Goal: Task Accomplishment & Management: Manage account settings

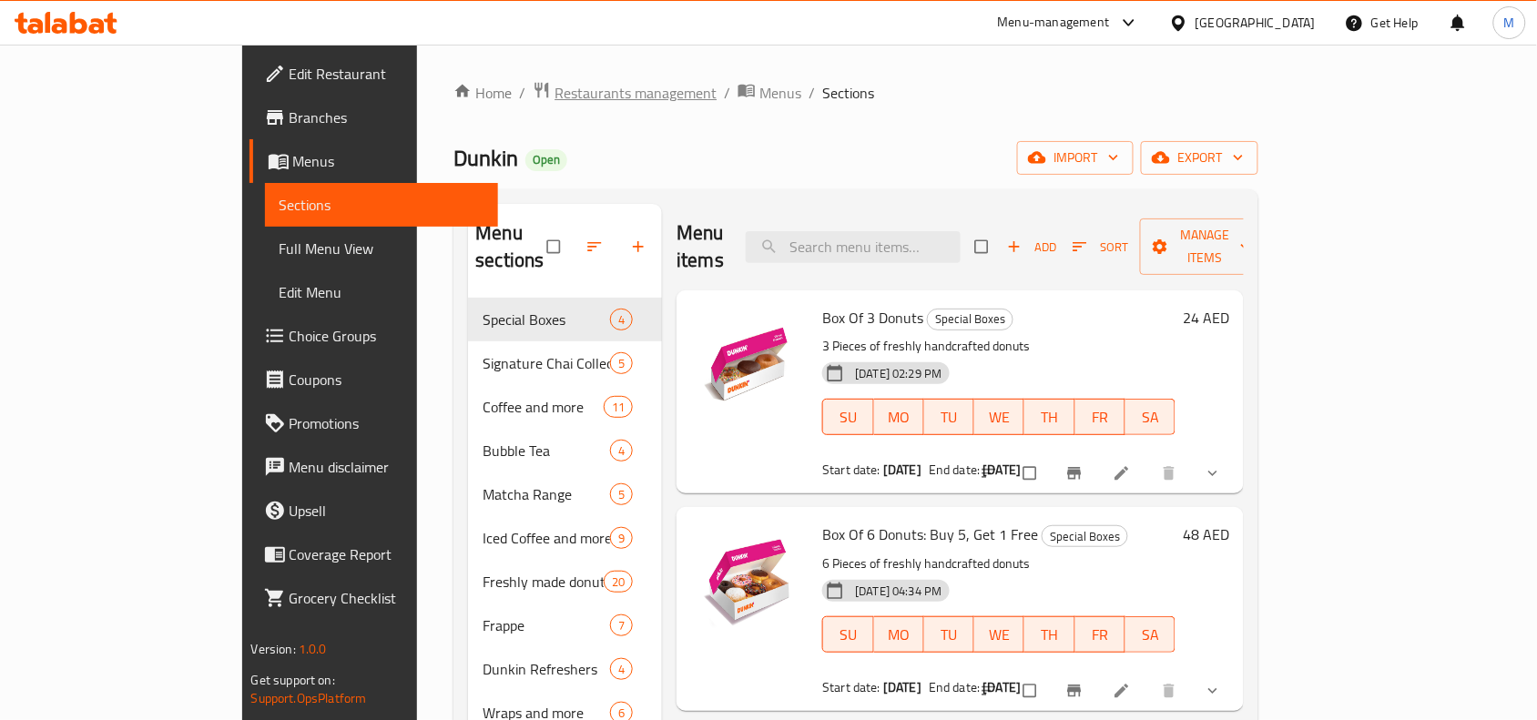
click at [554, 92] on span "Restaurants management" at bounding box center [635, 93] width 162 height 22
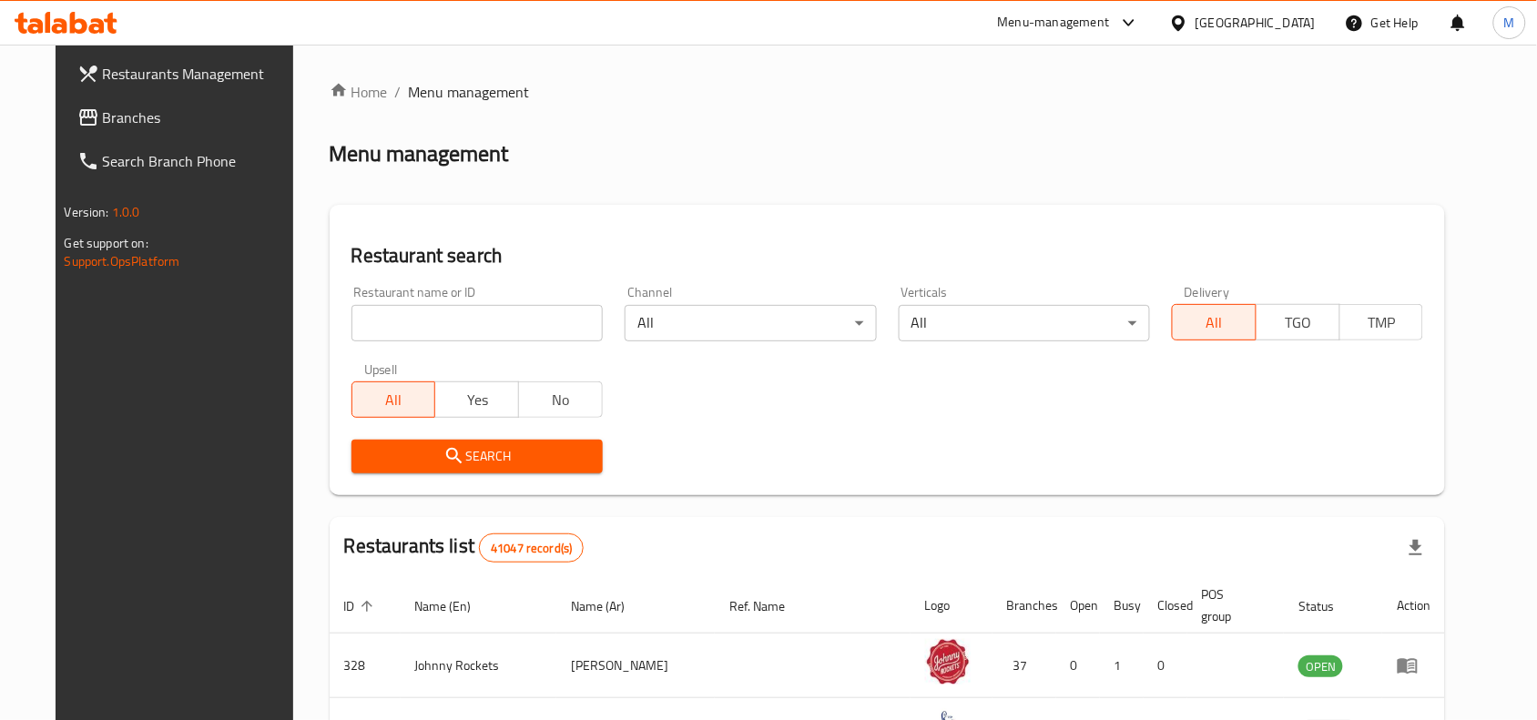
click at [103, 123] on span "Branches" at bounding box center [200, 117] width 195 height 22
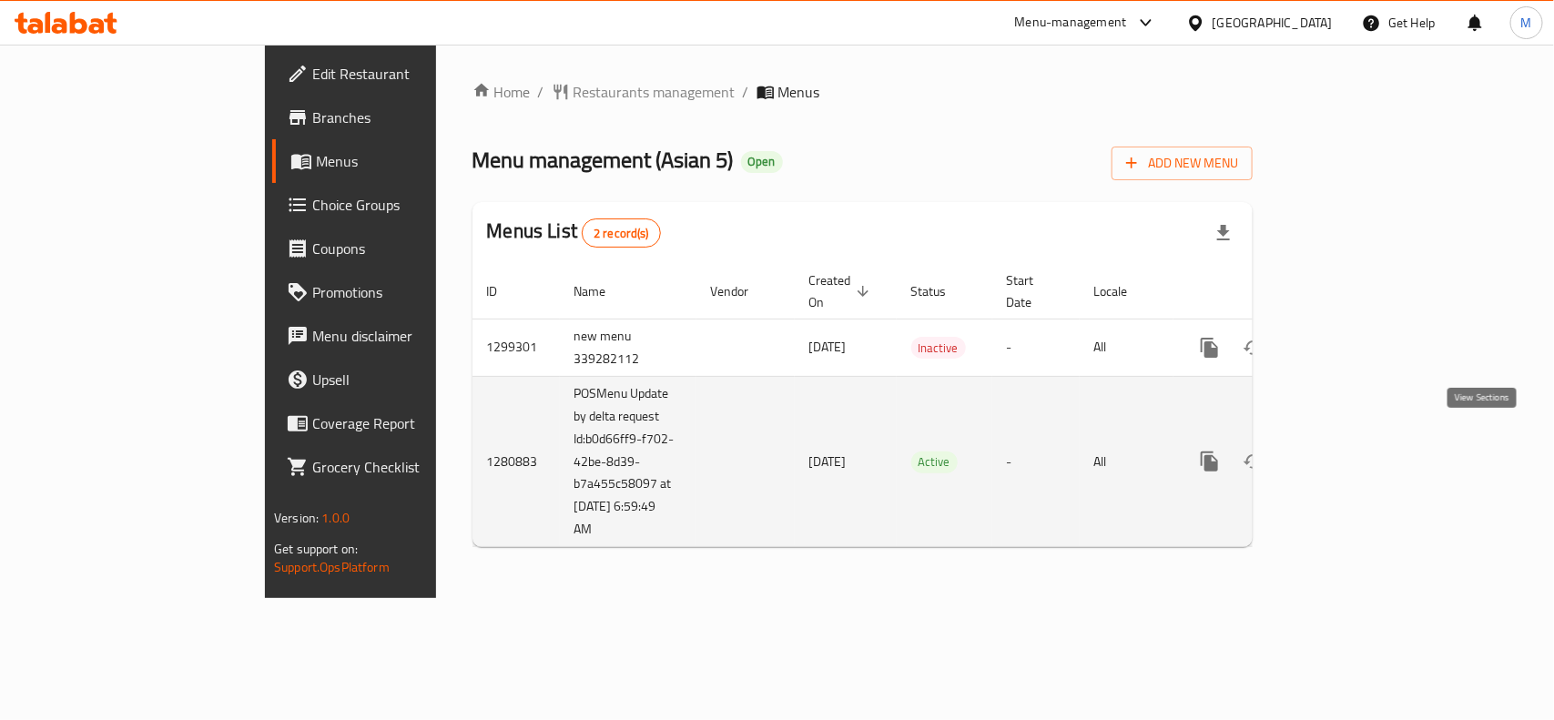
click at [1352, 451] on icon "enhanced table" at bounding box center [1341, 462] width 22 height 22
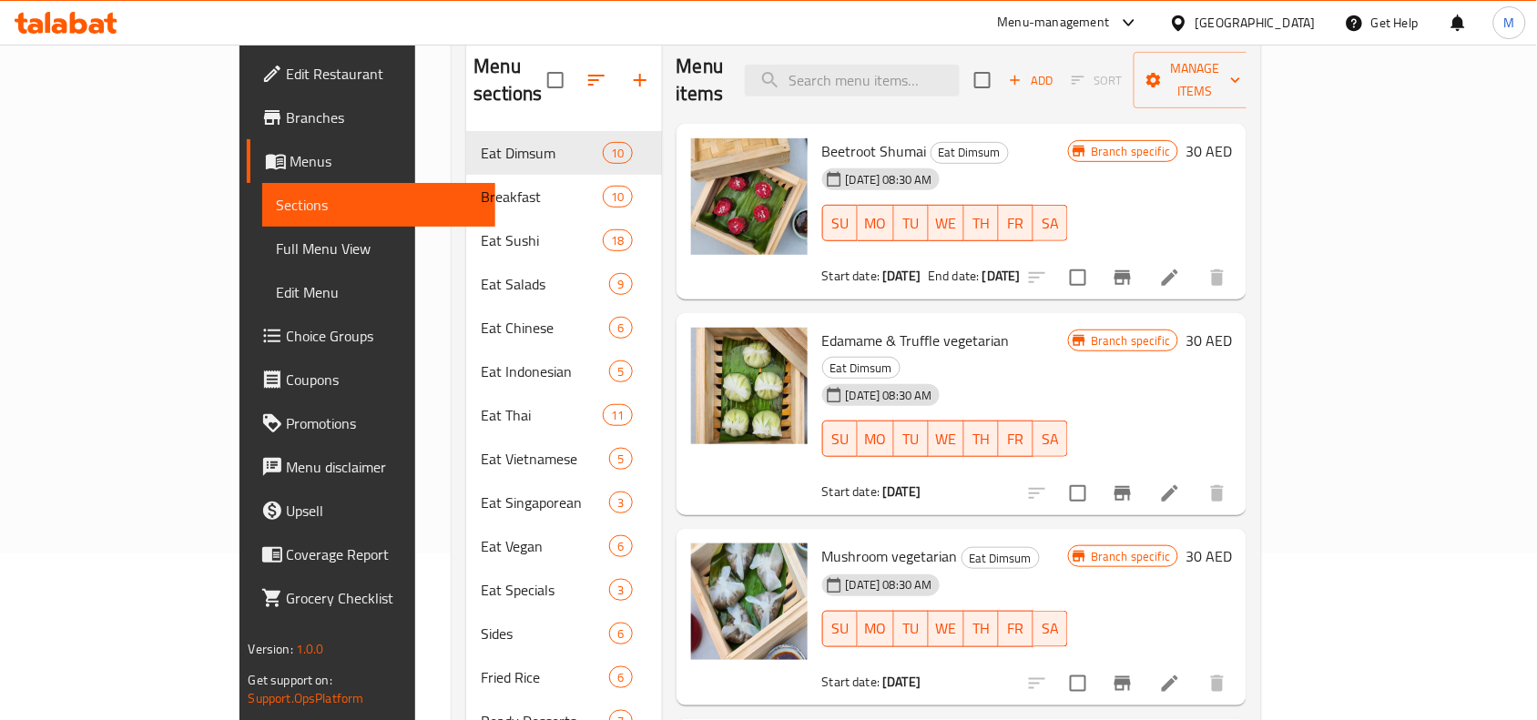
scroll to position [53, 0]
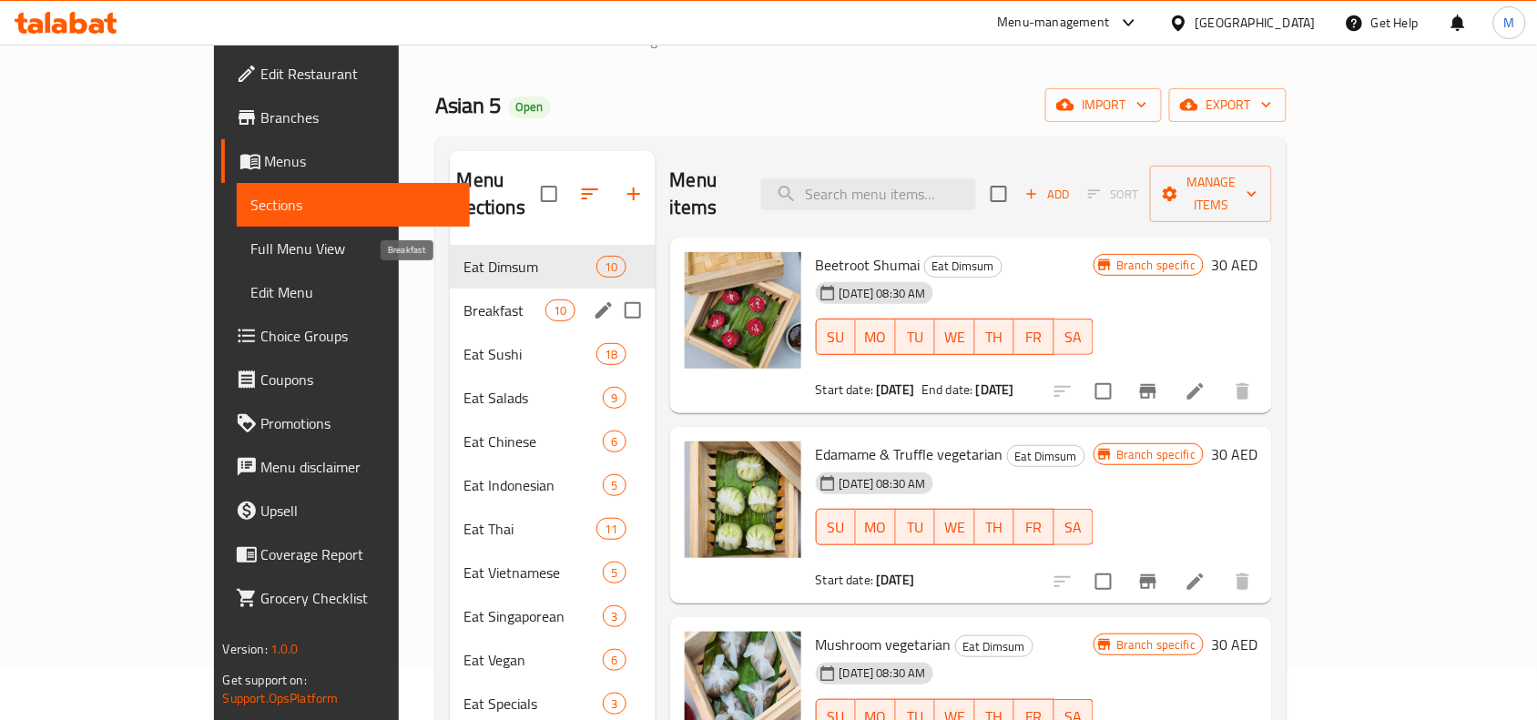
click at [464, 299] on span "Breakfast" at bounding box center [505, 310] width 82 height 22
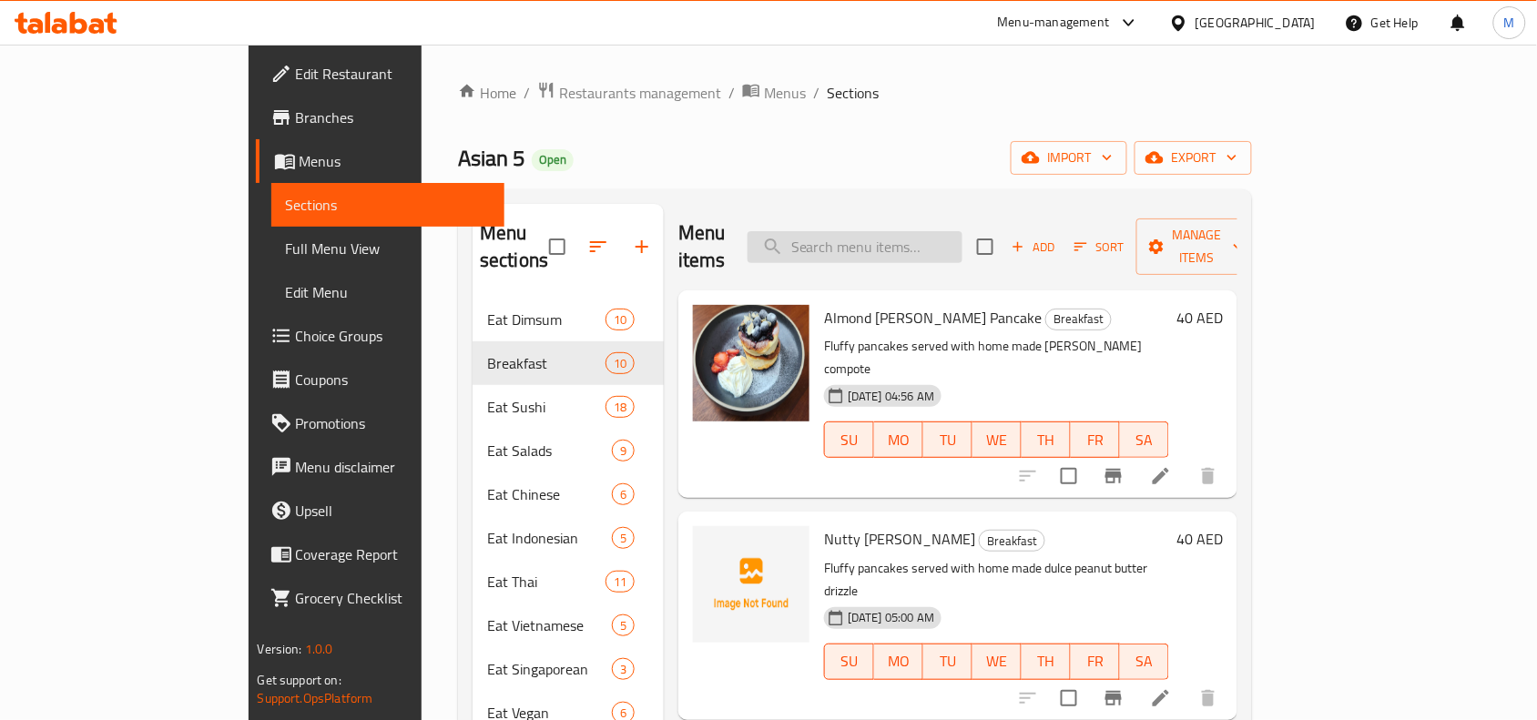
click at [962, 231] on input "search" at bounding box center [854, 247] width 215 height 32
paste input "Chorizo"
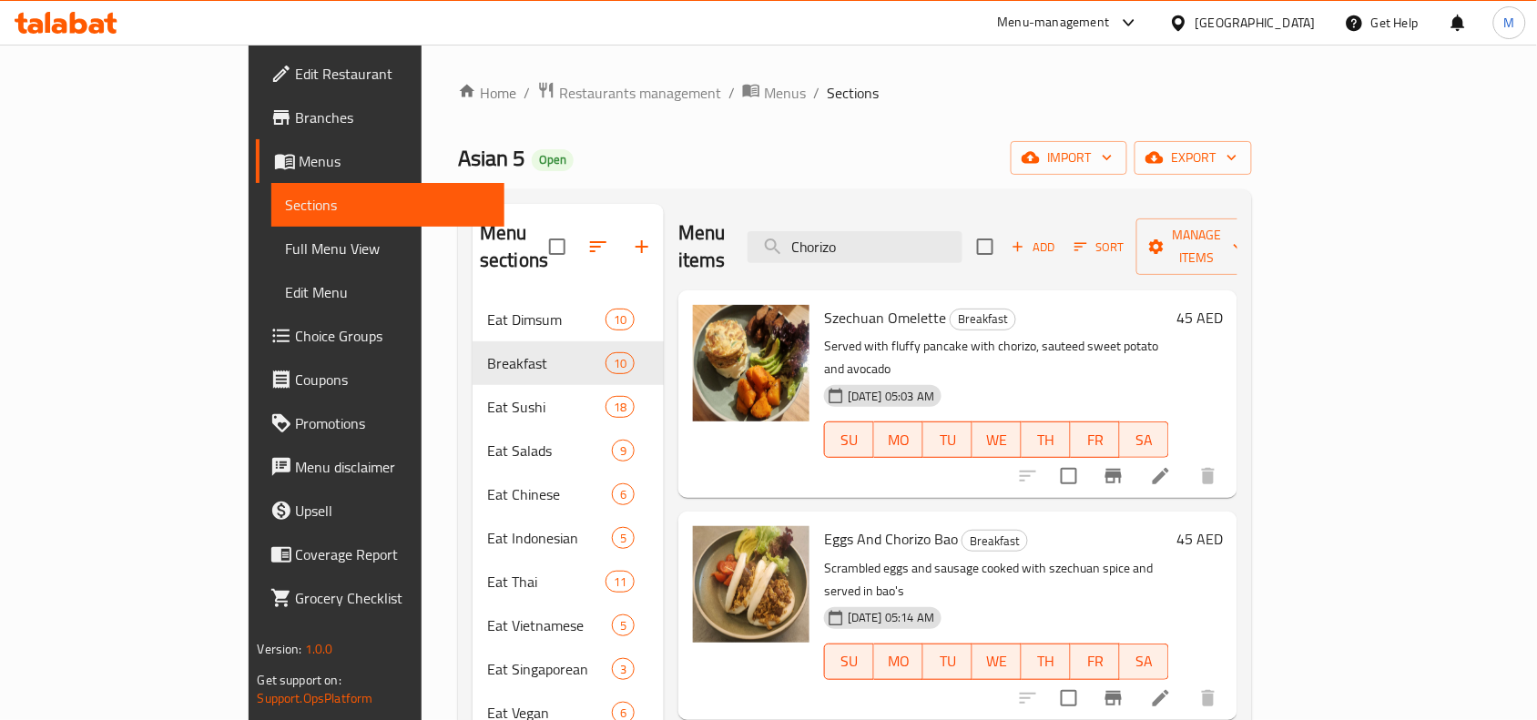
type input "Chorizo"
click at [933, 233] on input "Chorizo" at bounding box center [854, 247] width 215 height 32
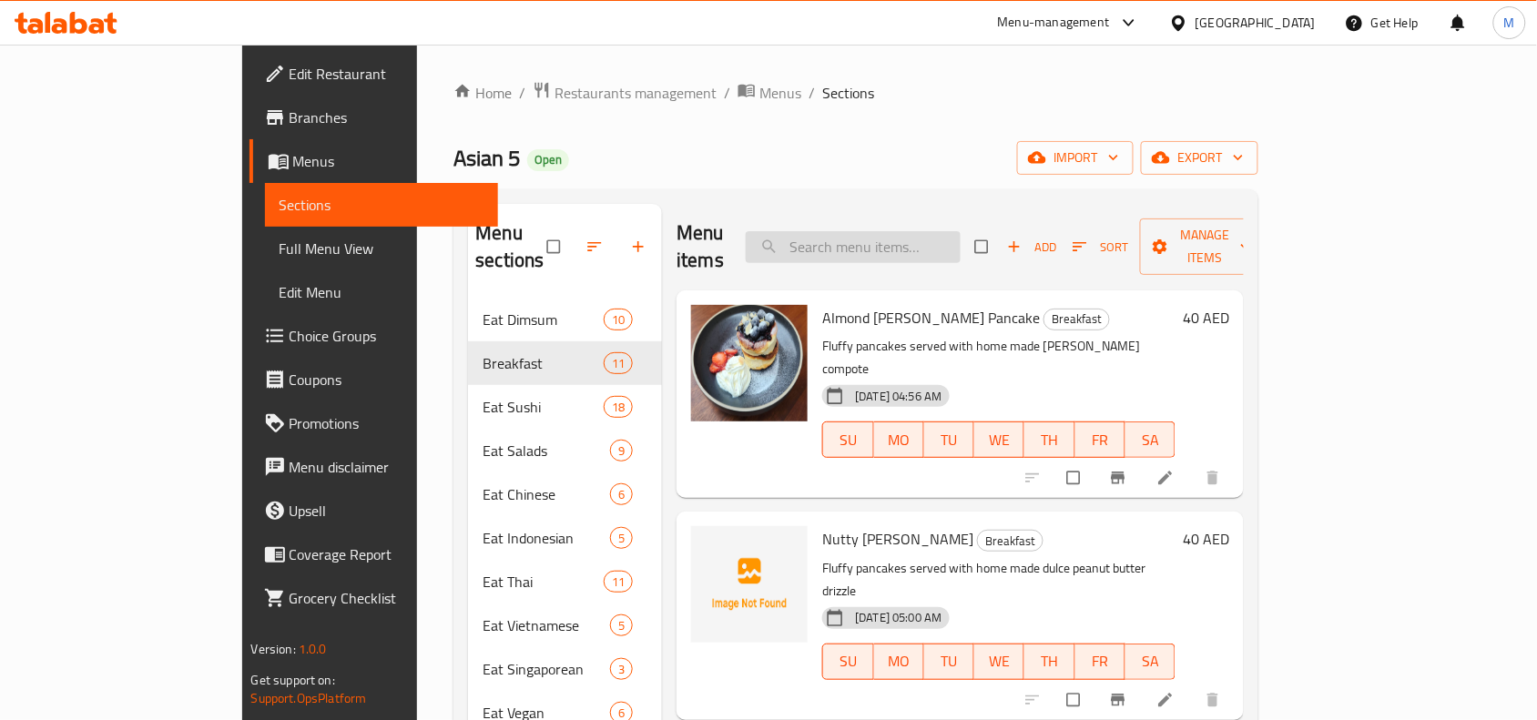
click at [939, 233] on input "search" at bounding box center [852, 247] width 215 height 32
paste input "Chorizo"
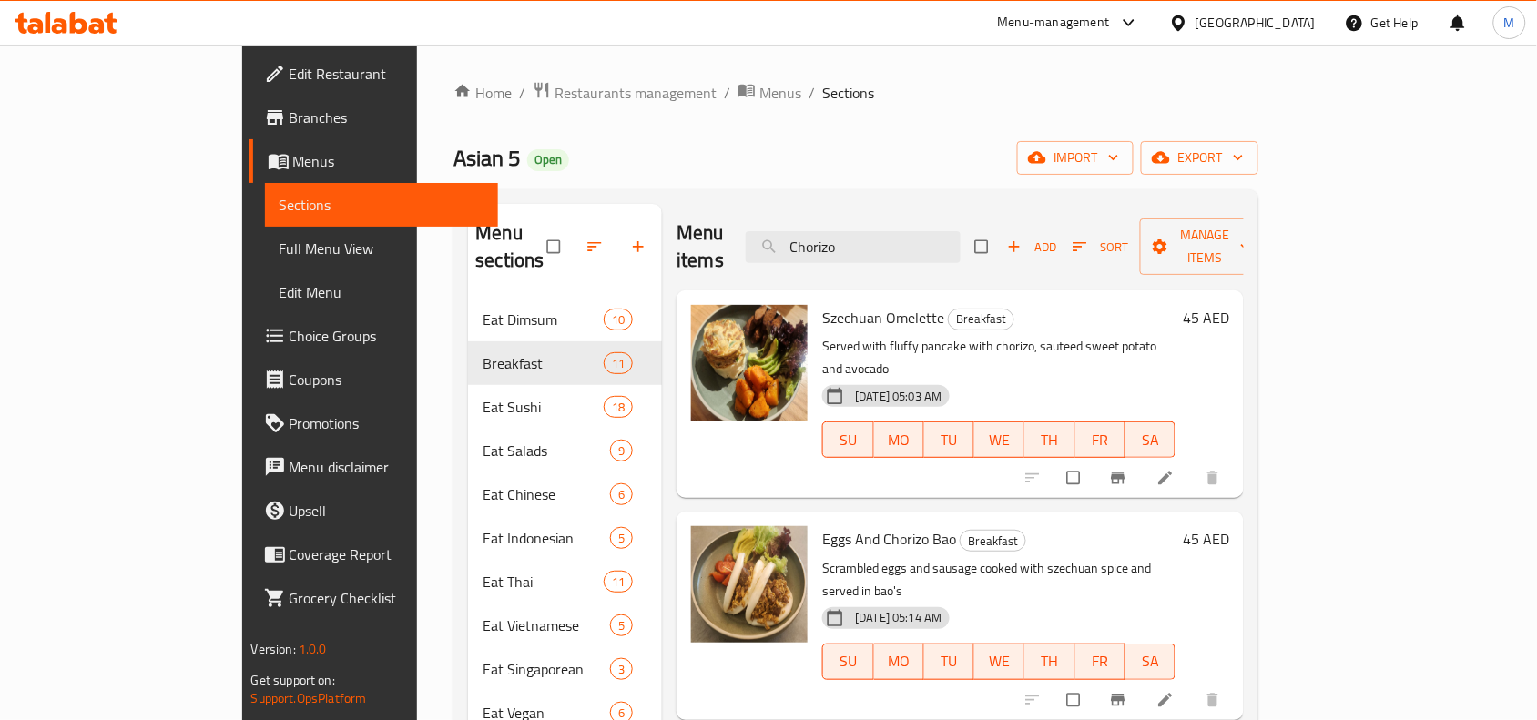
type input "Chorizo"
click at [1063, 526] on h6 "Eggs And Chorizo Bao Breakfast" at bounding box center [998, 538] width 353 height 25
click at [1175, 526] on h6 "Eggs And Chorizo Bao Breakfast" at bounding box center [998, 538] width 353 height 25
click at [1174, 691] on icon at bounding box center [1165, 700] width 18 height 18
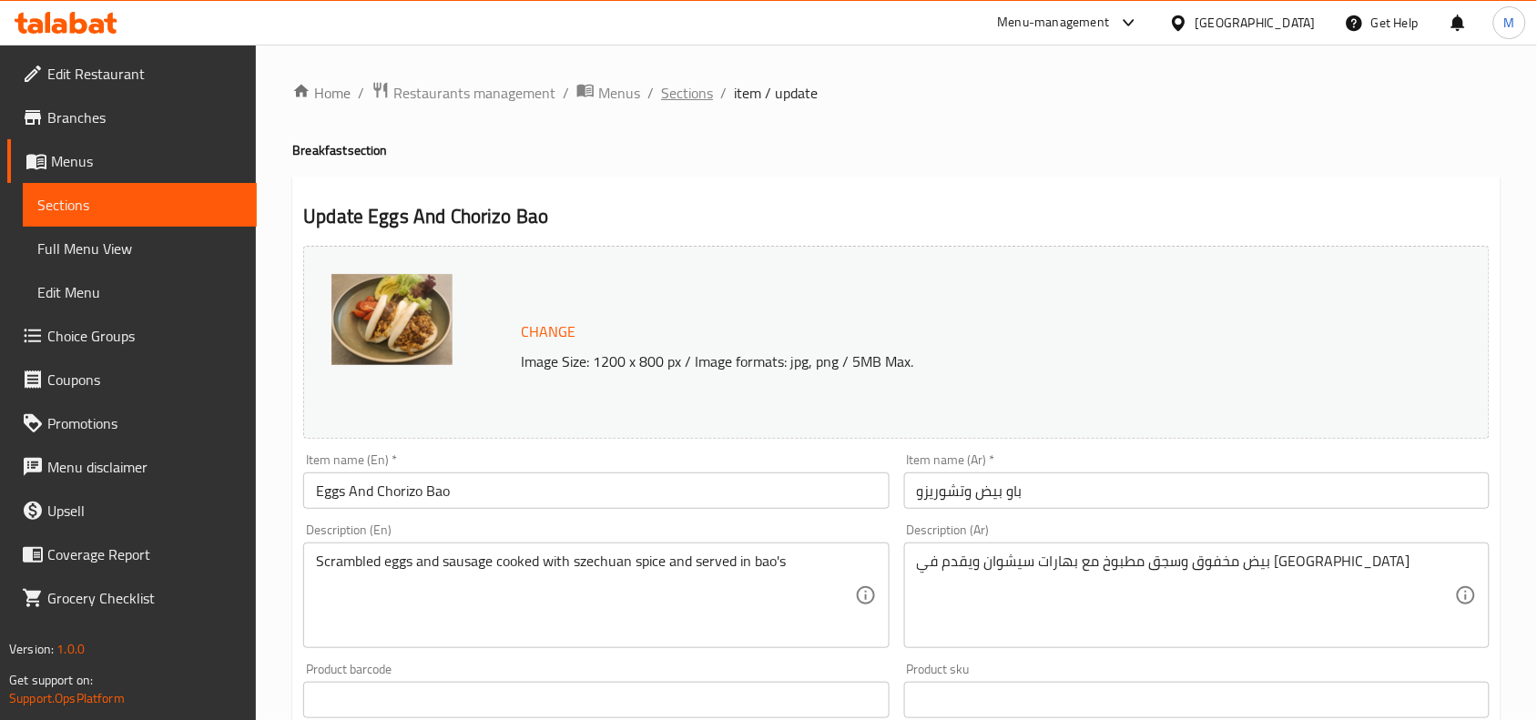
click at [671, 103] on span "Sections" at bounding box center [687, 93] width 52 height 22
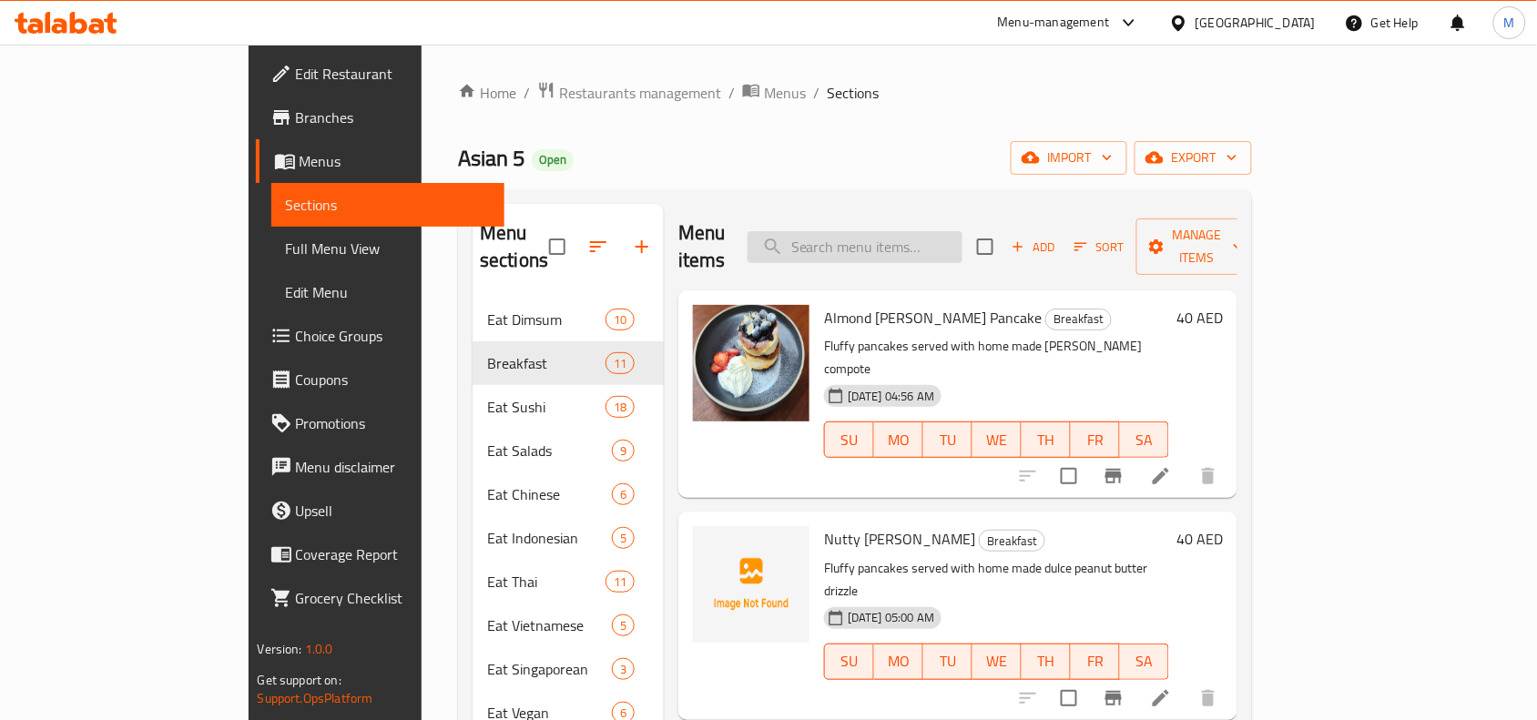
click at [942, 231] on input "search" at bounding box center [854, 247] width 215 height 32
paste input "Eggs And Chorizo Croissant"
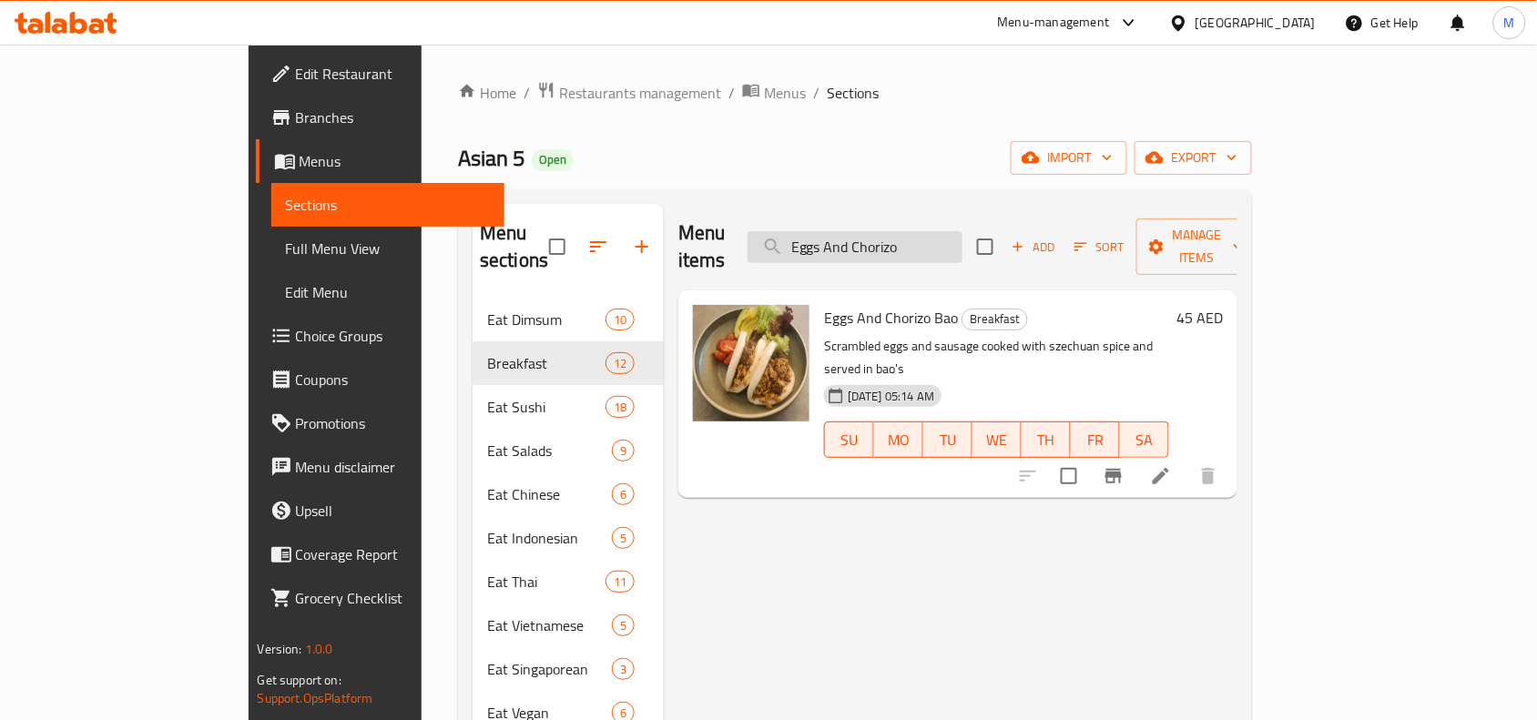
click at [962, 233] on input "Eggs And Chorizo" at bounding box center [854, 247] width 215 height 32
paste input "Croissant"
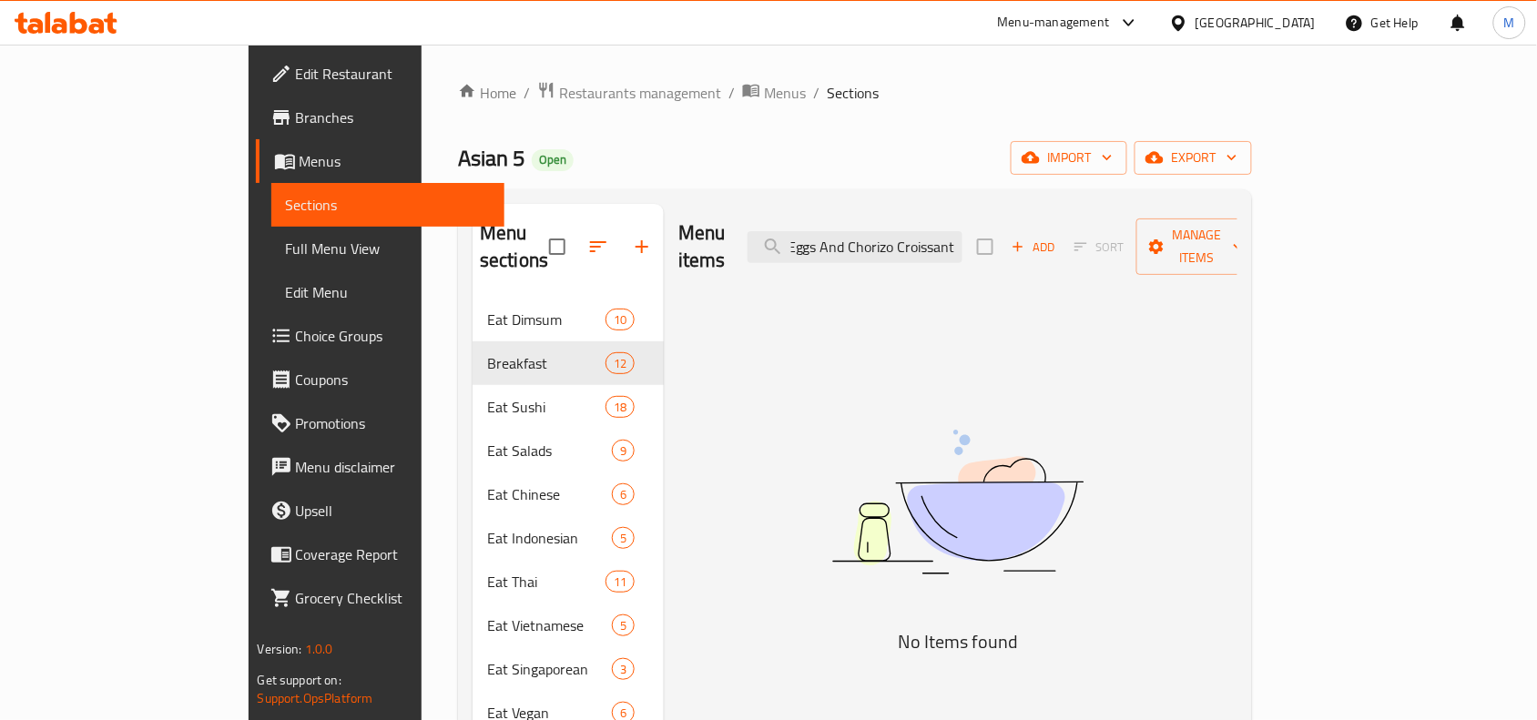
type input "Eggs And Chorizo Croissant"
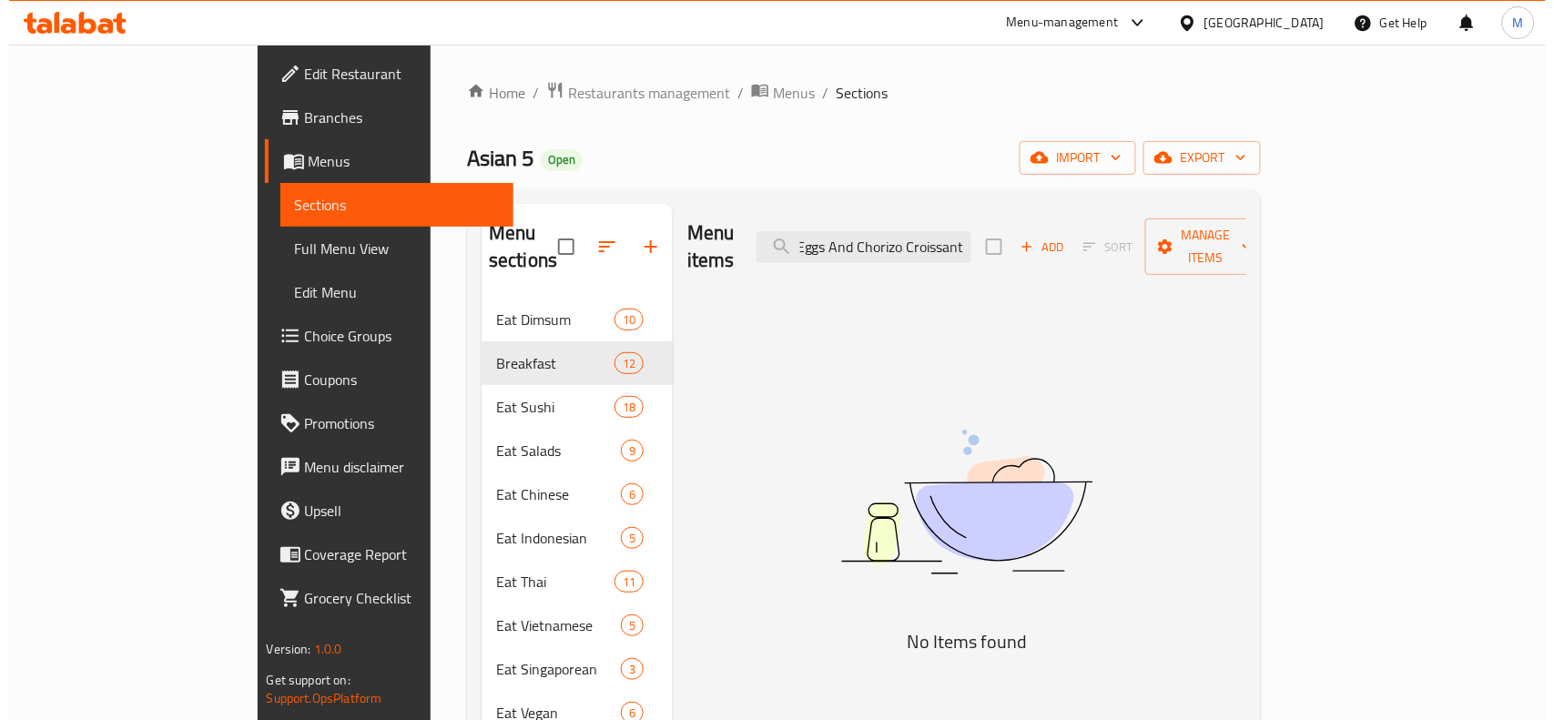
scroll to position [0, 0]
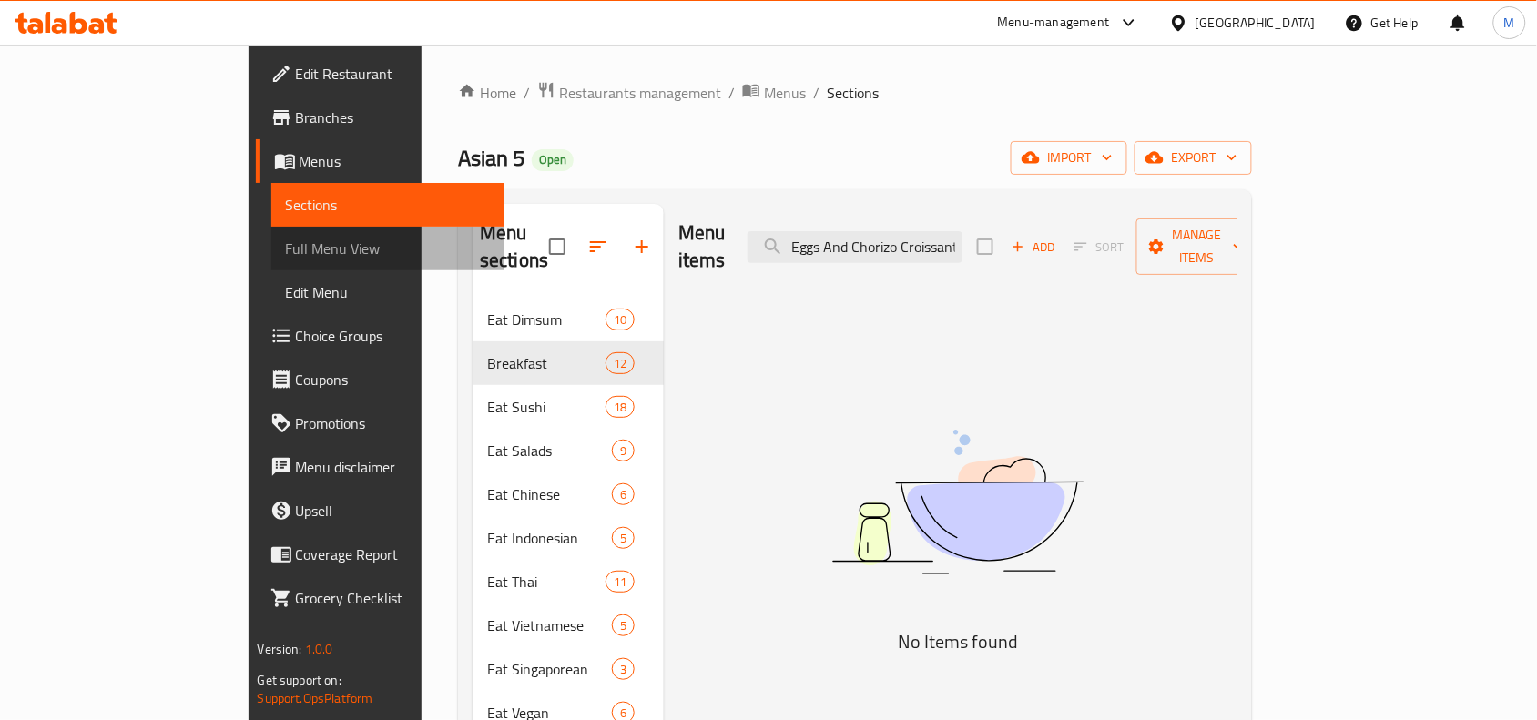
click at [286, 238] on span "Full Menu View" at bounding box center [388, 249] width 205 height 22
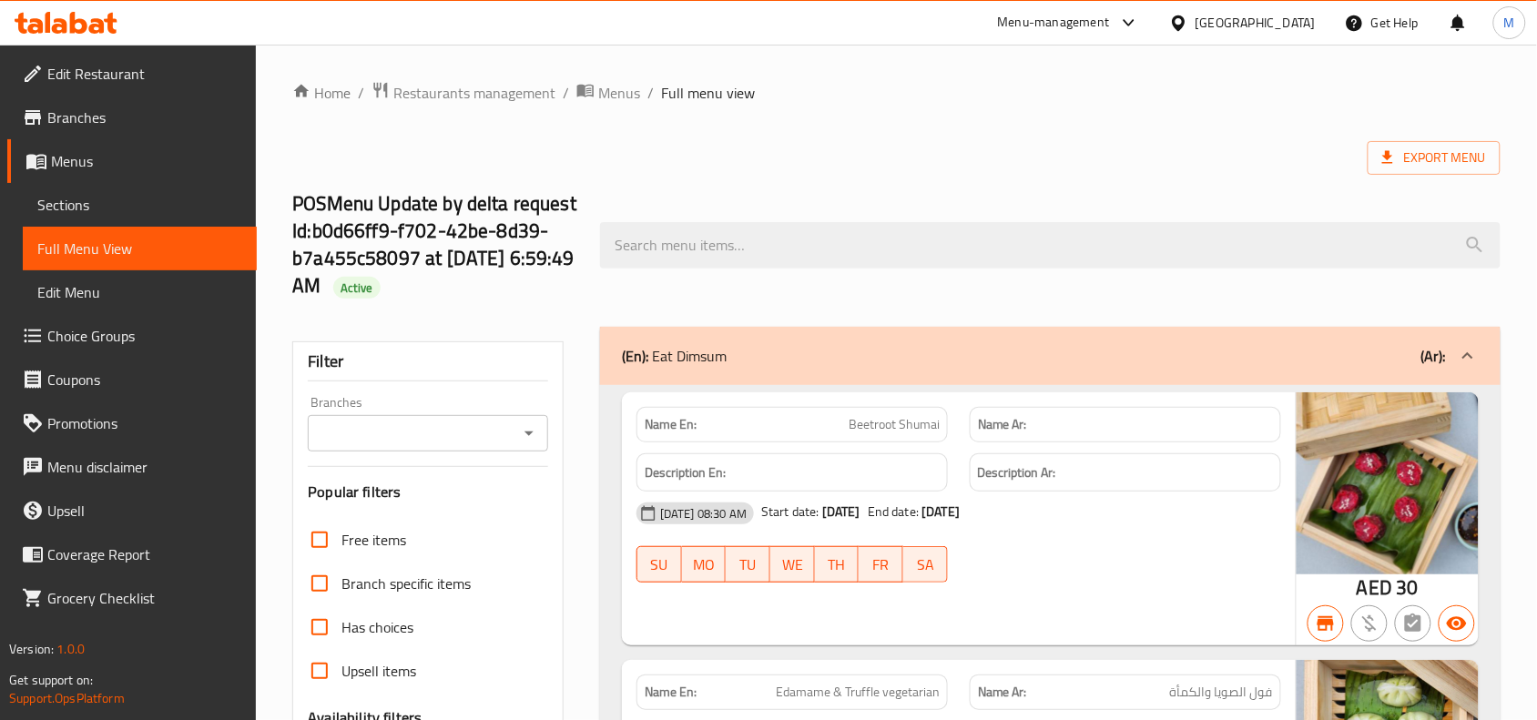
click at [451, 443] on input "Branches" at bounding box center [412, 433] width 199 height 25
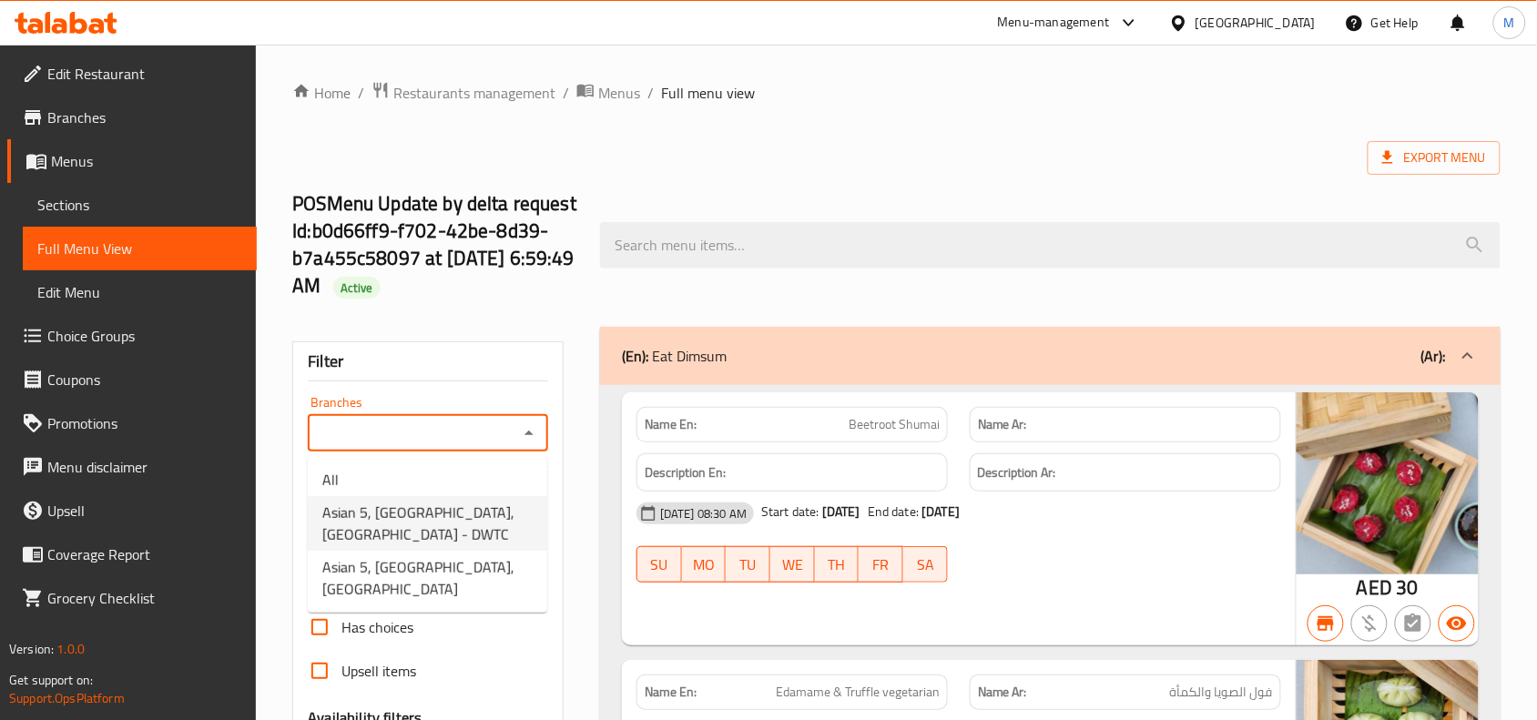
click at [443, 512] on span "Asian 5, Dubai, Dubai World Trade Center - DWTC" at bounding box center [427, 524] width 210 height 44
type input "Asian 5, Dubai, Dubai World Trade Center - DWTC"
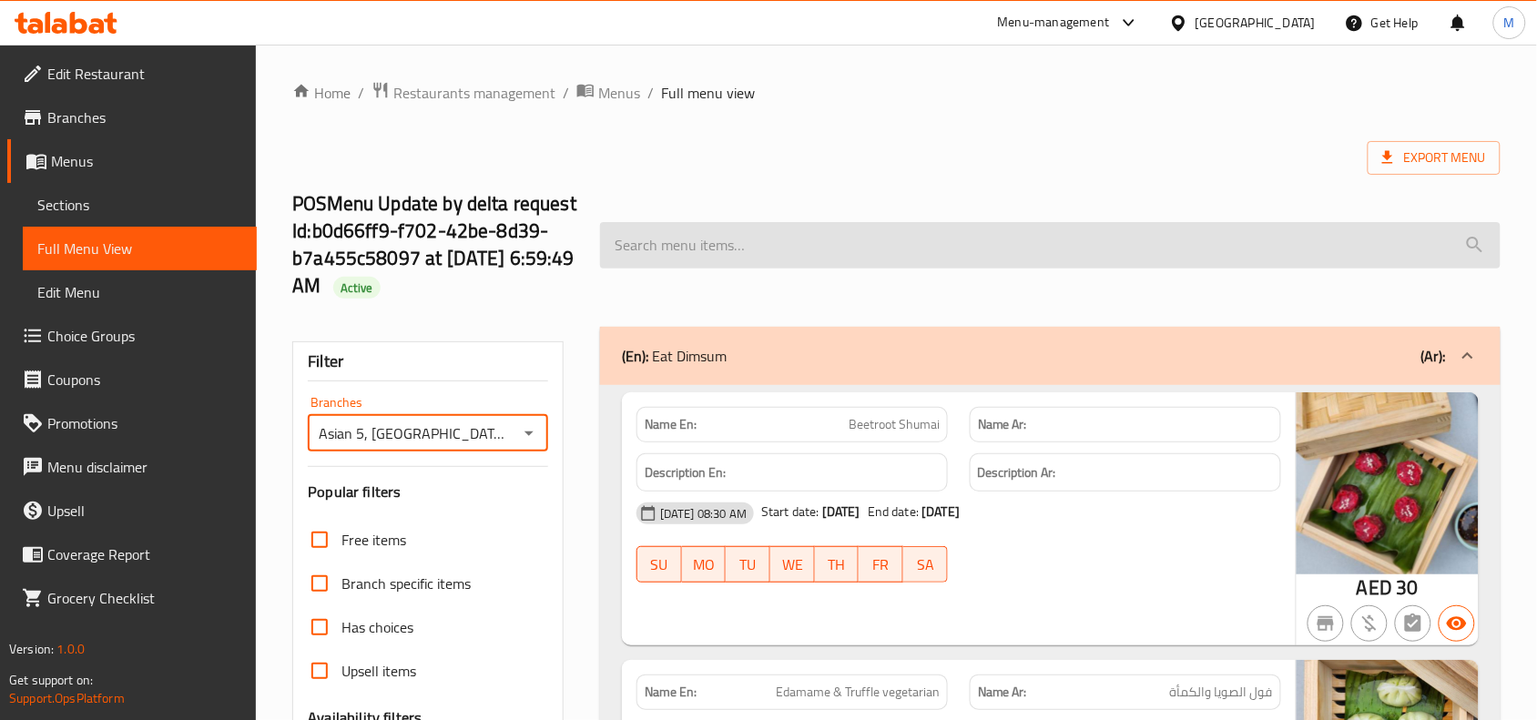
click at [827, 252] on input "search" at bounding box center [1050, 245] width 900 height 46
paste input "Eggs And Chorizo Croissant"
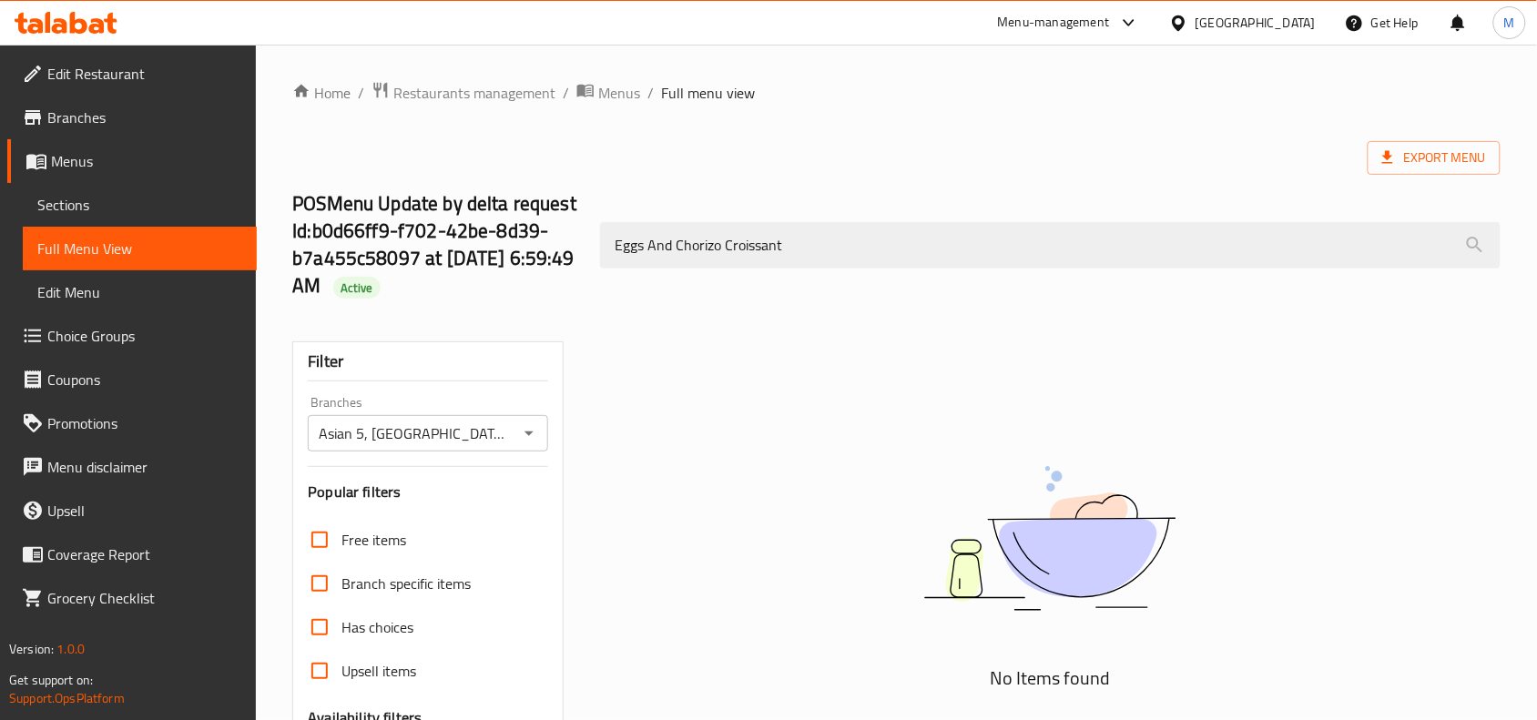
type input "Eggs And Chorizo Croissant"
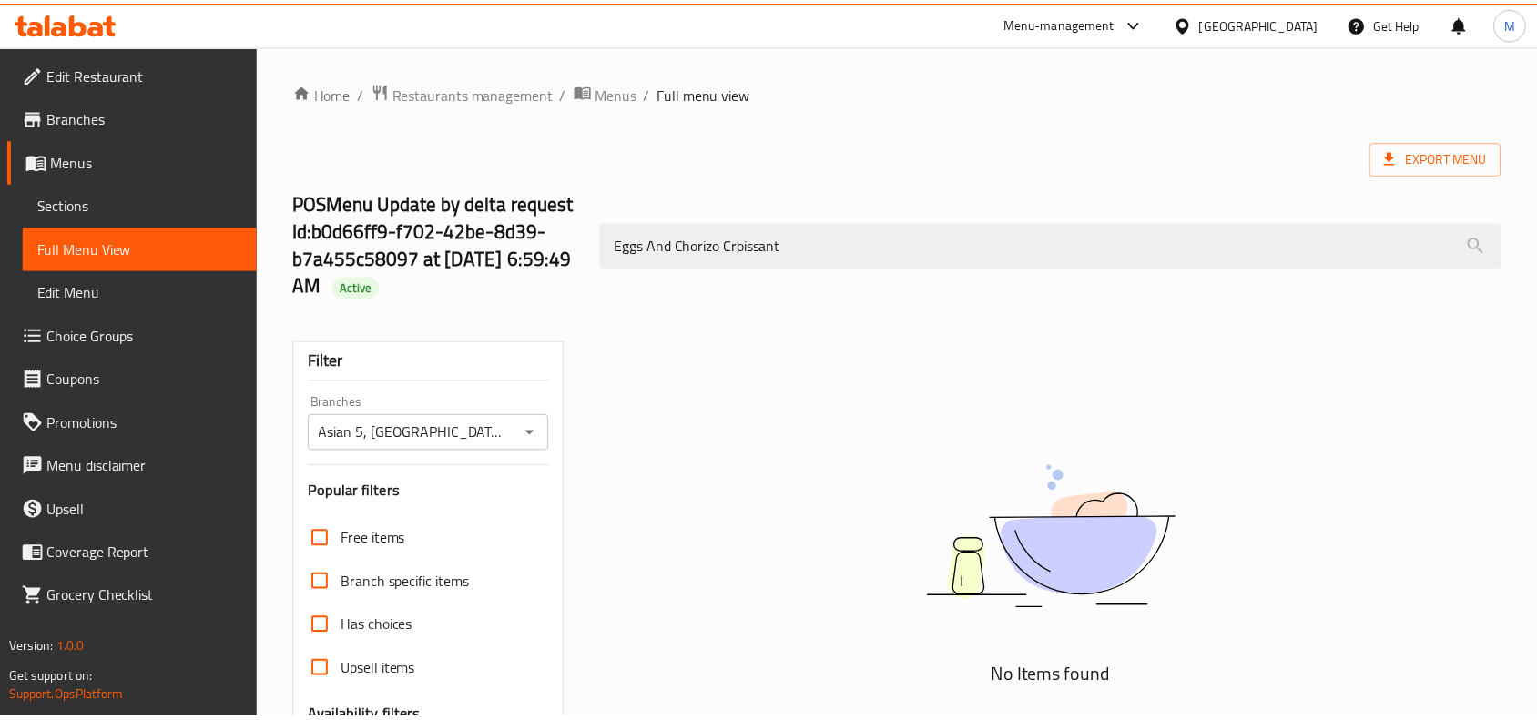
scroll to position [330, 0]
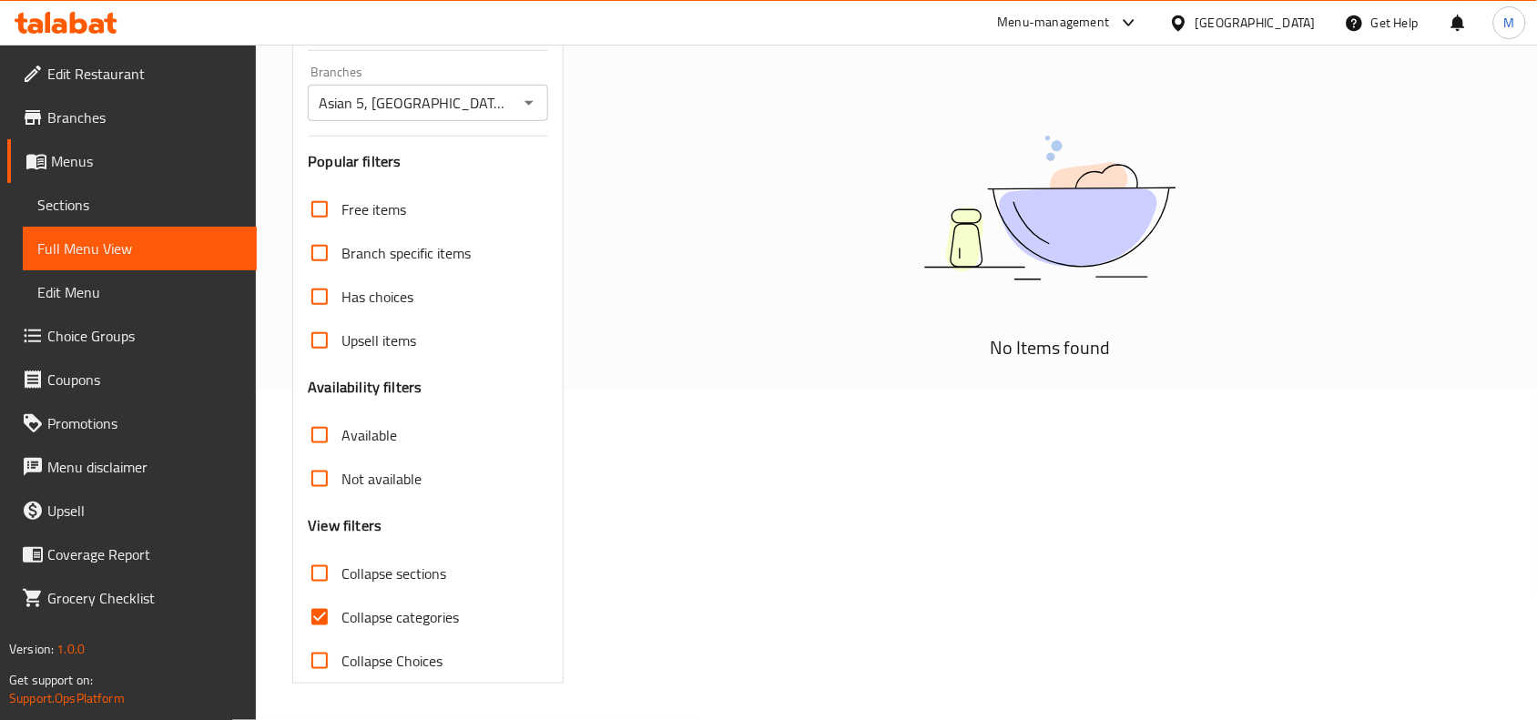
click at [1259, 20] on div "United Arab Emirates" at bounding box center [1255, 23] width 120 height 20
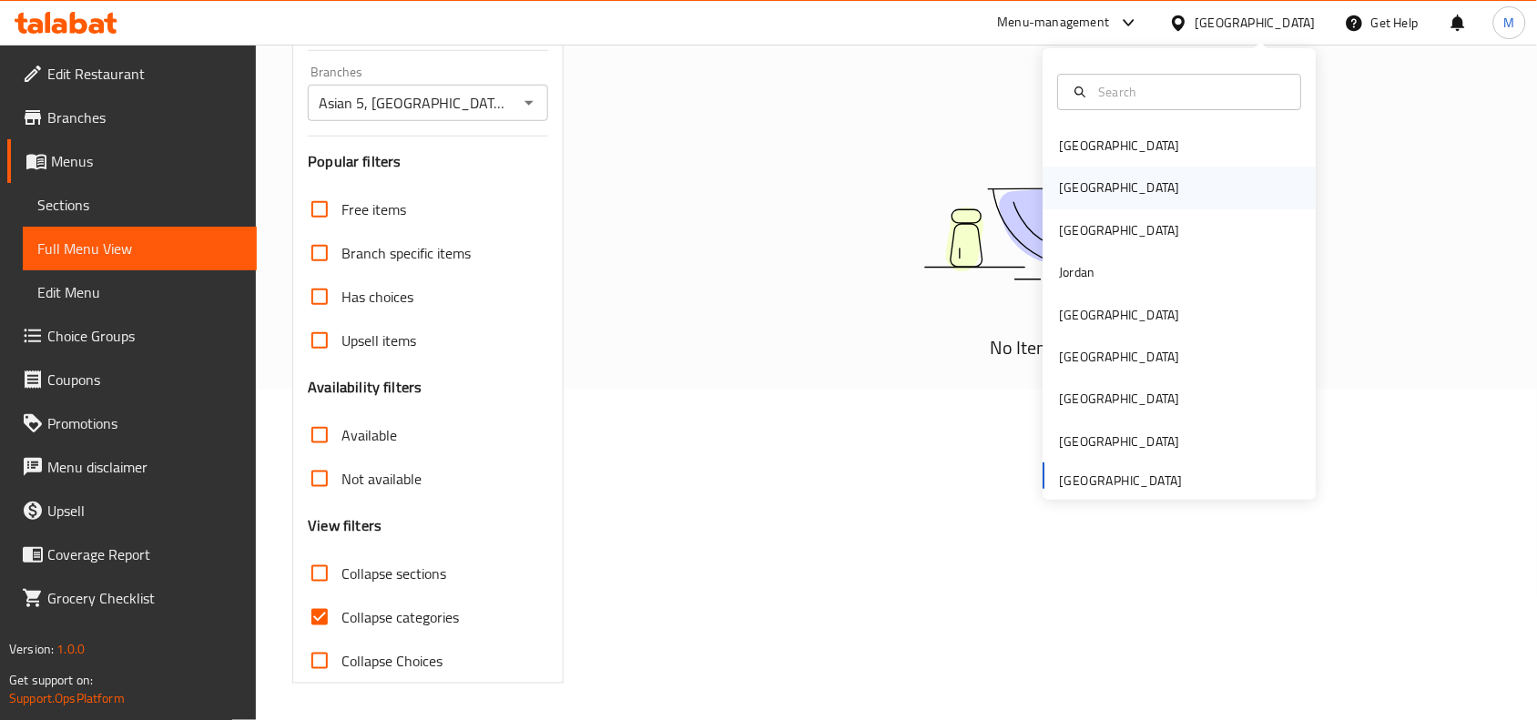
click at [1133, 187] on div "[GEOGRAPHIC_DATA]" at bounding box center [1179, 188] width 273 height 42
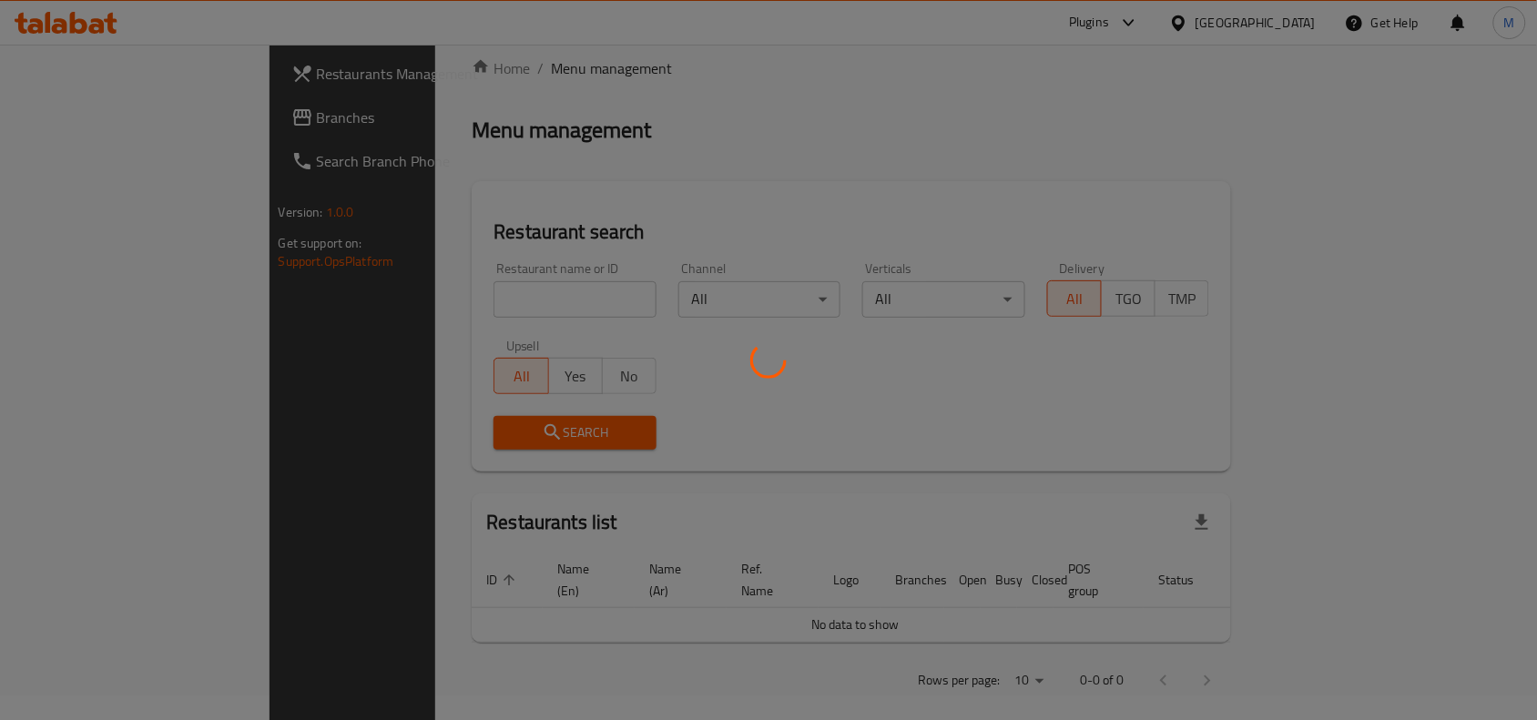
scroll to position [330, 0]
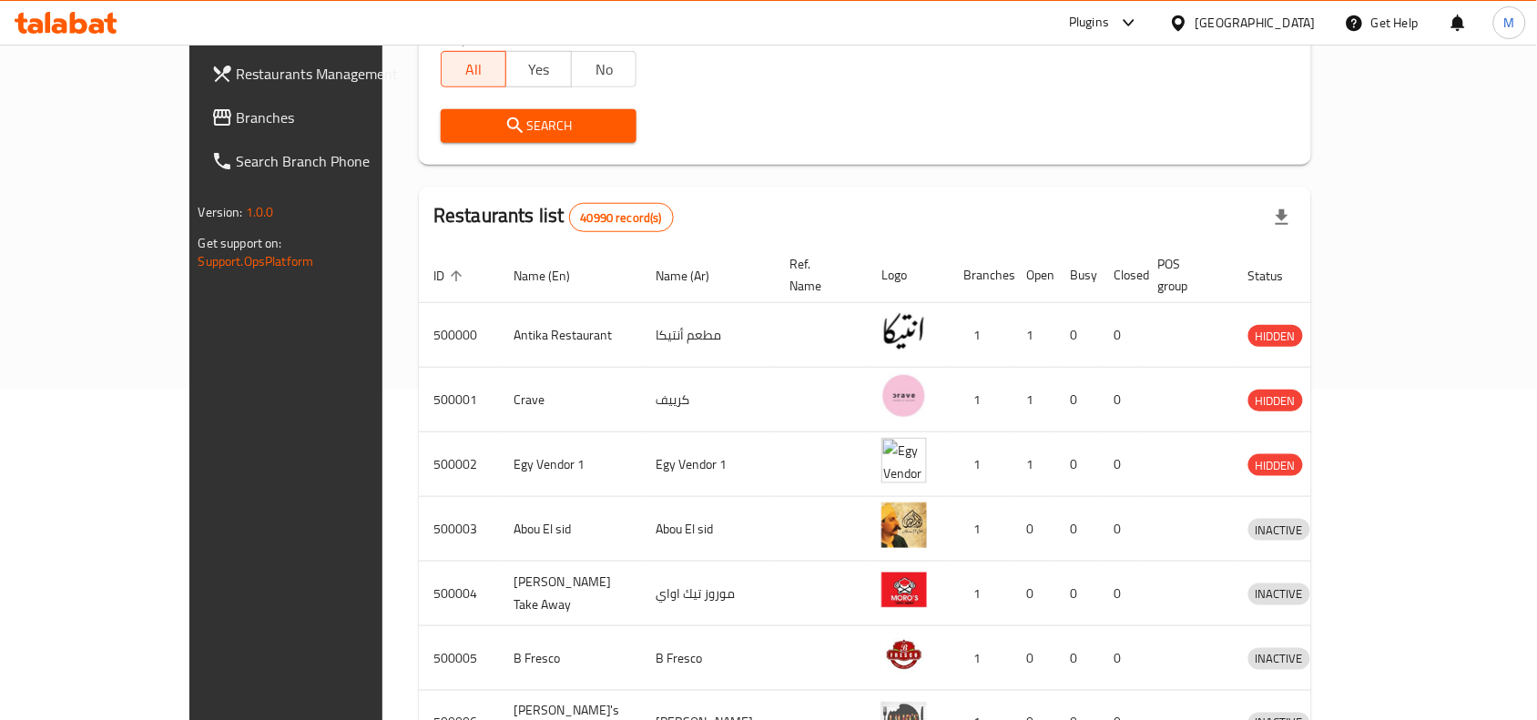
click at [237, 112] on span "Branches" at bounding box center [334, 117] width 195 height 22
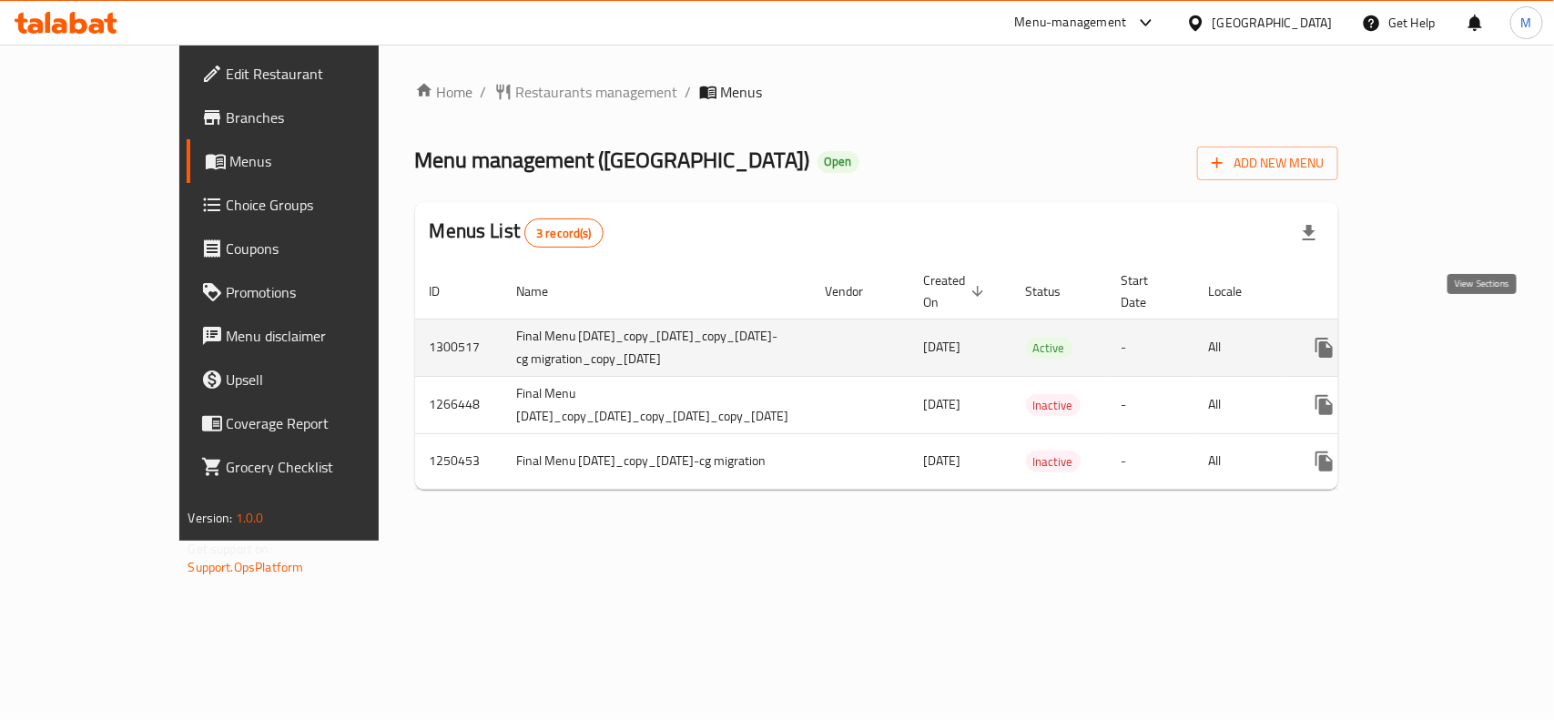
click at [1466, 337] on icon "enhanced table" at bounding box center [1456, 348] width 22 height 22
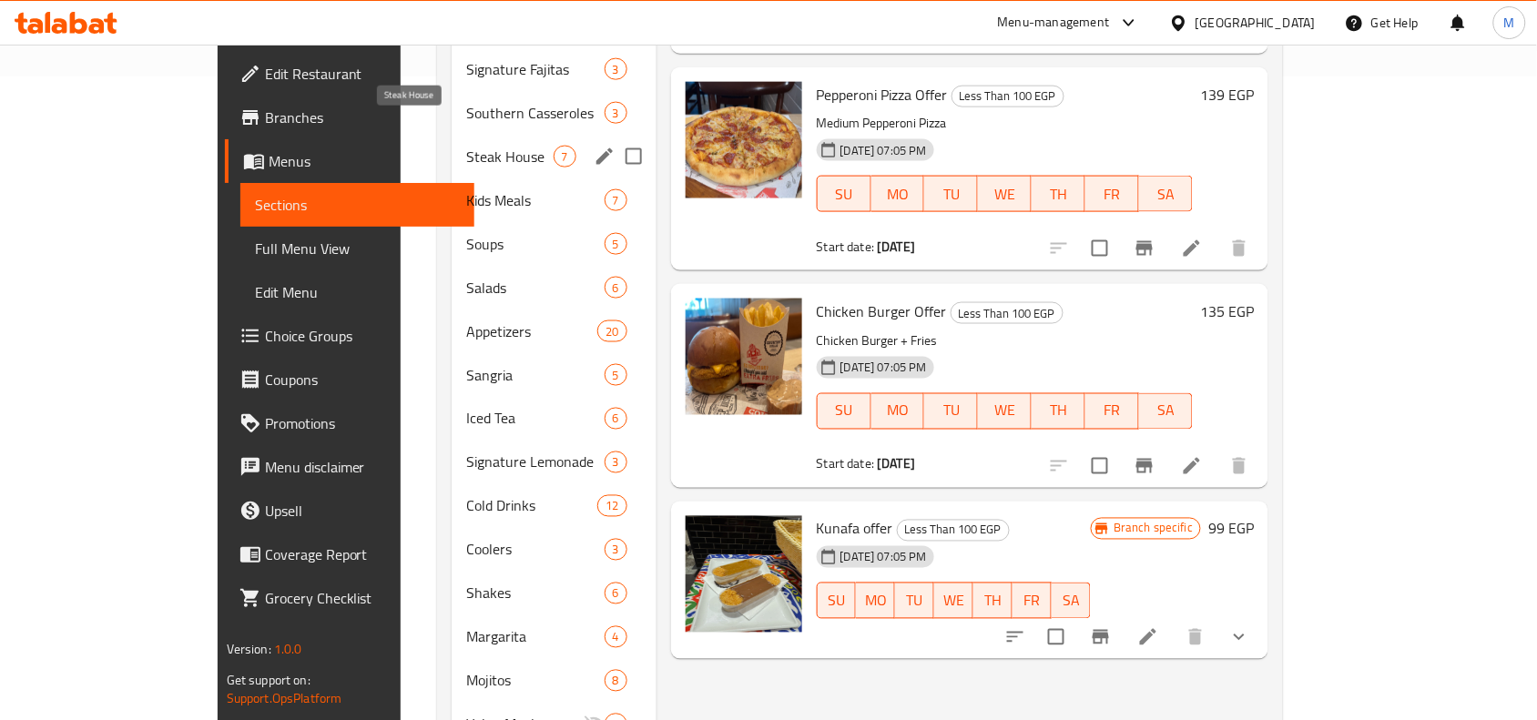
scroll to position [683, 0]
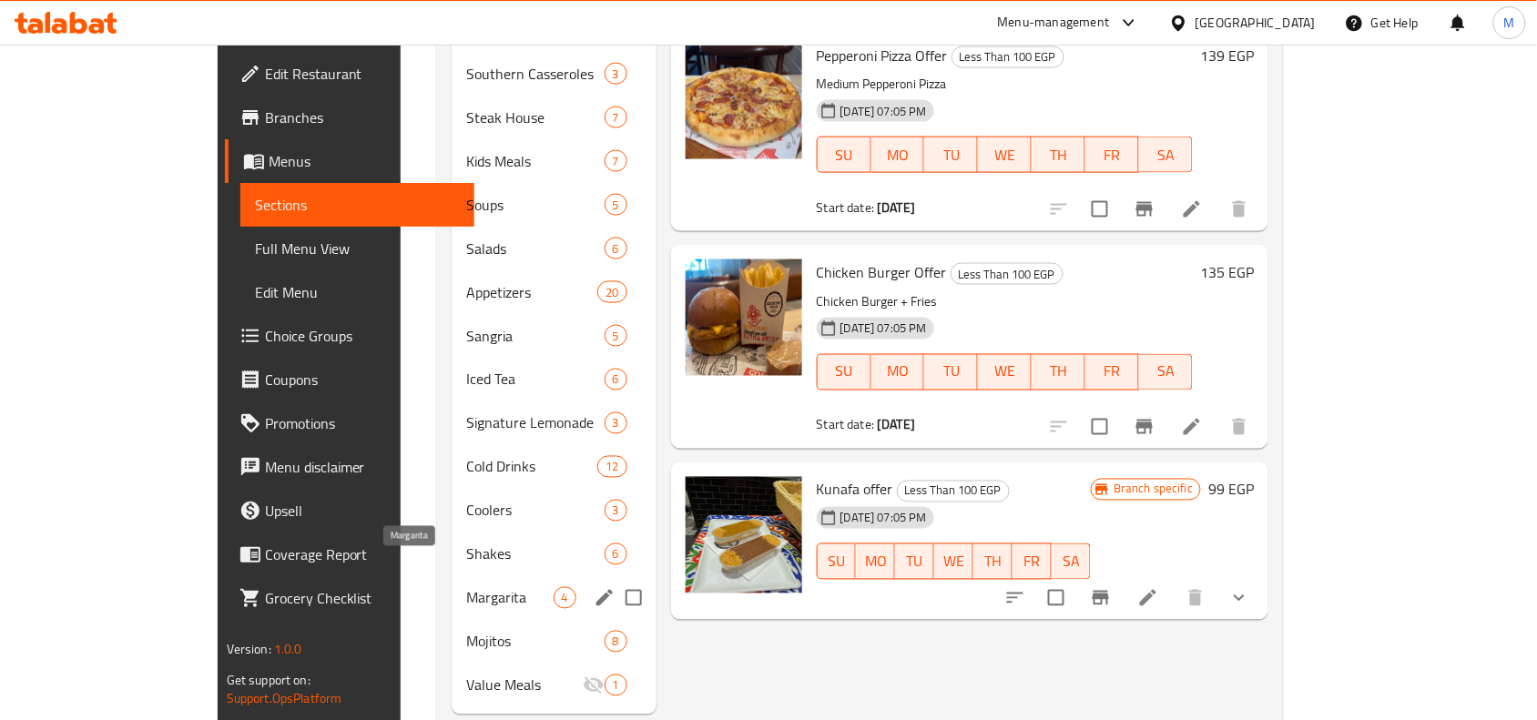
click at [466, 587] on span "Margarita" at bounding box center [509, 598] width 86 height 22
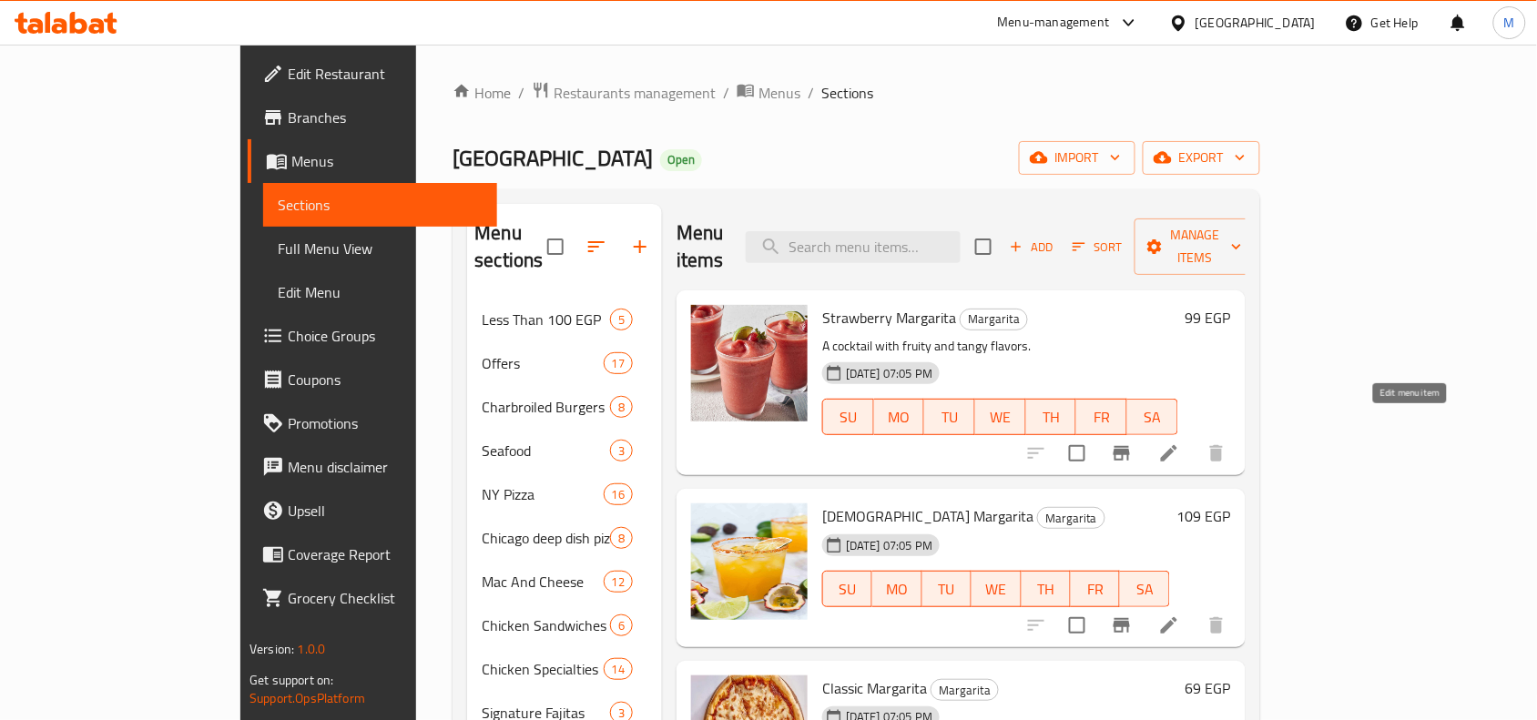
click at [1180, 442] on icon at bounding box center [1169, 453] width 22 height 22
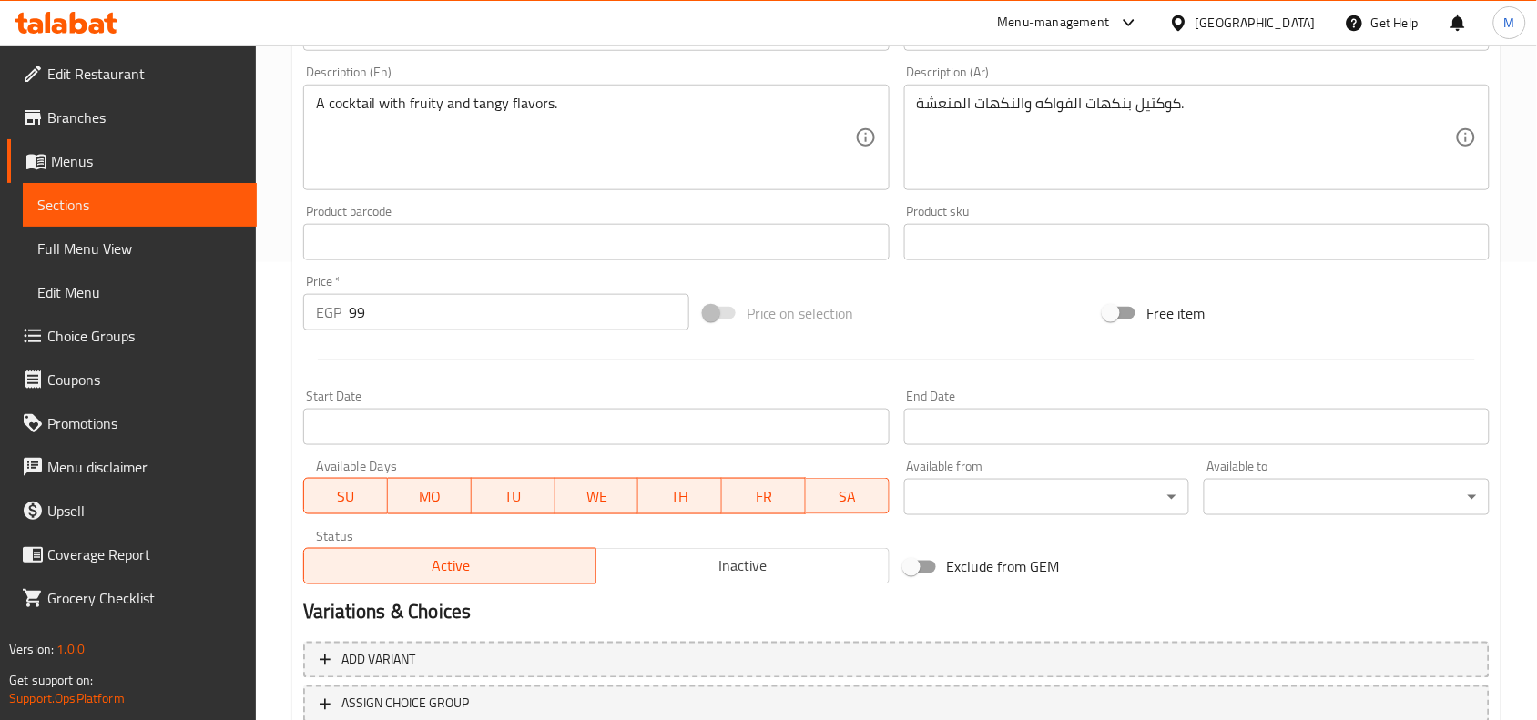
scroll to position [569, 0]
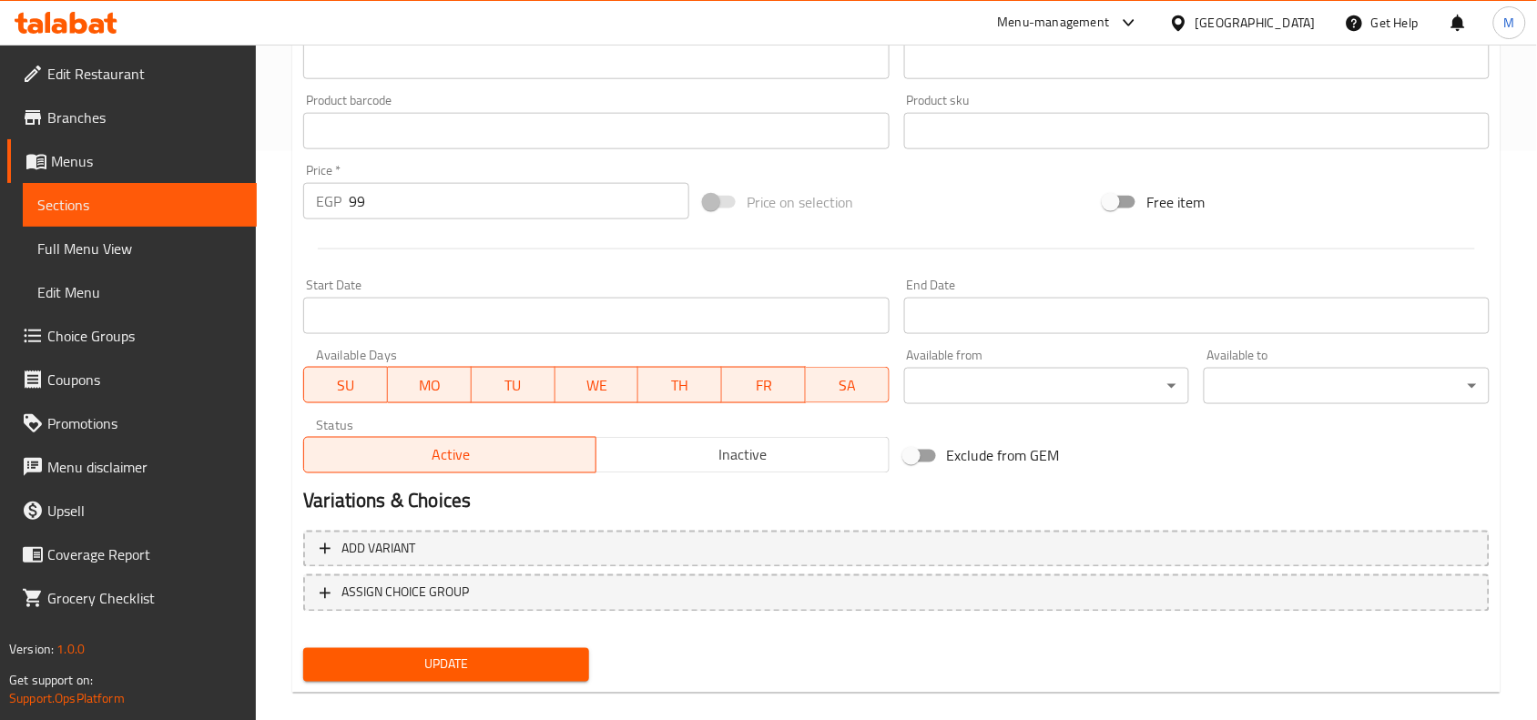
click at [706, 452] on span "Inactive" at bounding box center [742, 455] width 278 height 26
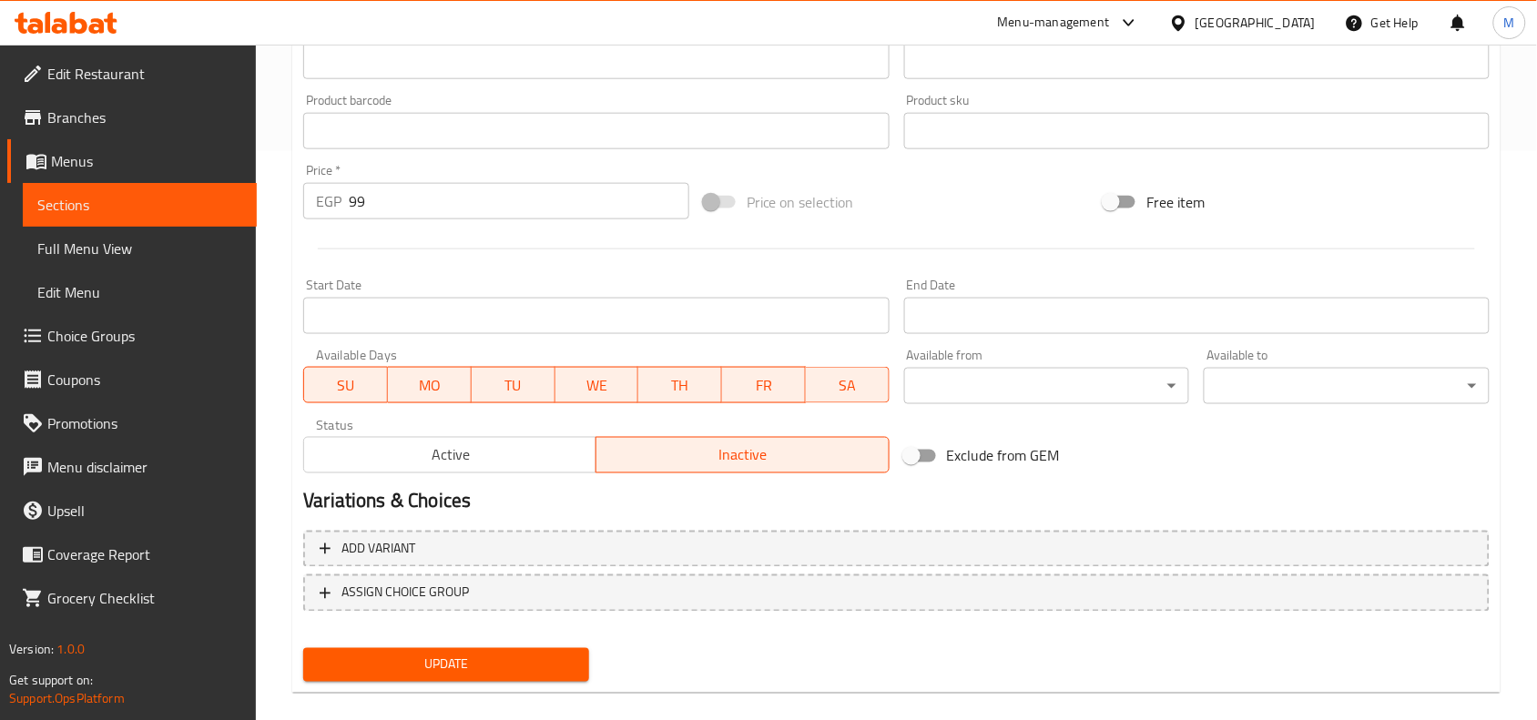
click at [533, 663] on span "Update" at bounding box center [446, 665] width 257 height 23
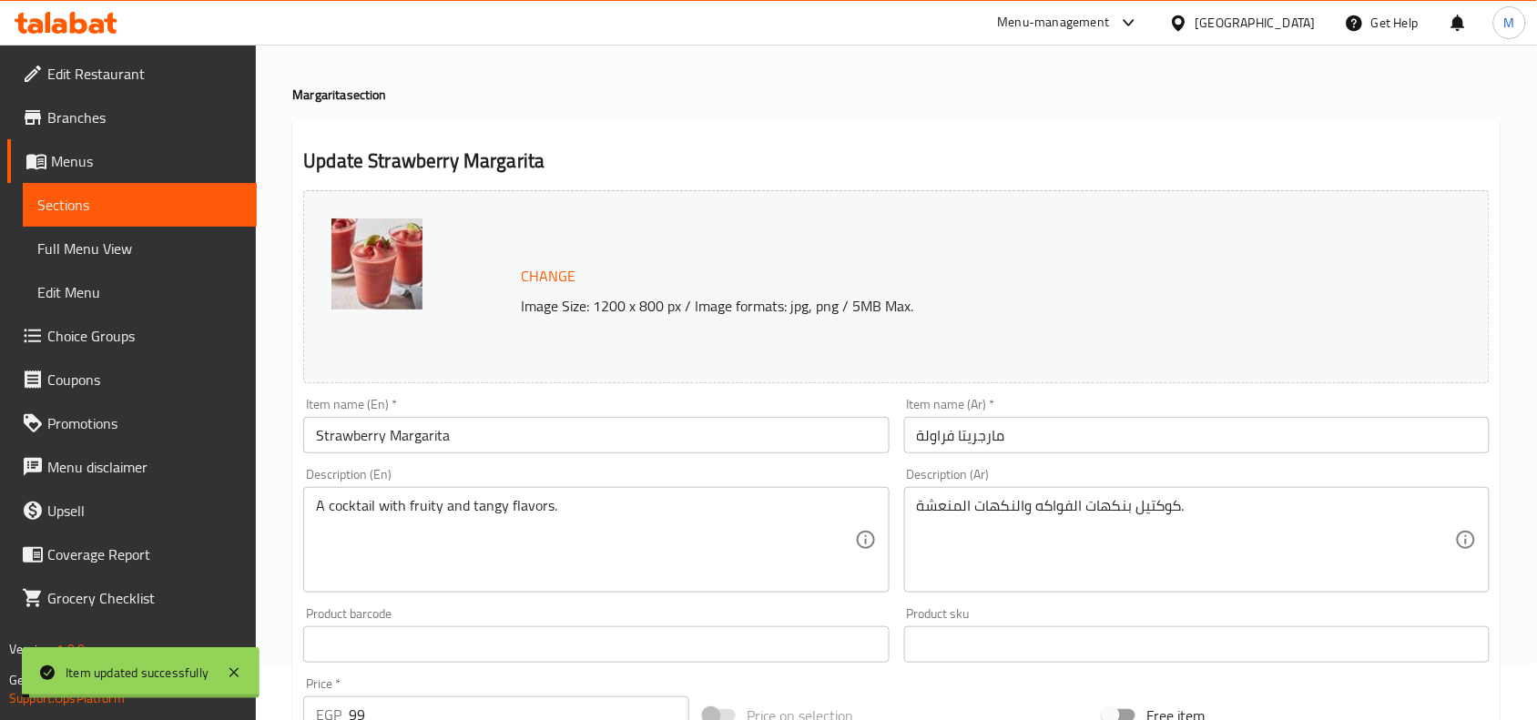
scroll to position [0, 0]
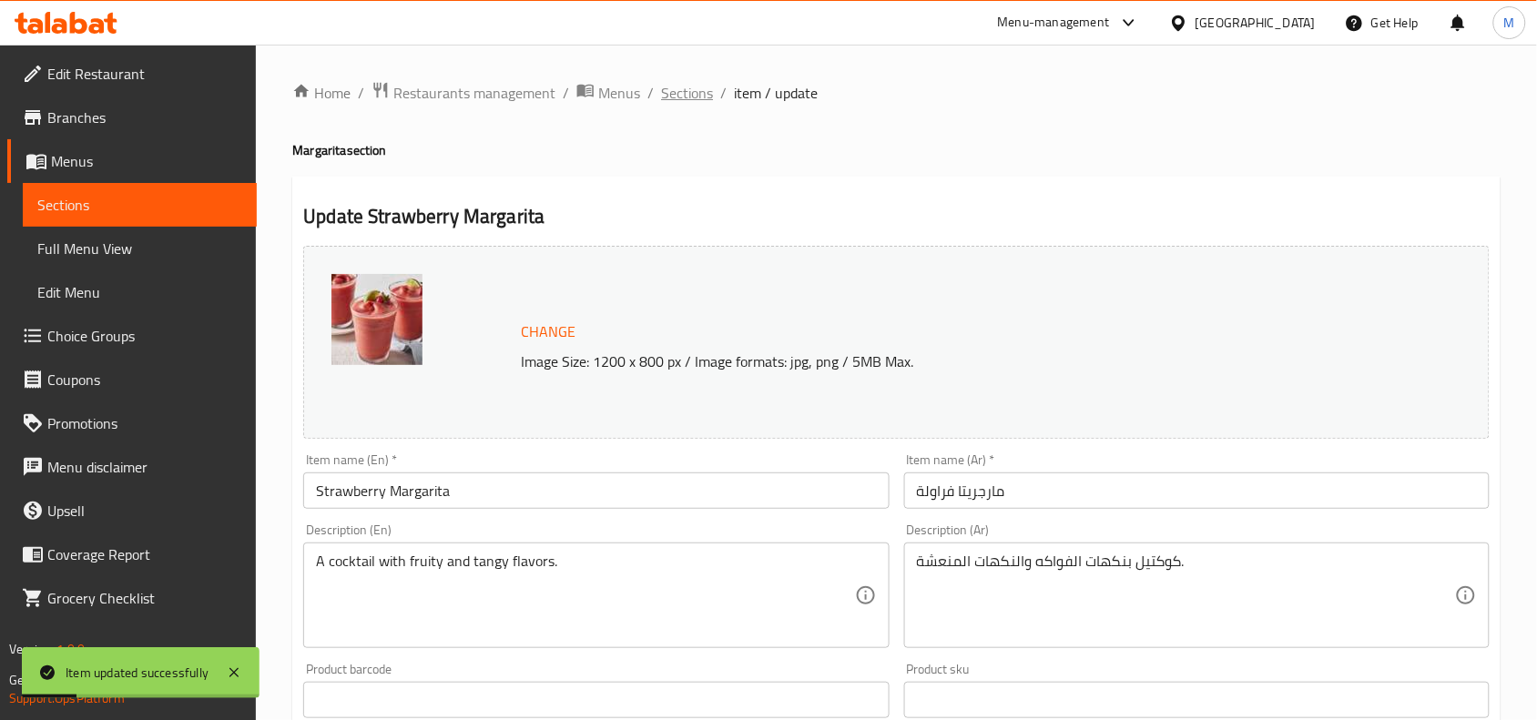
click at [681, 94] on span "Sections" at bounding box center [687, 93] width 52 height 22
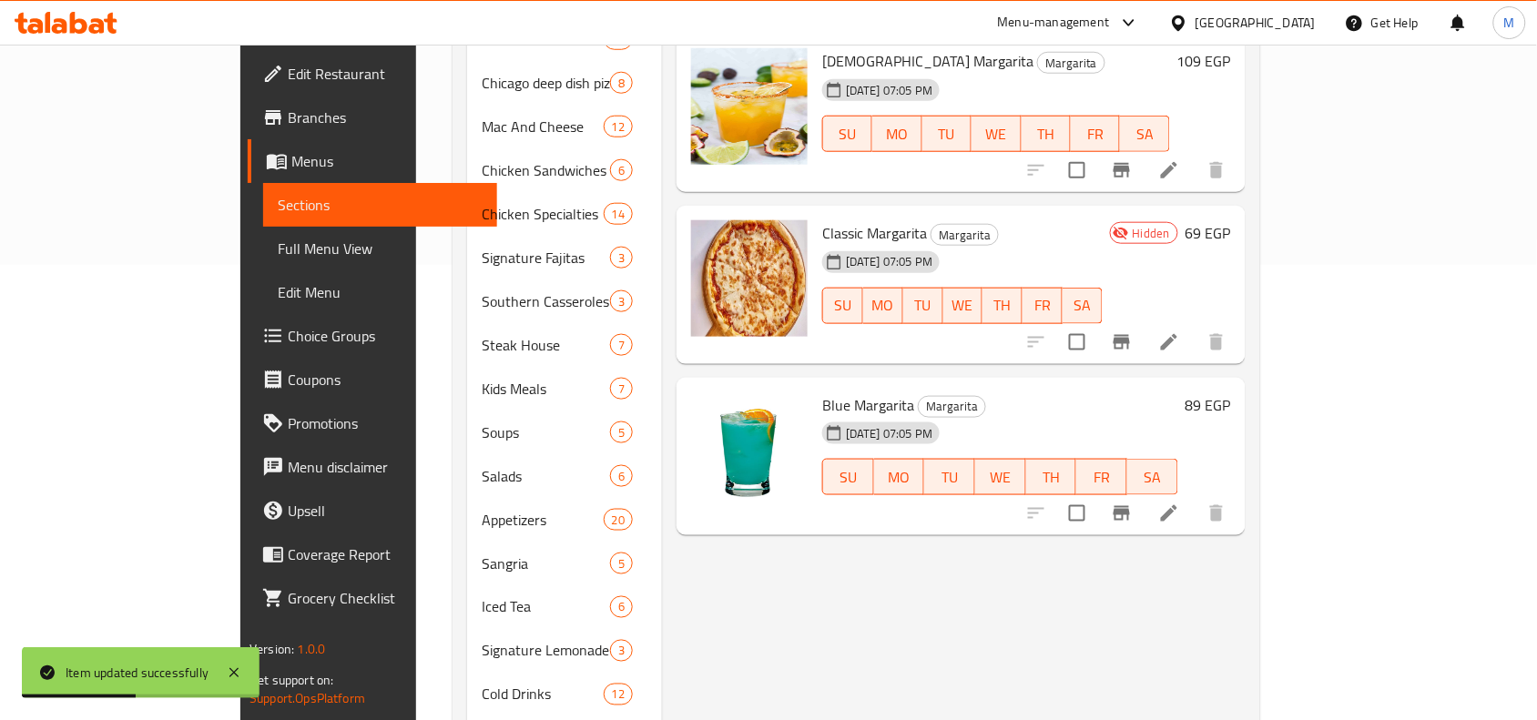
scroll to position [341, 0]
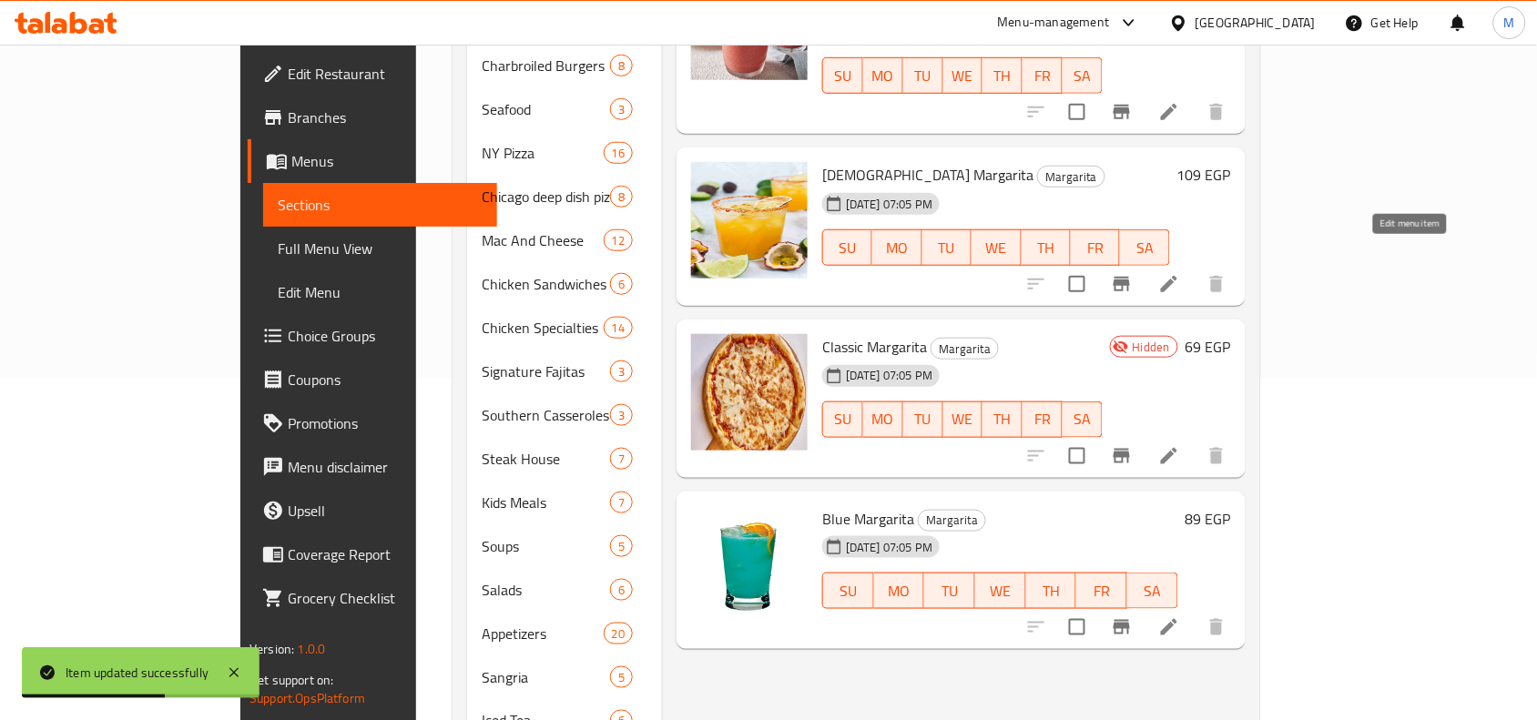
click at [1180, 273] on icon at bounding box center [1169, 284] width 22 height 22
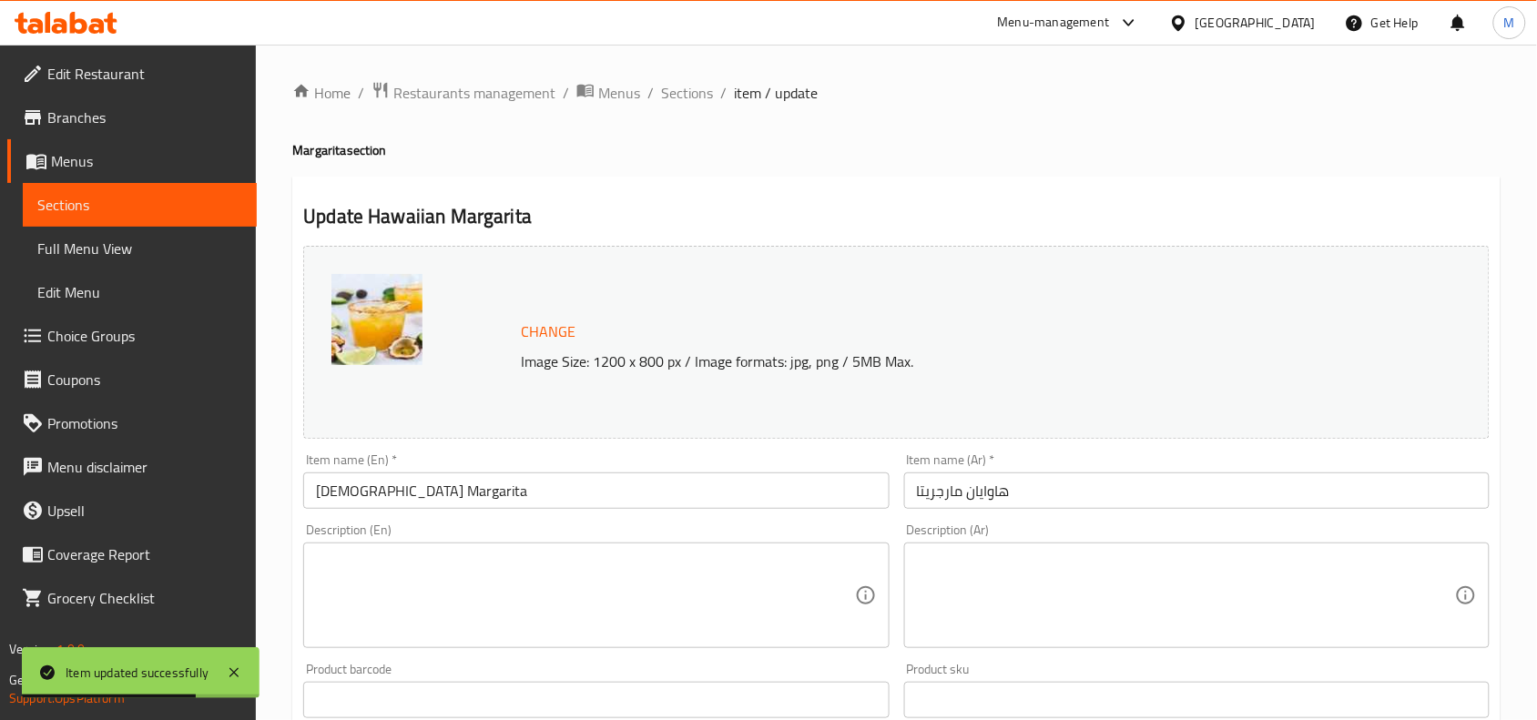
scroll to position [569, 0]
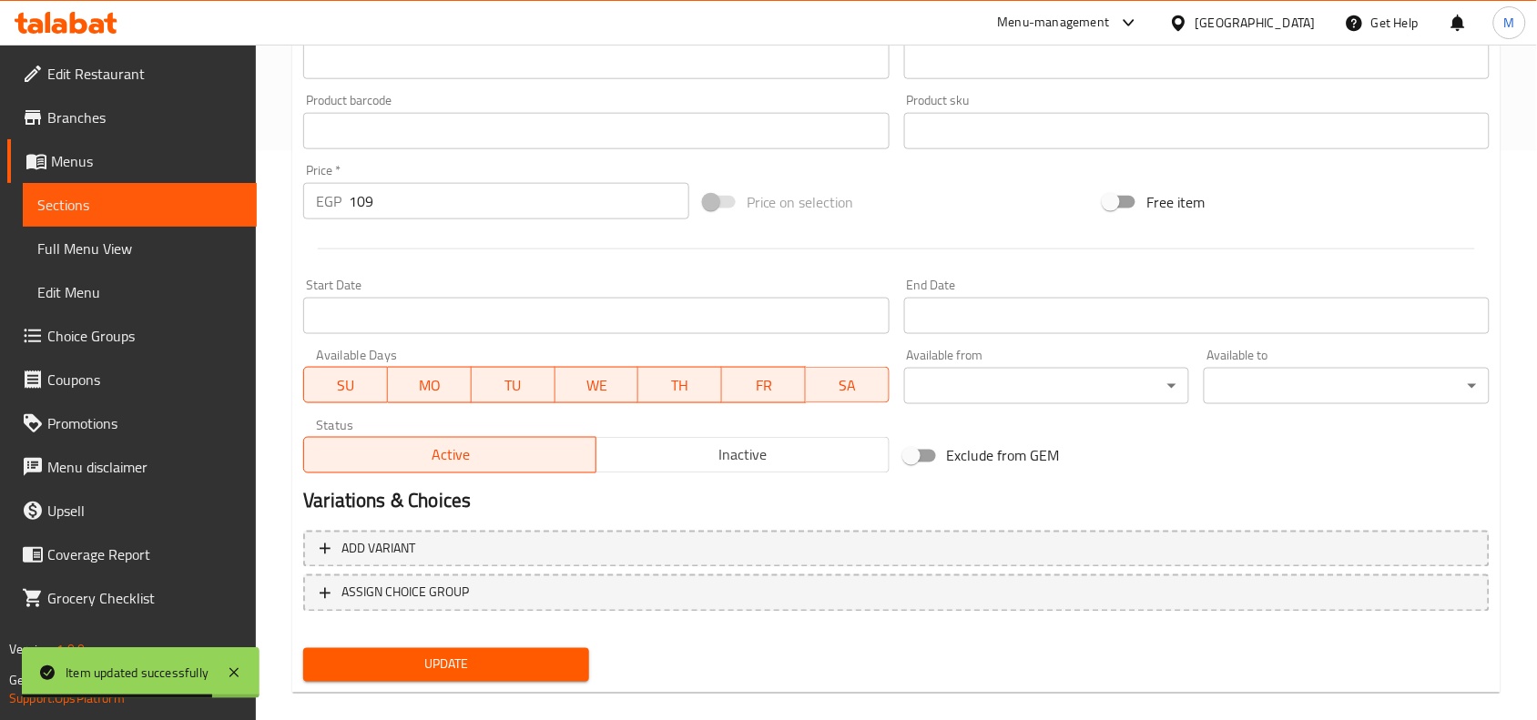
click at [716, 460] on span "Inactive" at bounding box center [742, 455] width 278 height 26
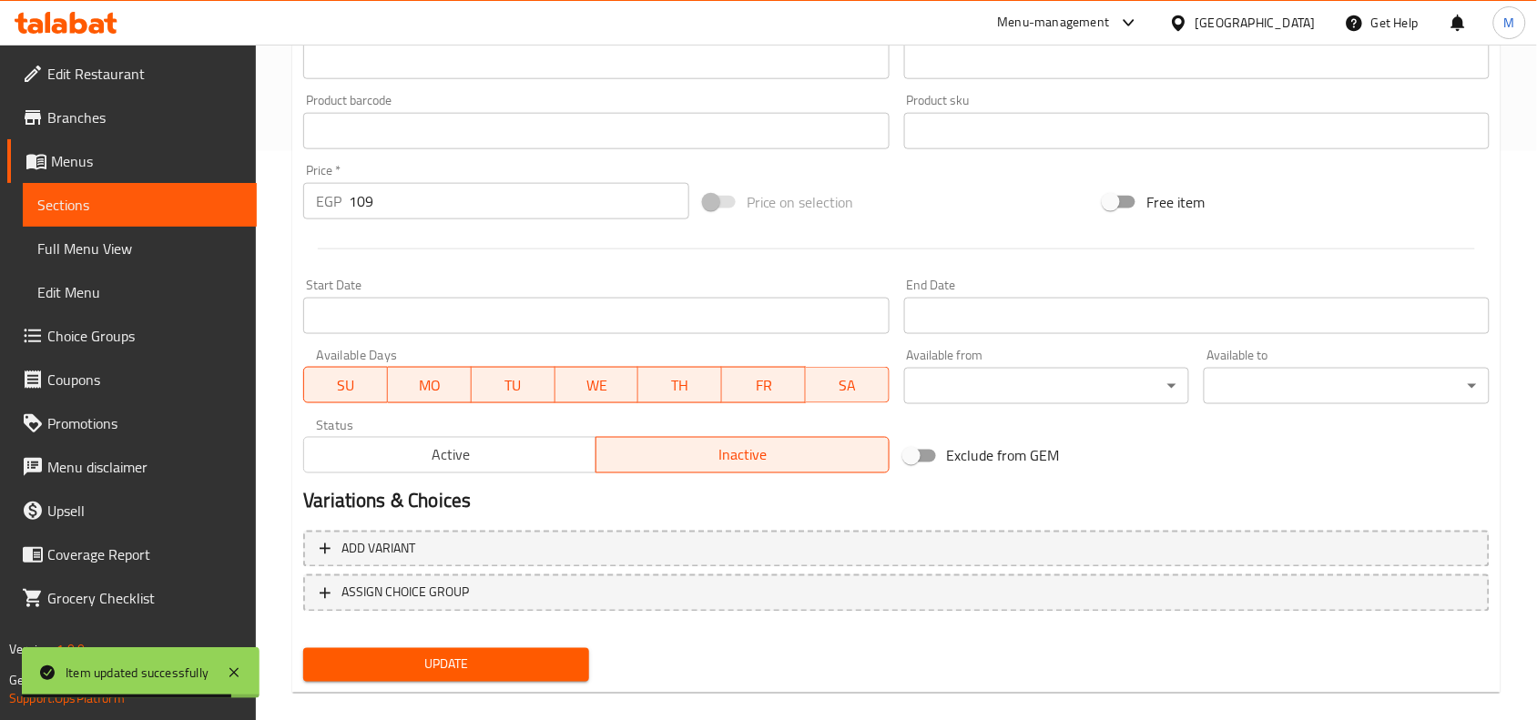
click at [544, 654] on span "Update" at bounding box center [446, 665] width 257 height 23
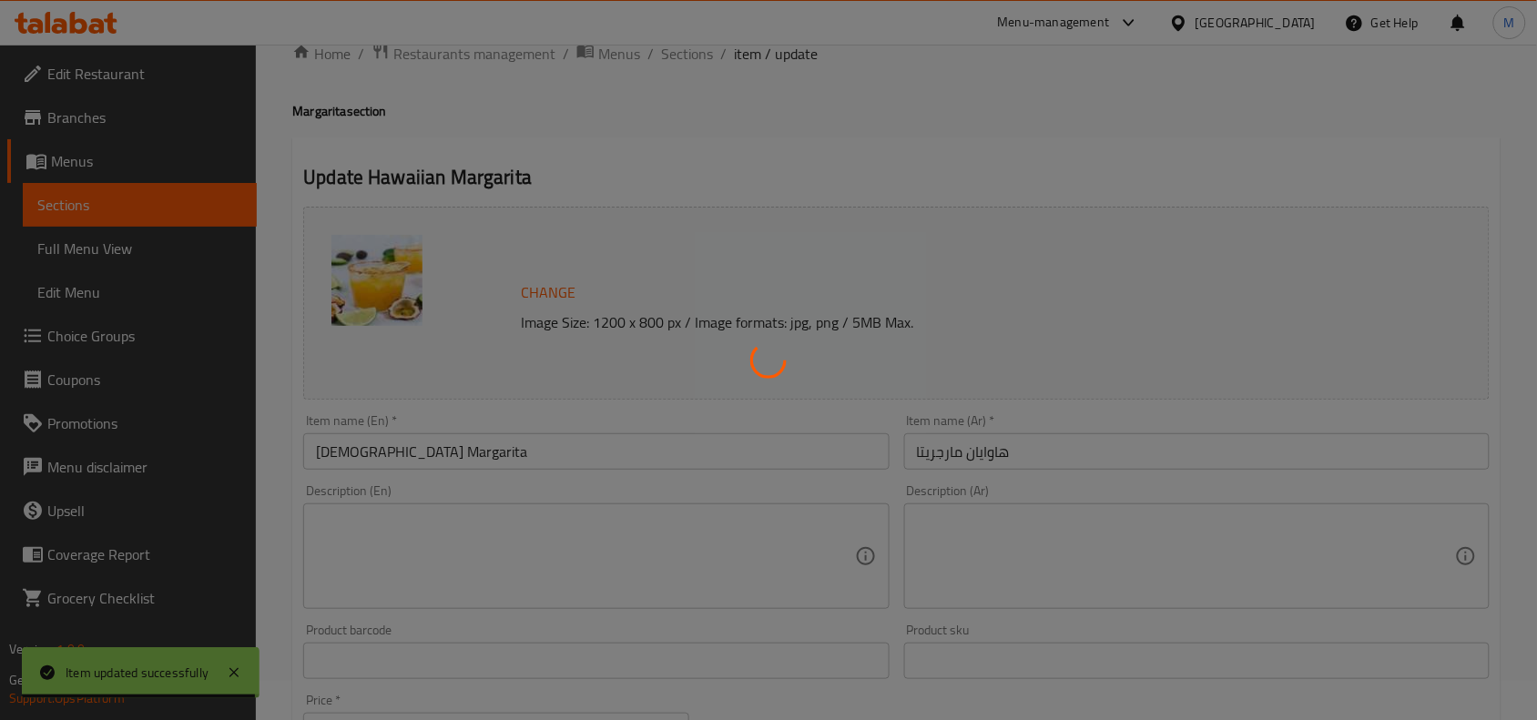
scroll to position [0, 0]
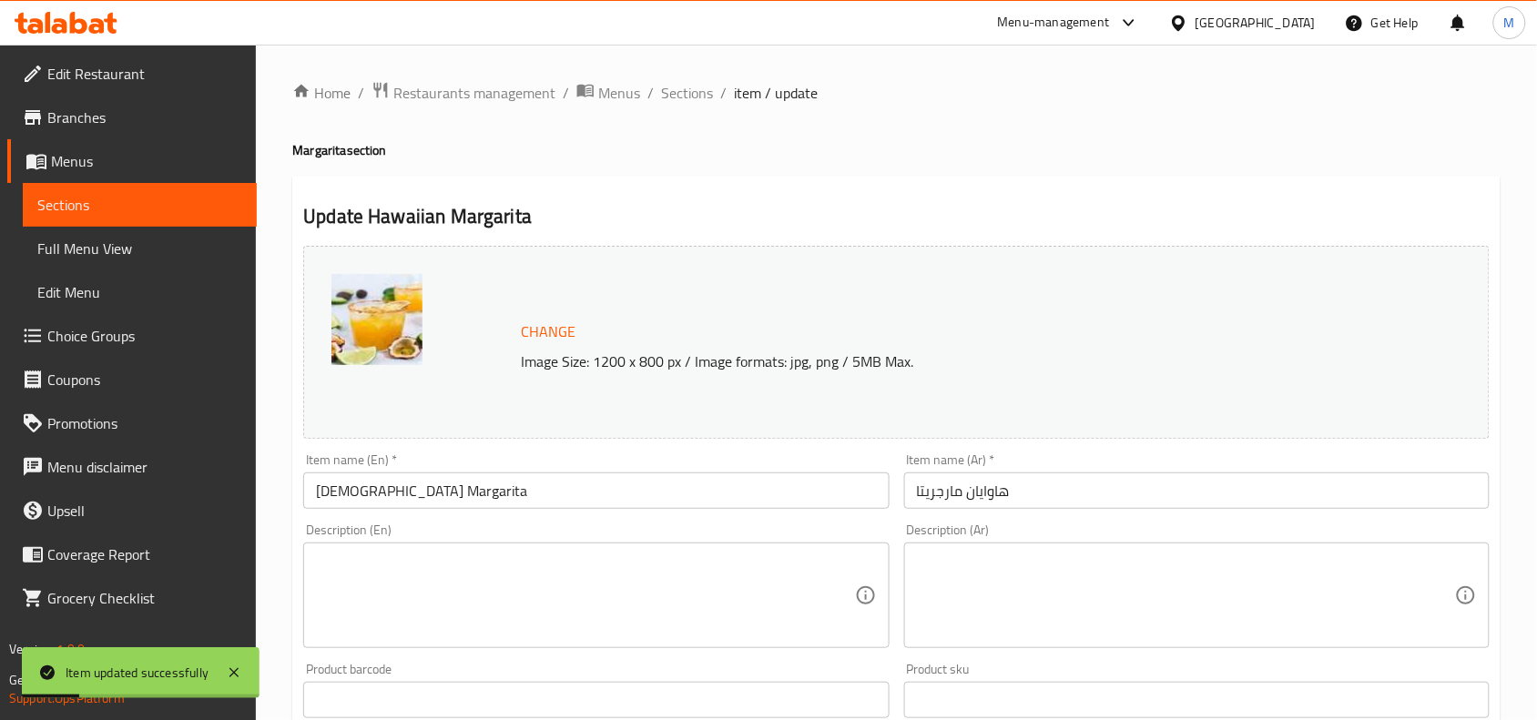
click at [679, 88] on span "Sections" at bounding box center [687, 93] width 52 height 22
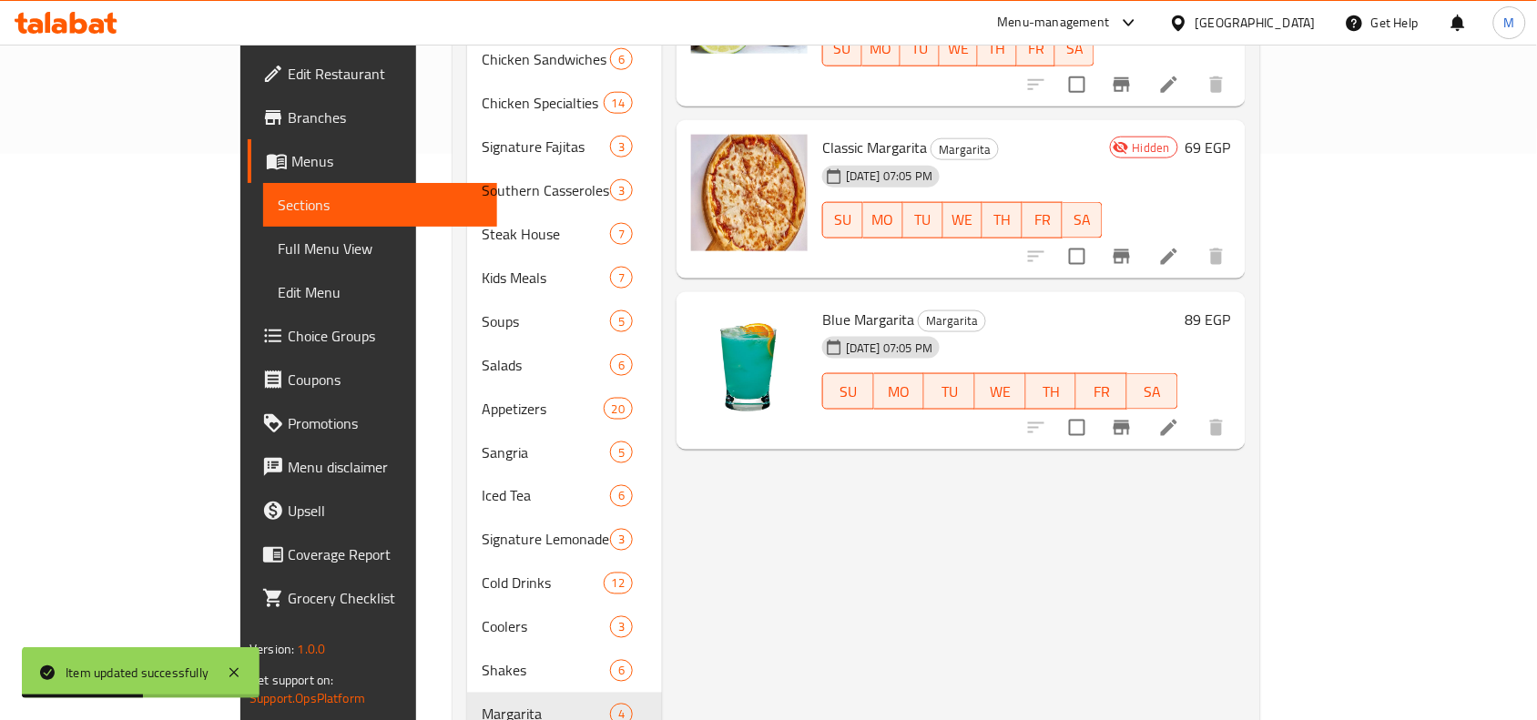
scroll to position [569, 0]
click at [1180, 414] on icon at bounding box center [1169, 425] width 22 height 22
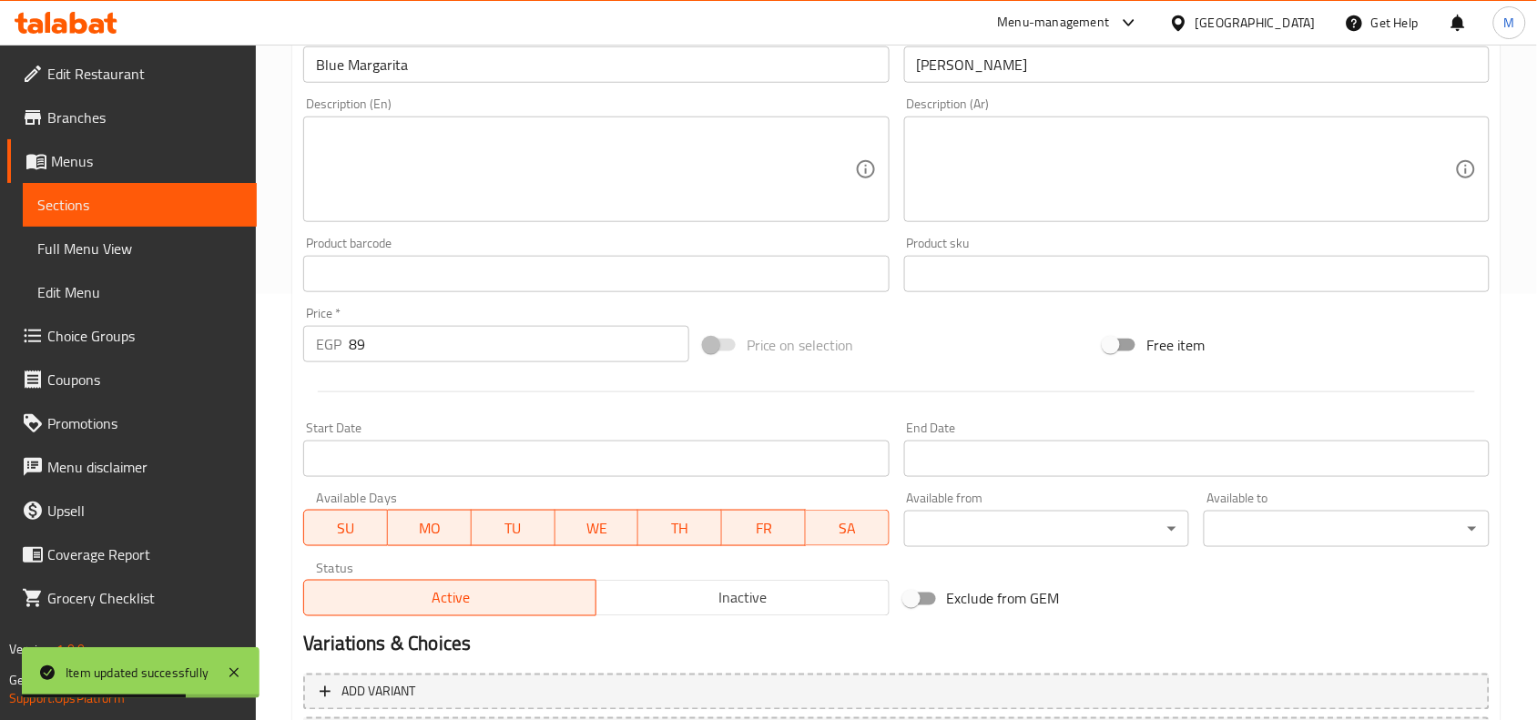
scroll to position [569, 0]
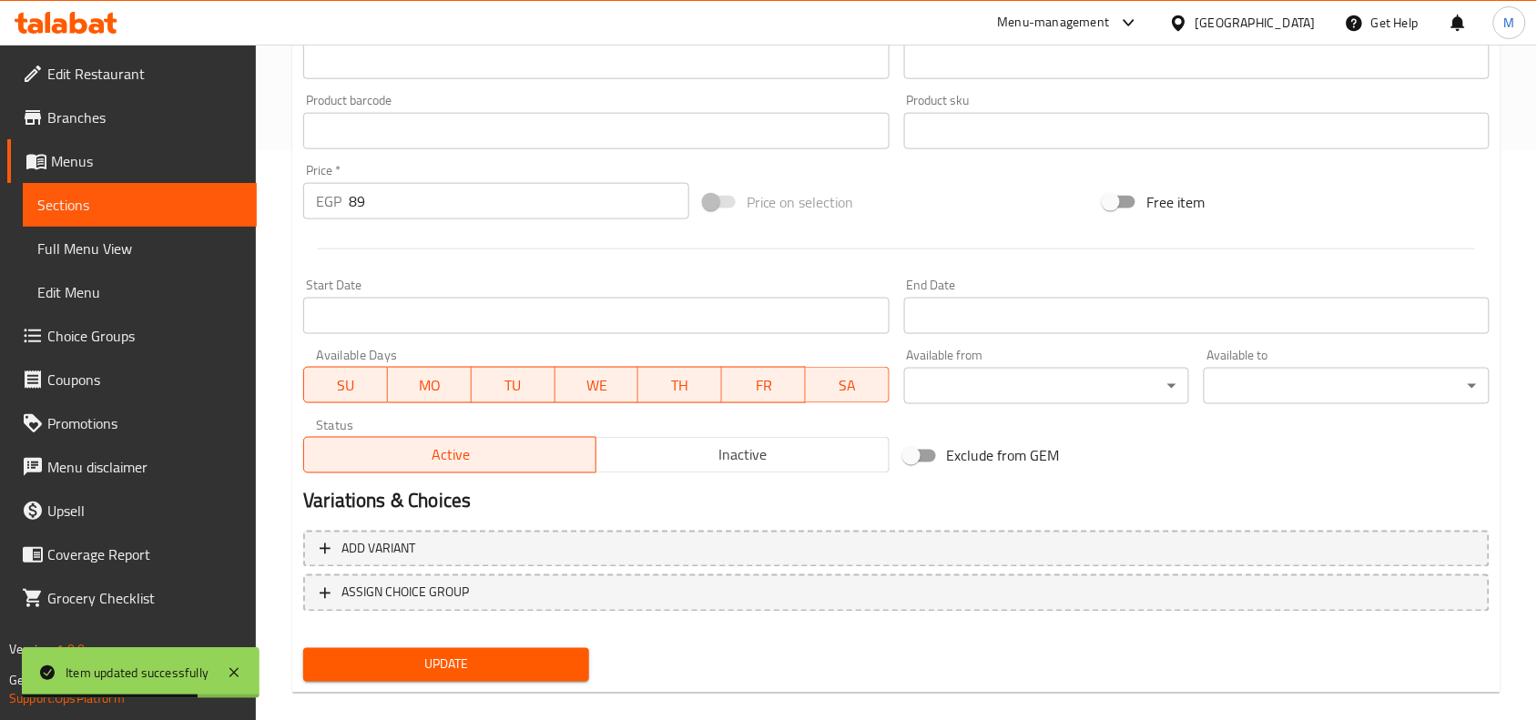
click at [792, 443] on span "Inactive" at bounding box center [742, 455] width 278 height 26
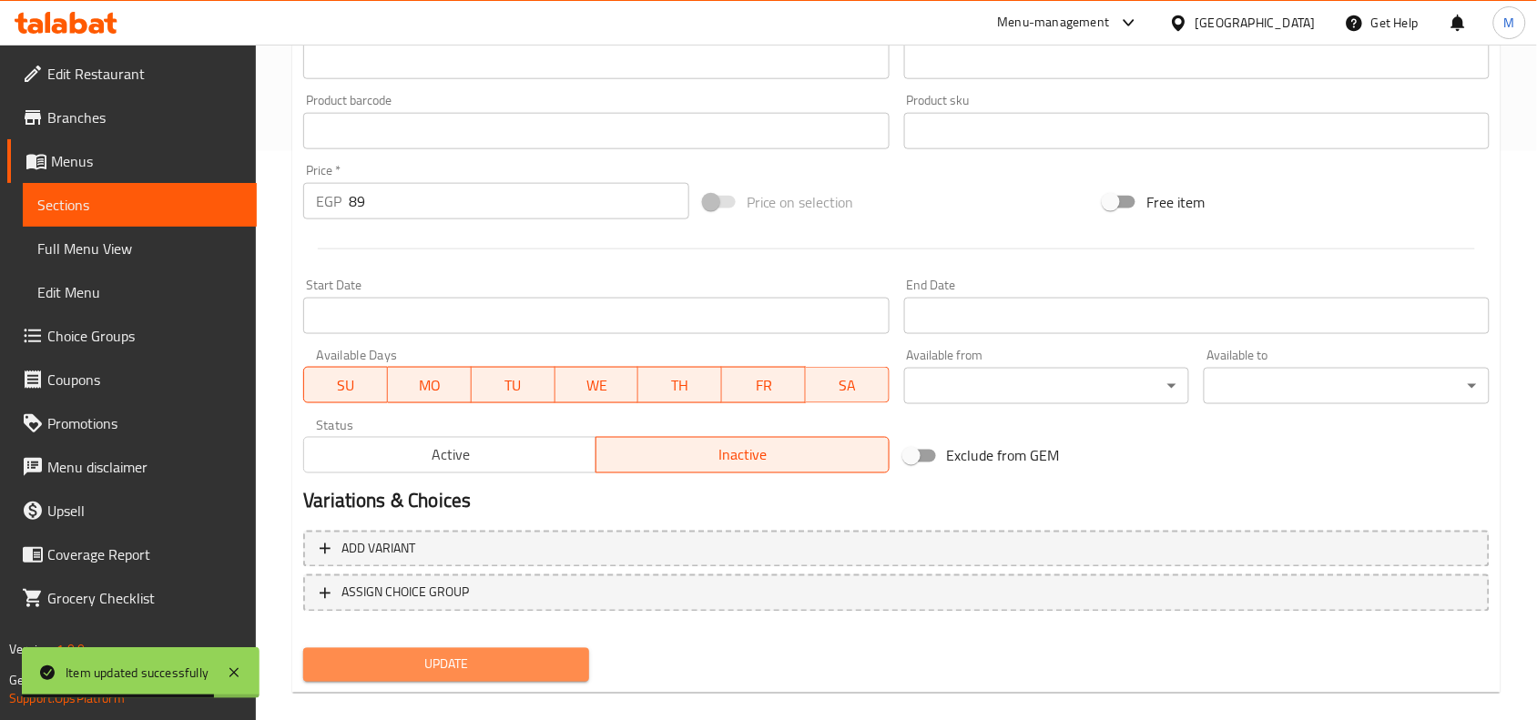
click at [553, 655] on span "Update" at bounding box center [446, 665] width 257 height 23
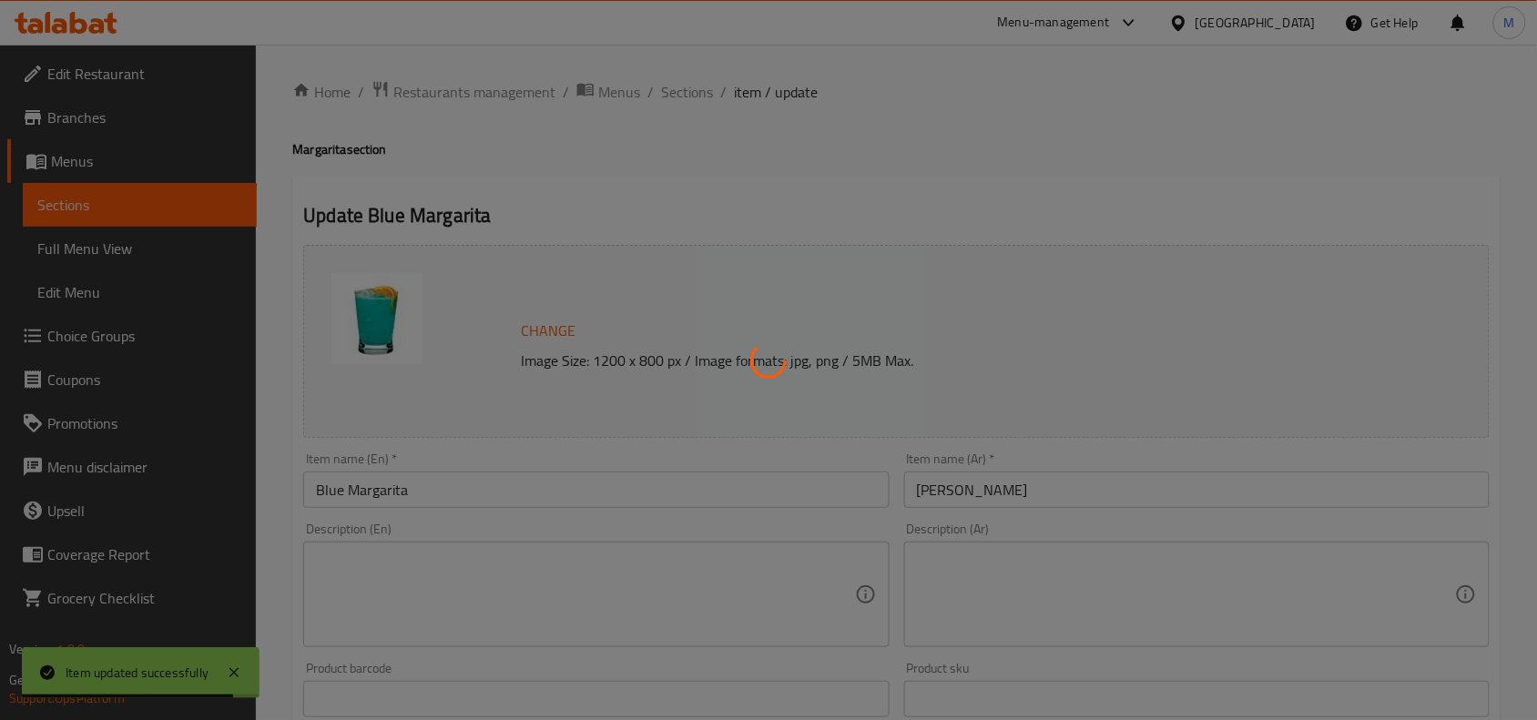
scroll to position [0, 0]
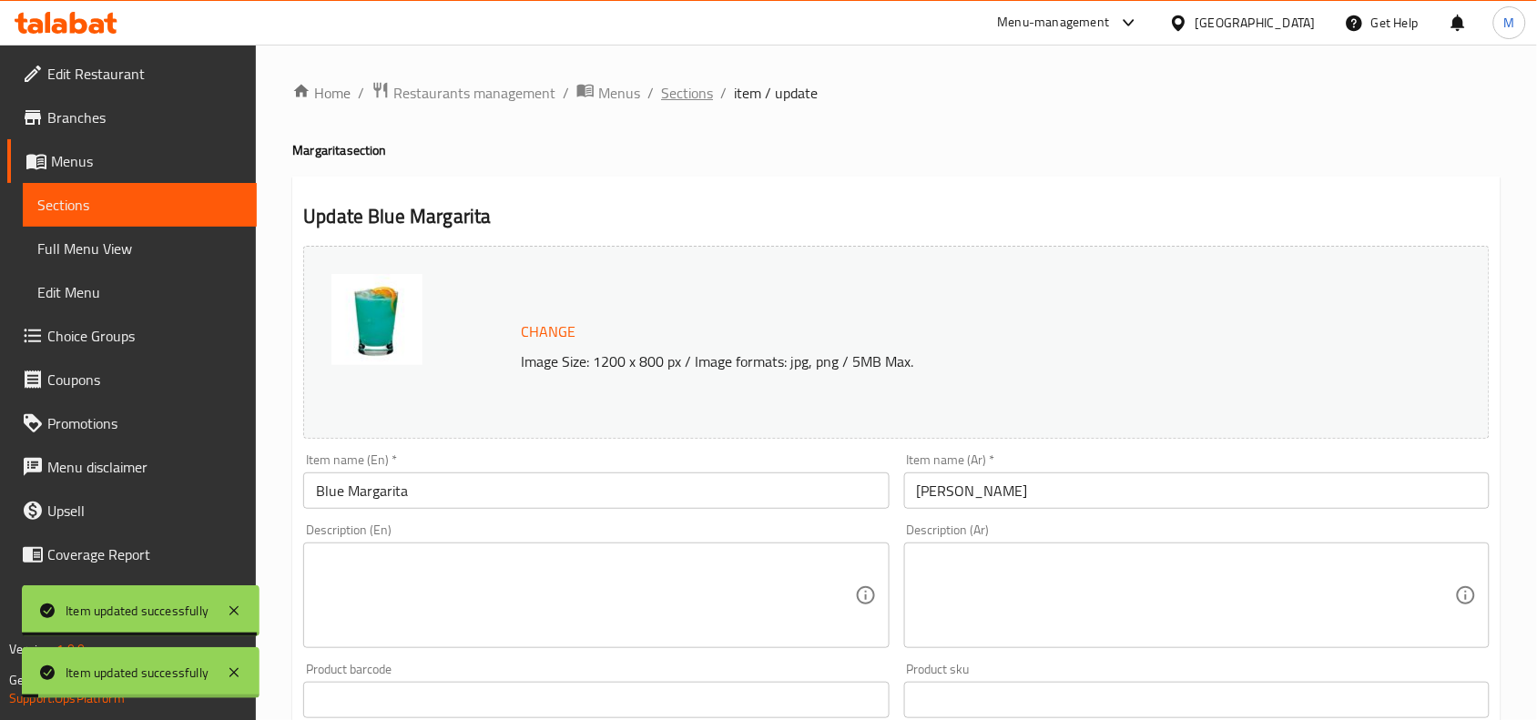
click at [683, 96] on span "Sections" at bounding box center [687, 93] width 52 height 22
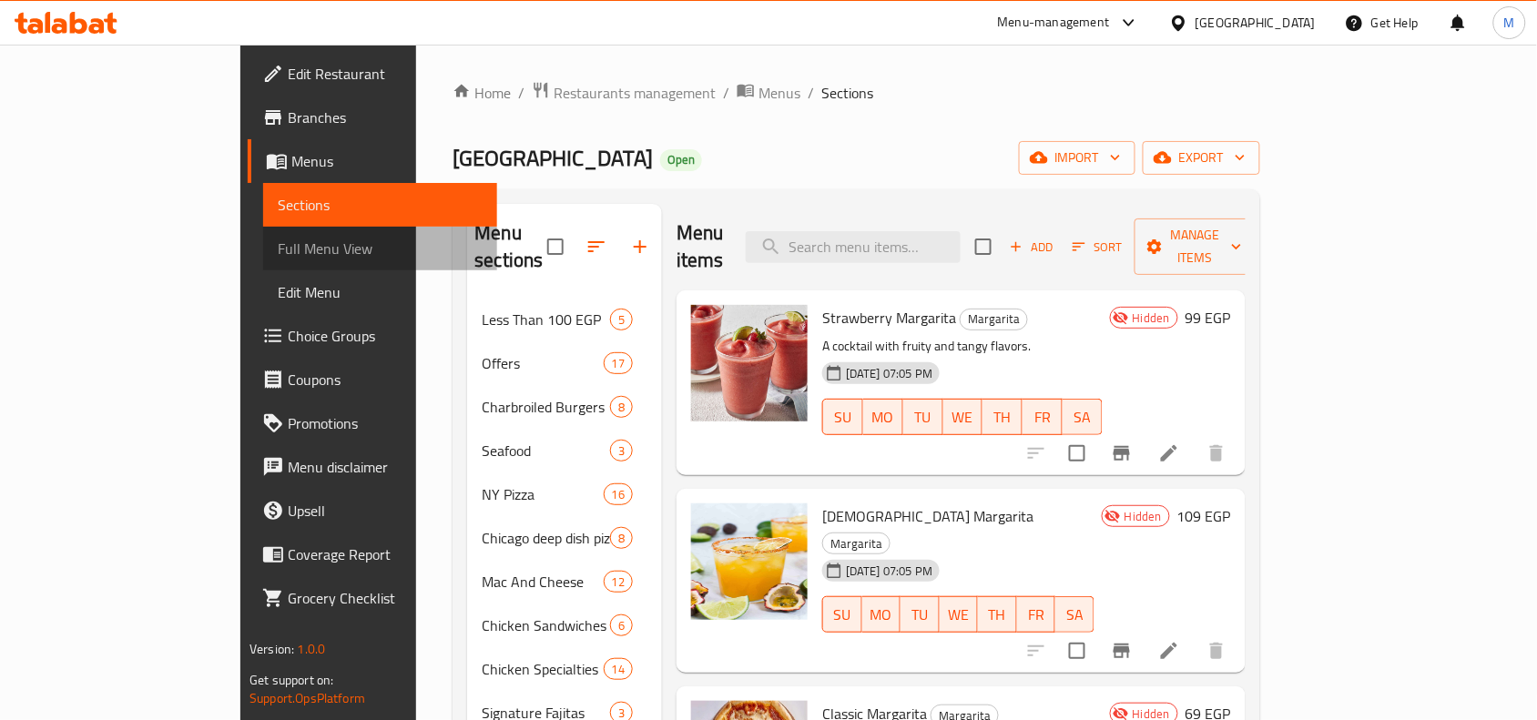
click at [278, 244] on span "Full Menu View" at bounding box center [380, 249] width 205 height 22
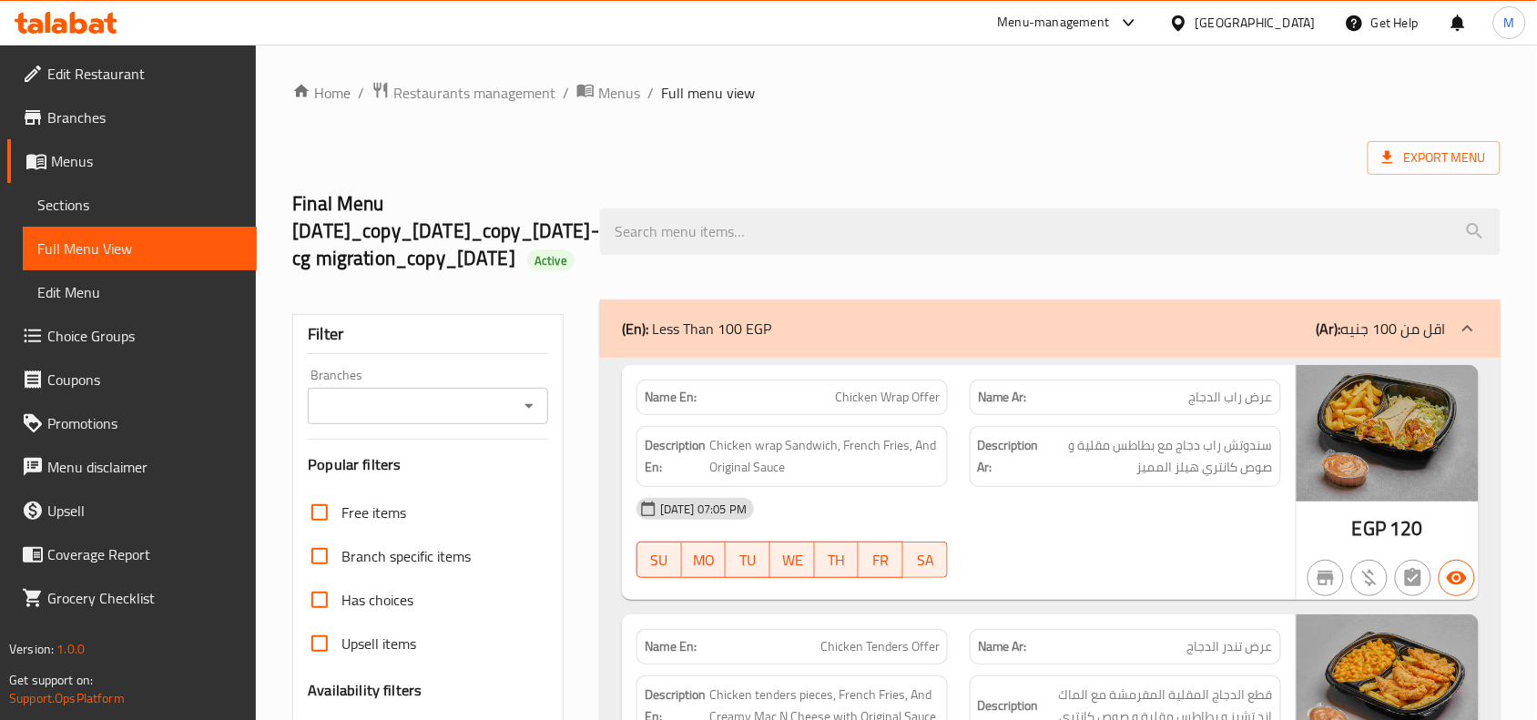
click at [492, 419] on input "Branches" at bounding box center [412, 405] width 199 height 25
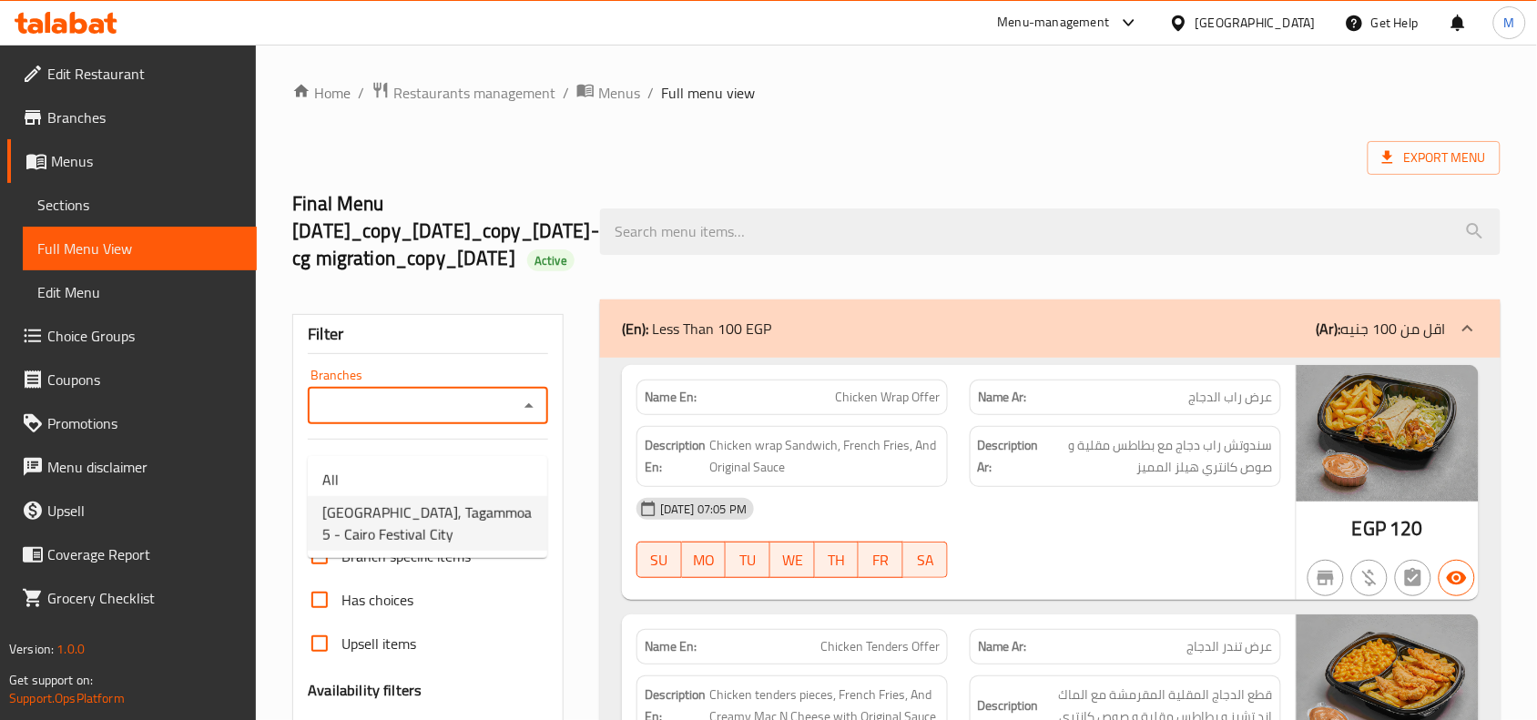
click at [449, 512] on span "Country Hills, Tagammoa 5 - Cairo Festival City" at bounding box center [427, 524] width 210 height 44
type input "Country Hills, Tagammoa 5 - Cairo Festival City"
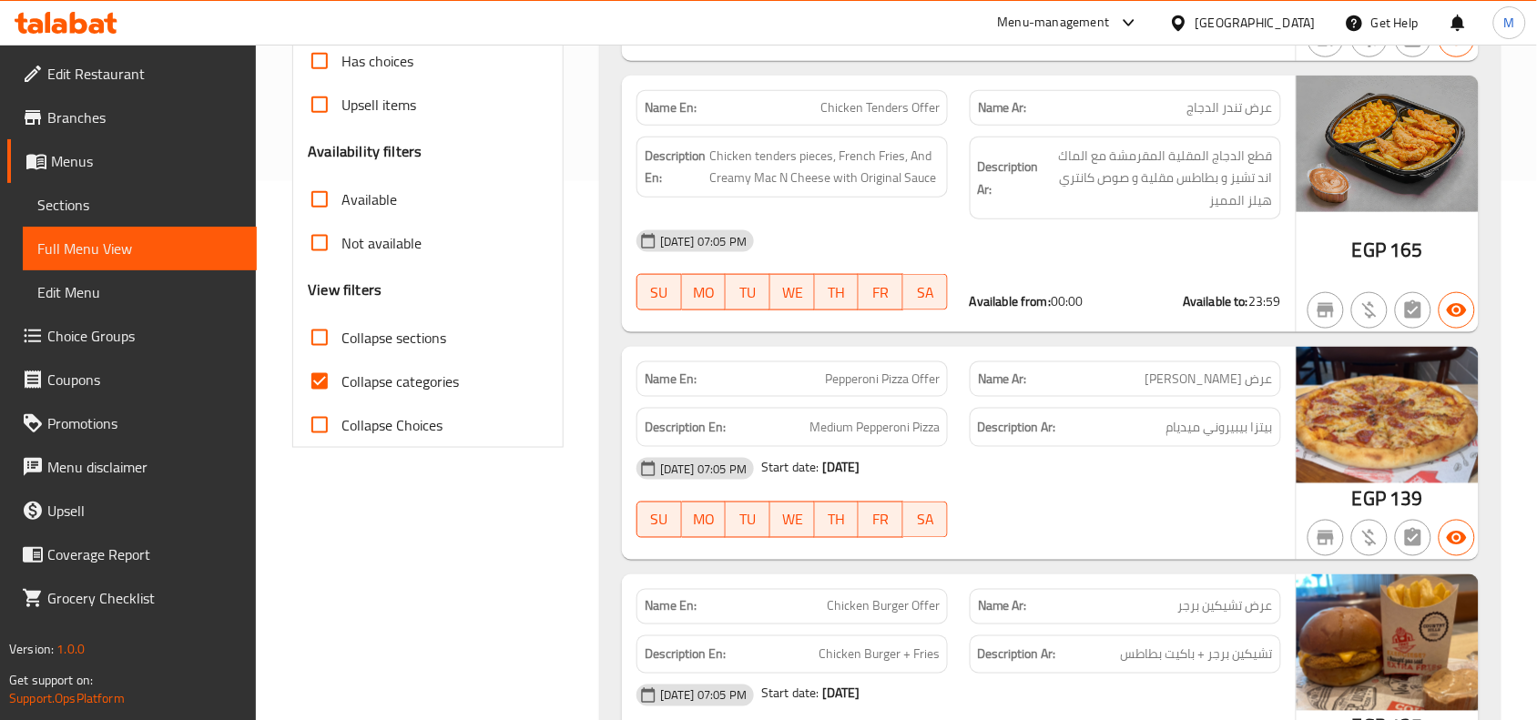
scroll to position [569, 0]
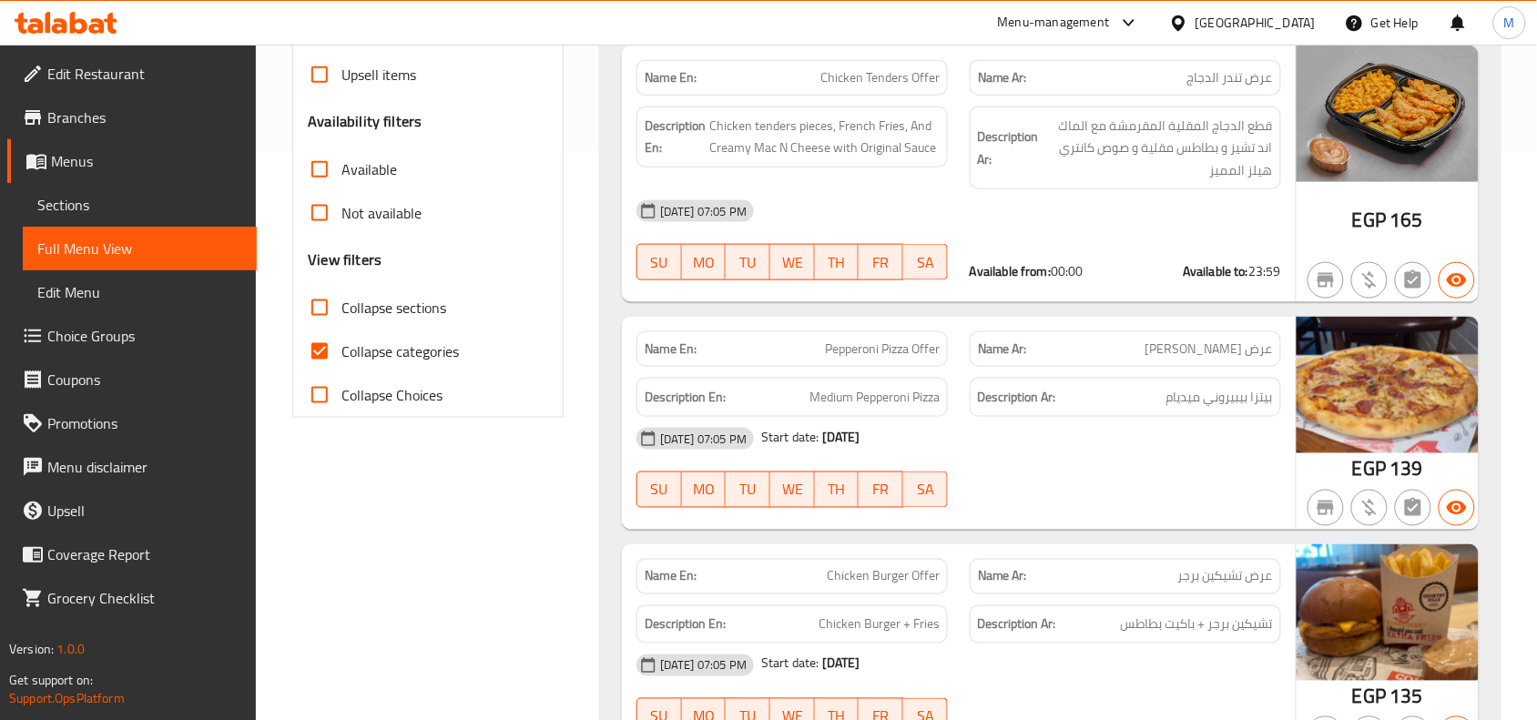
click at [389, 319] on span "Collapse sections" at bounding box center [393, 308] width 105 height 22
click at [341, 330] on input "Collapse sections" at bounding box center [320, 308] width 44 height 44
checkbox input "true"
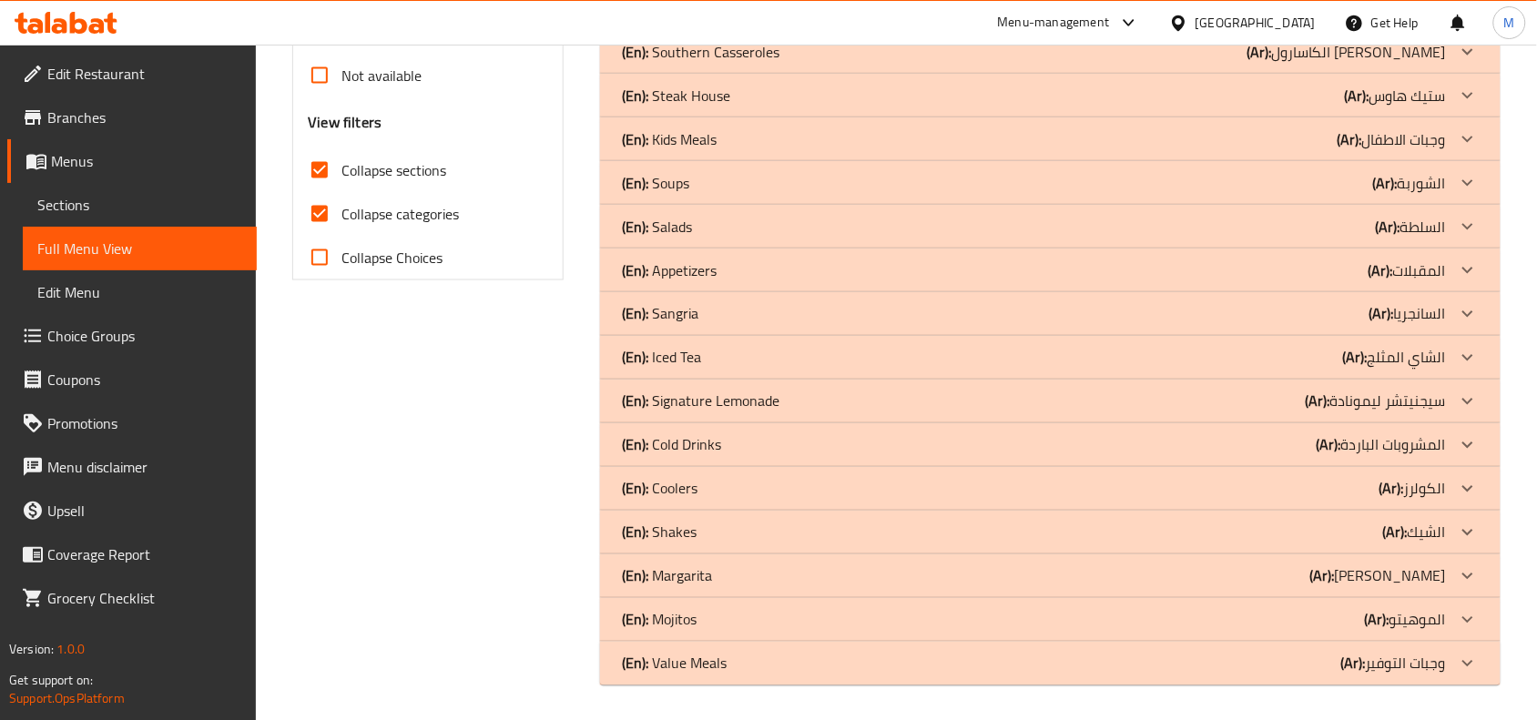
scroll to position [735, 0]
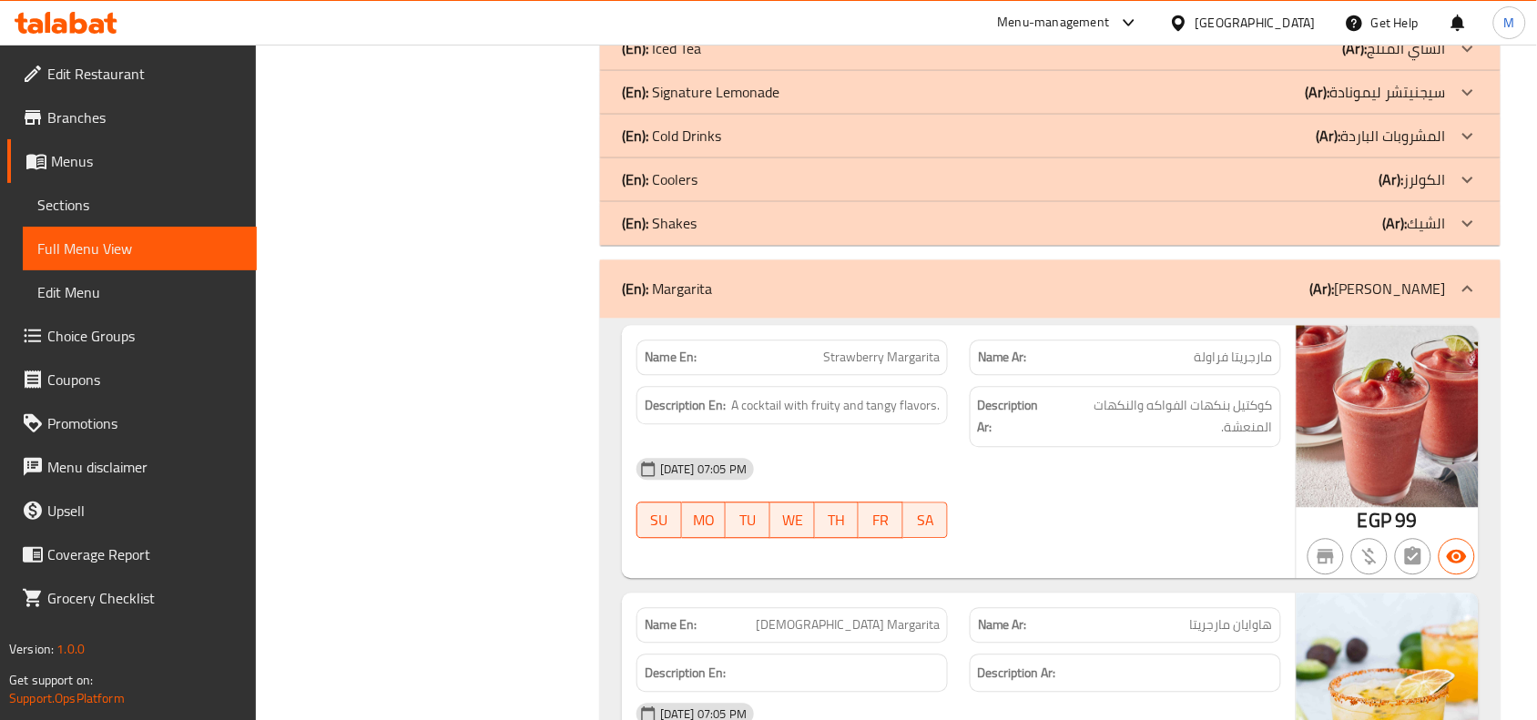
scroll to position [871, 0]
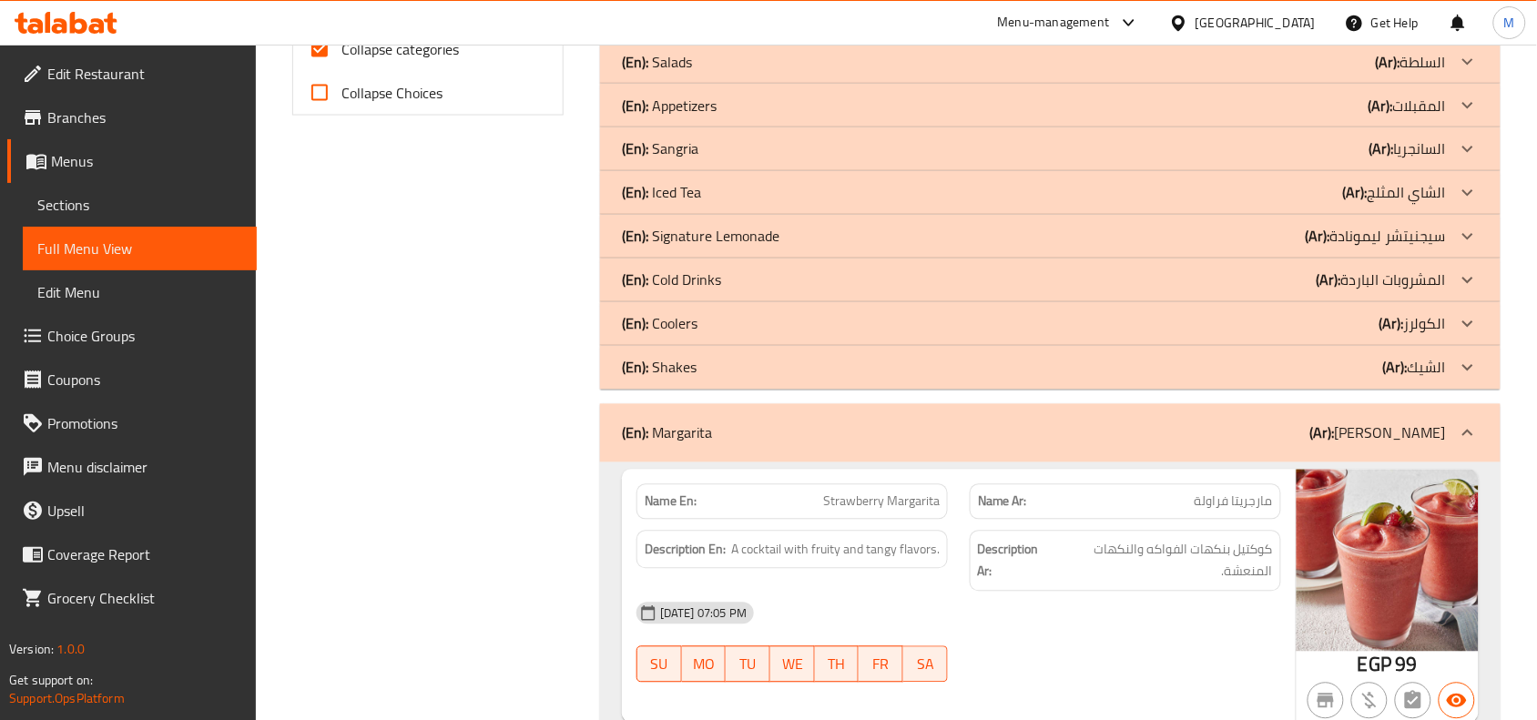
click at [71, 157] on span "Menus" at bounding box center [146, 161] width 191 height 22
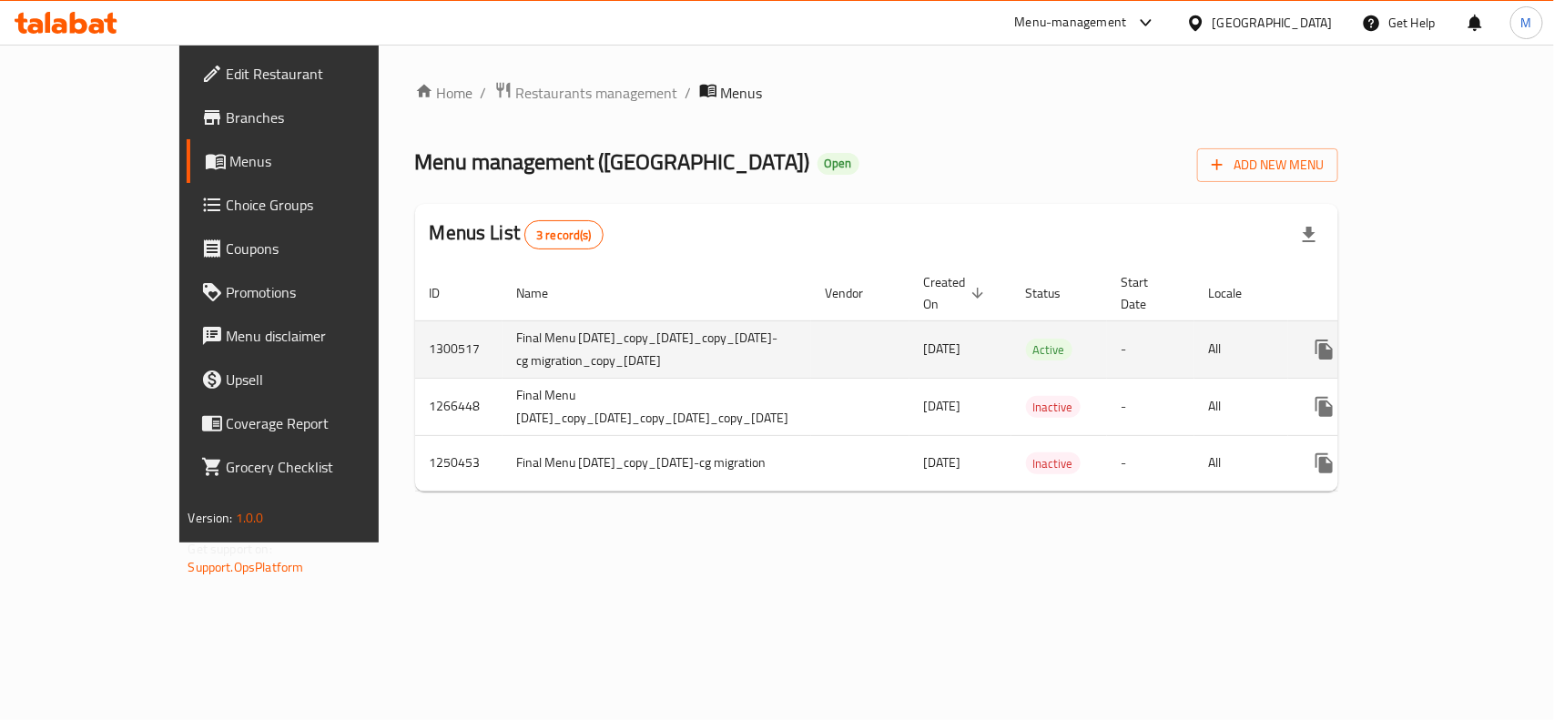
click at [1464, 341] on icon "enhanced table" at bounding box center [1455, 349] width 16 height 16
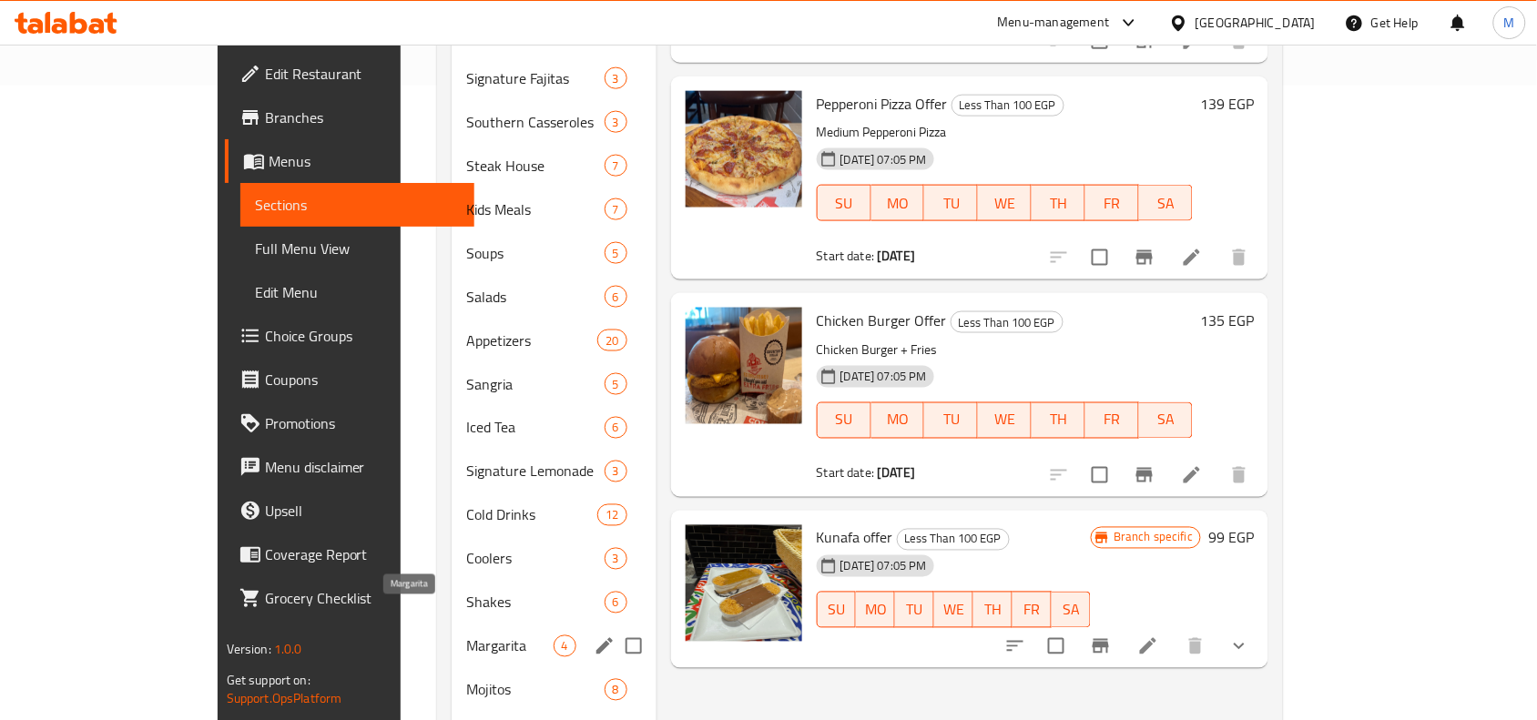
scroll to position [699, 0]
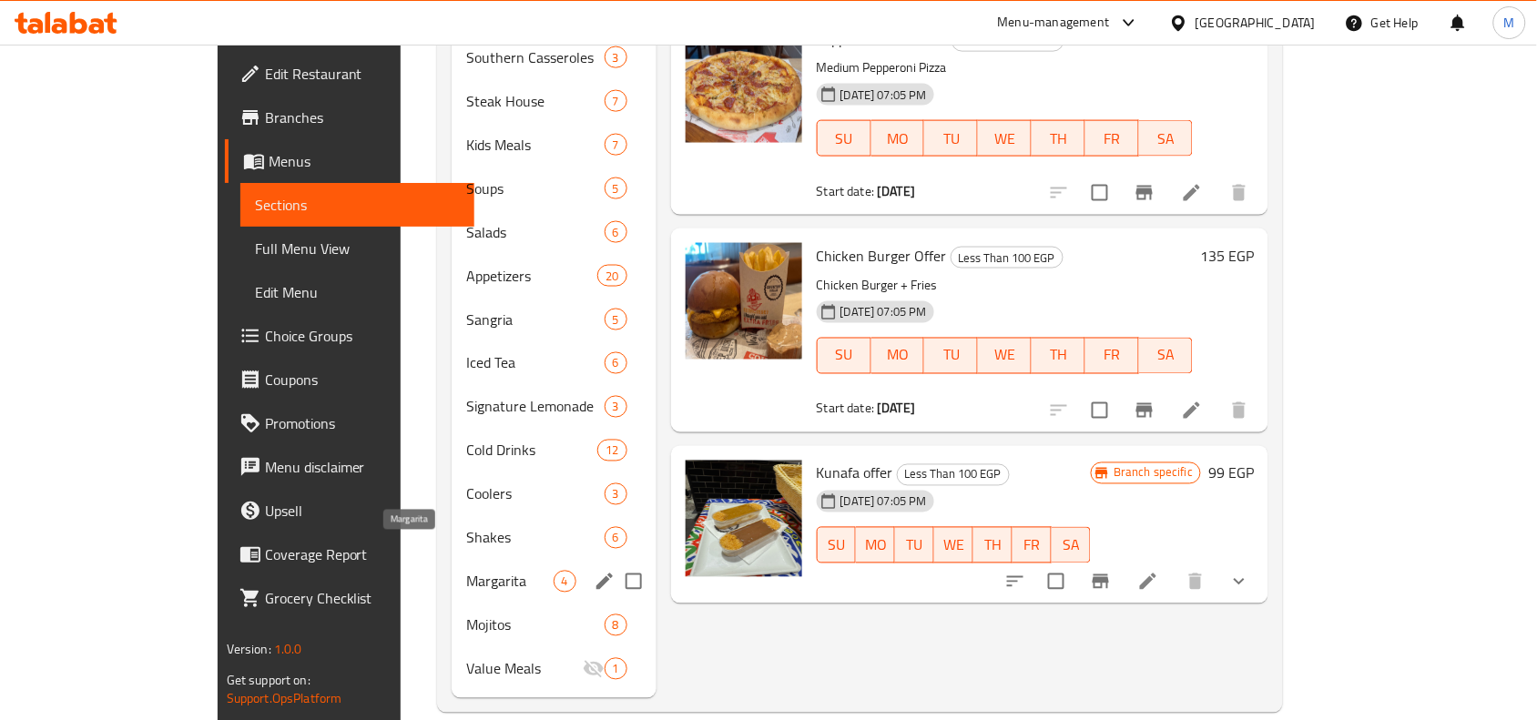
click at [466, 571] on span "Margarita" at bounding box center [509, 582] width 86 height 22
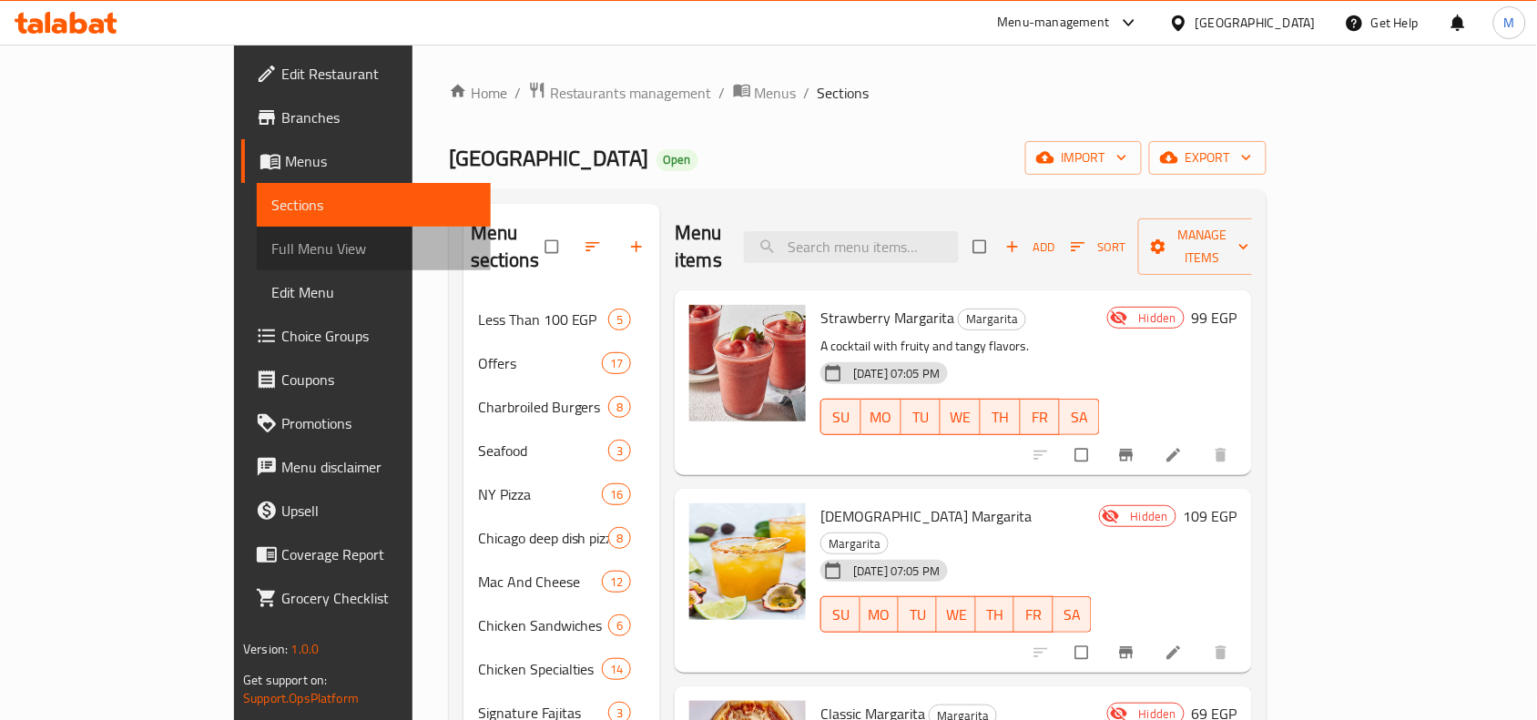
click at [271, 246] on span "Full Menu View" at bounding box center [373, 249] width 205 height 22
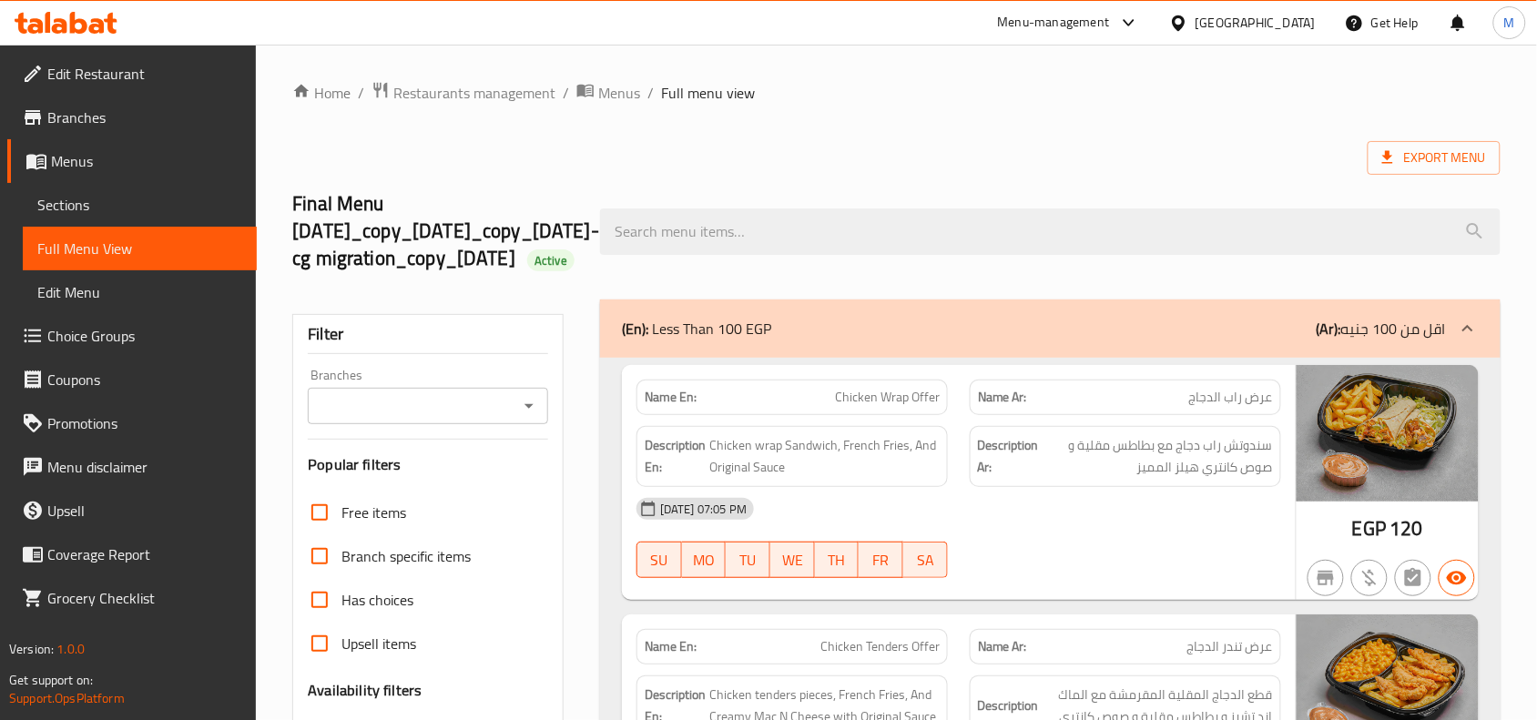
click at [501, 419] on input "Branches" at bounding box center [412, 405] width 199 height 25
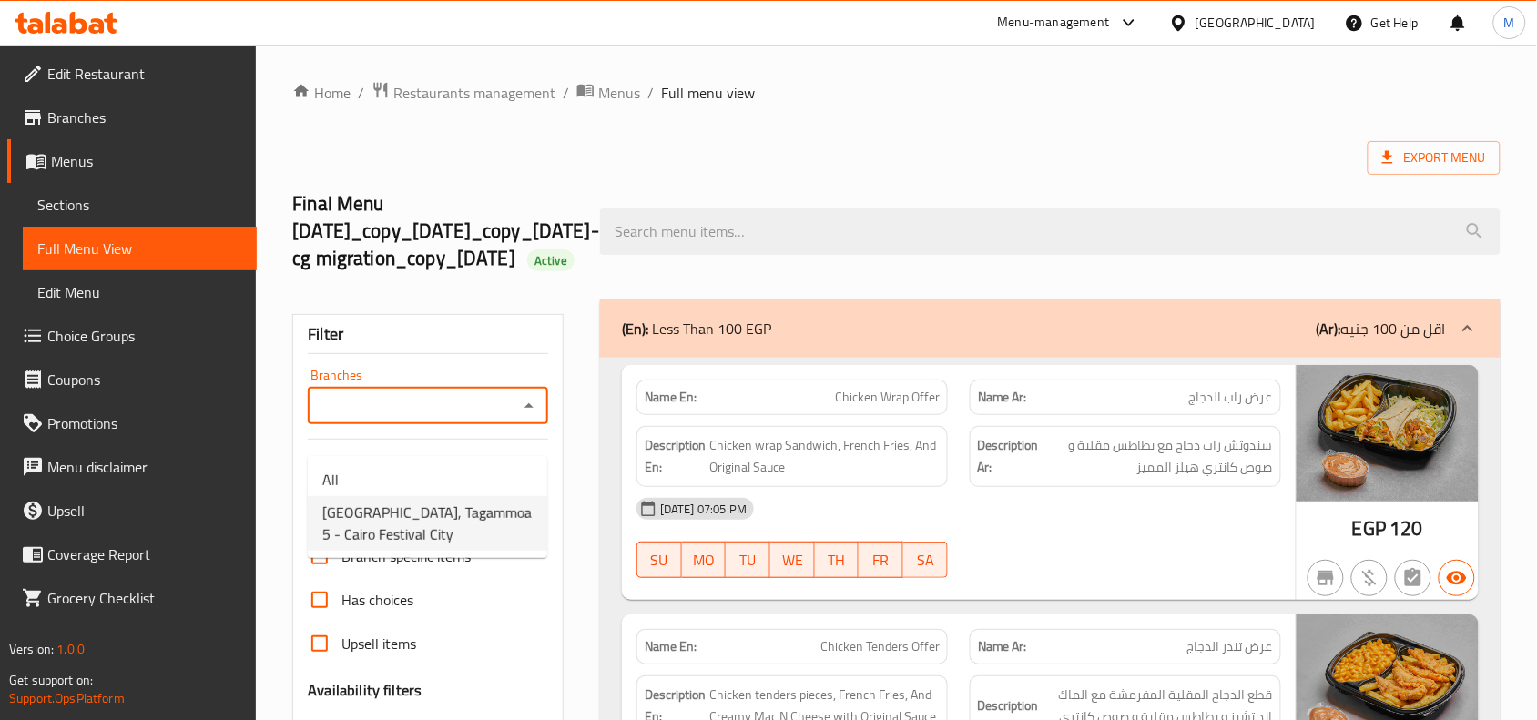
click at [411, 502] on span "Country Hills, Tagammoa 5 - Cairo Festival City" at bounding box center [427, 524] width 210 height 44
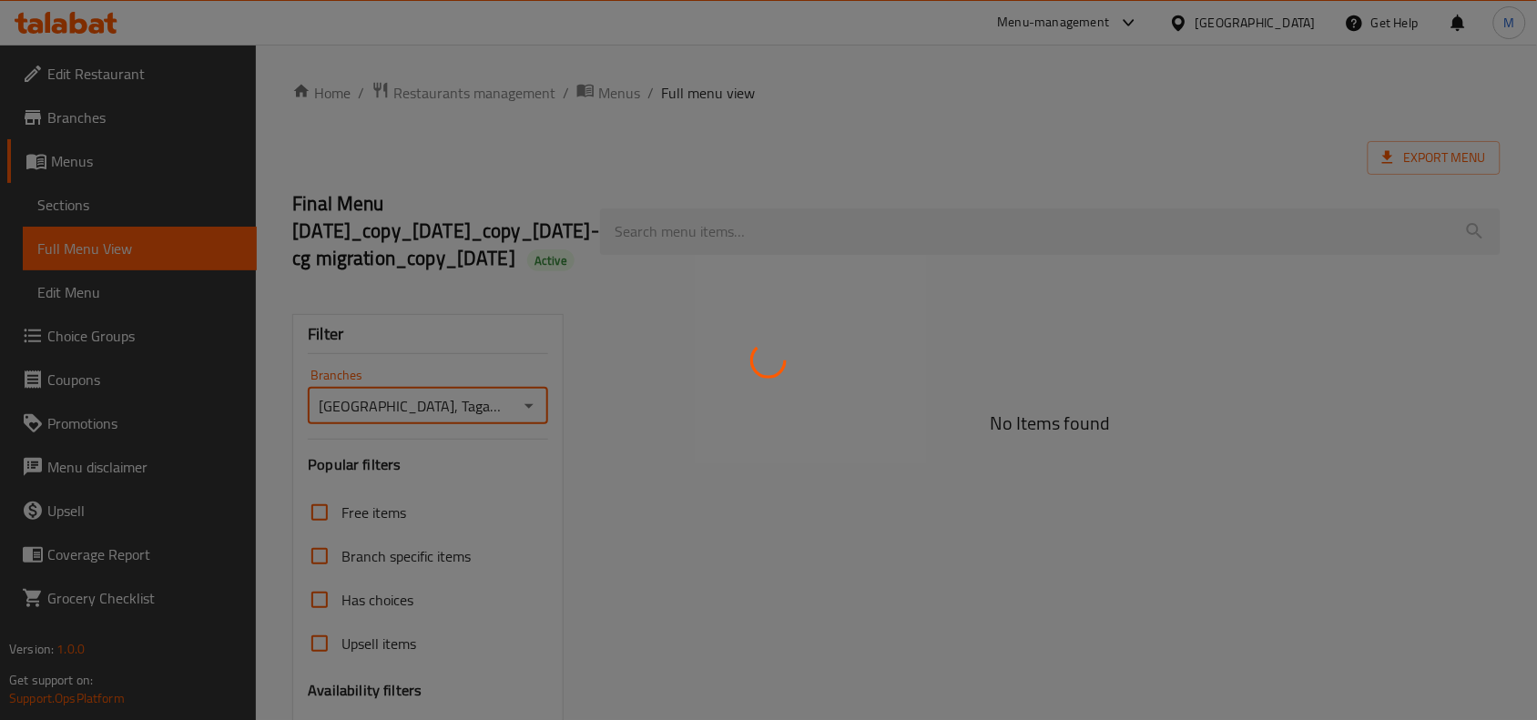
type input "Country Hills, Tagammoa 5 - Cairo Festival City"
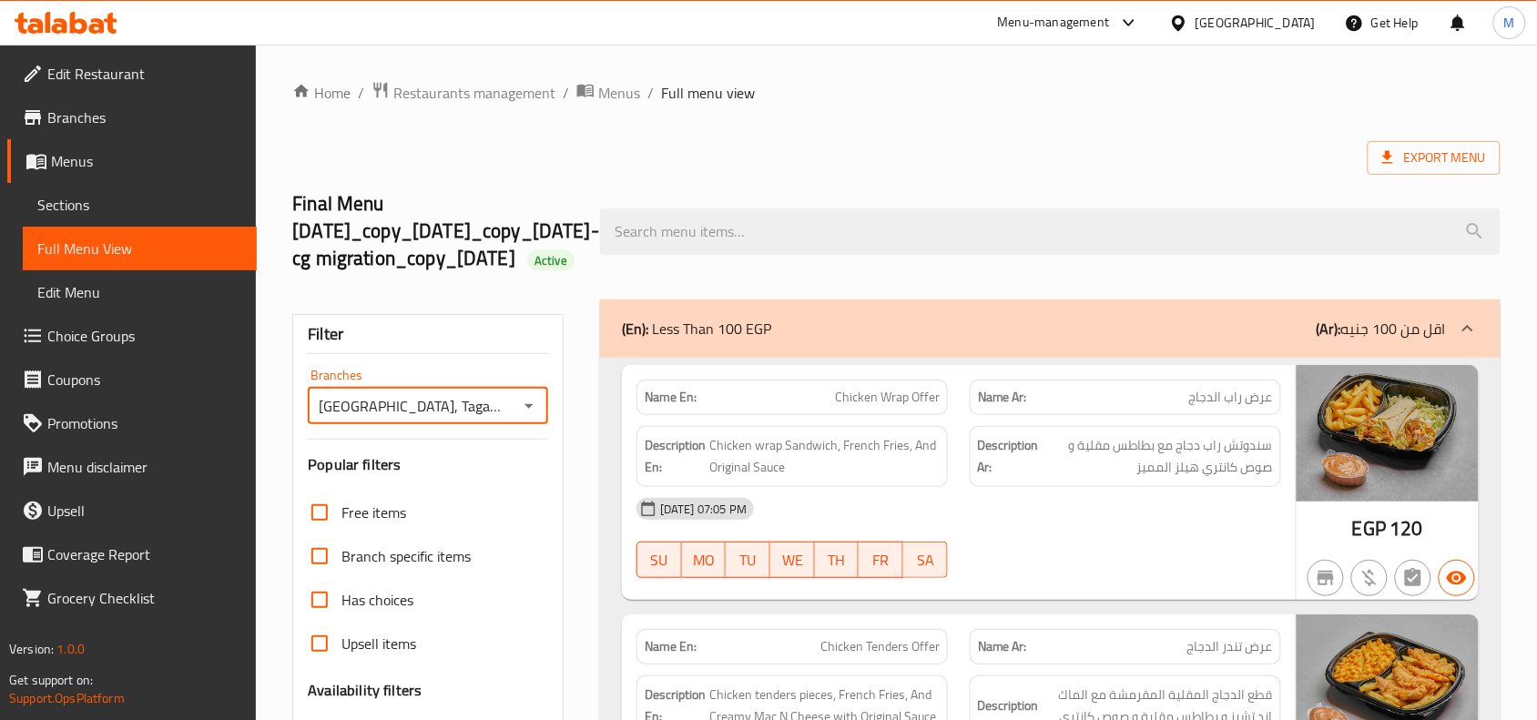
scroll to position [683, 0]
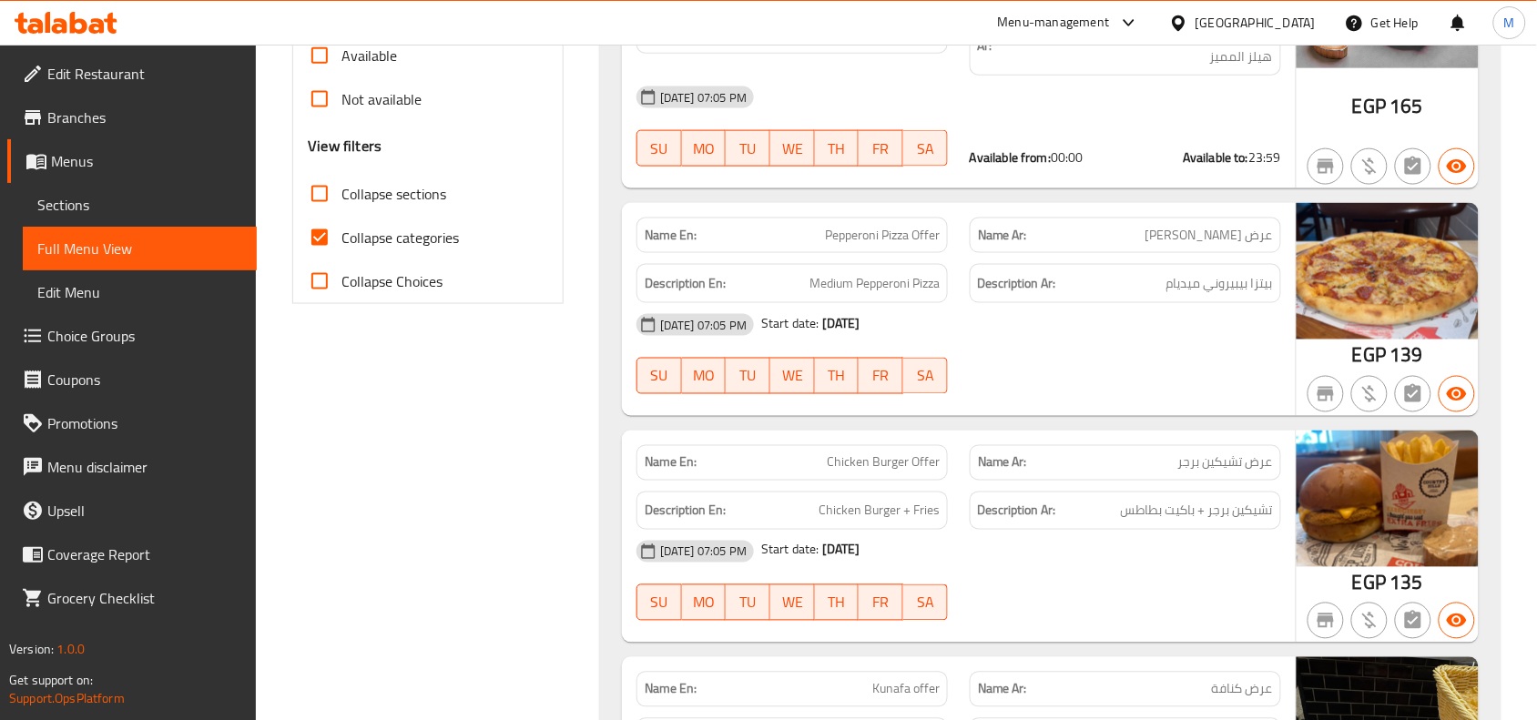
click at [373, 205] on span "Collapse sections" at bounding box center [393, 194] width 105 height 22
click at [341, 215] on input "Collapse sections" at bounding box center [320, 194] width 44 height 44
checkbox input "true"
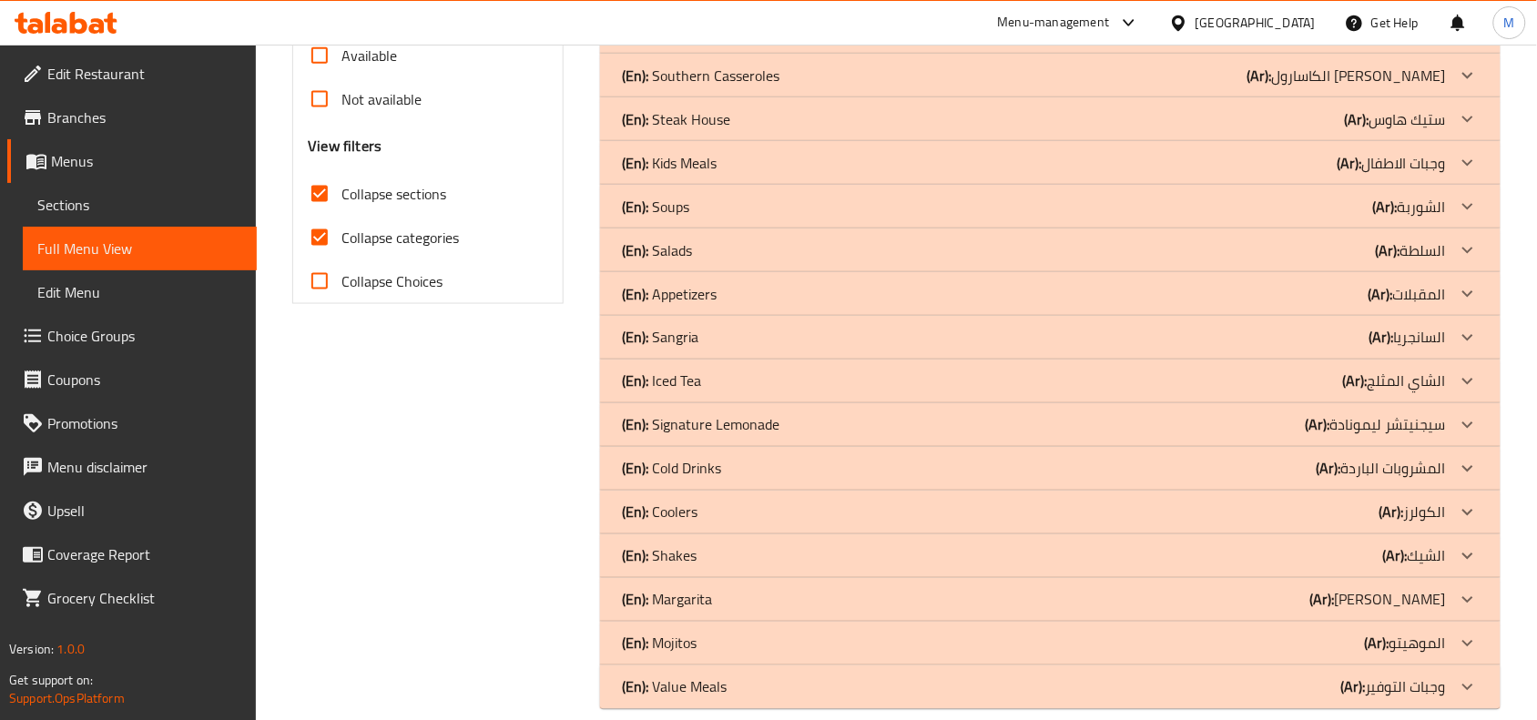
scroll to position [735, 0]
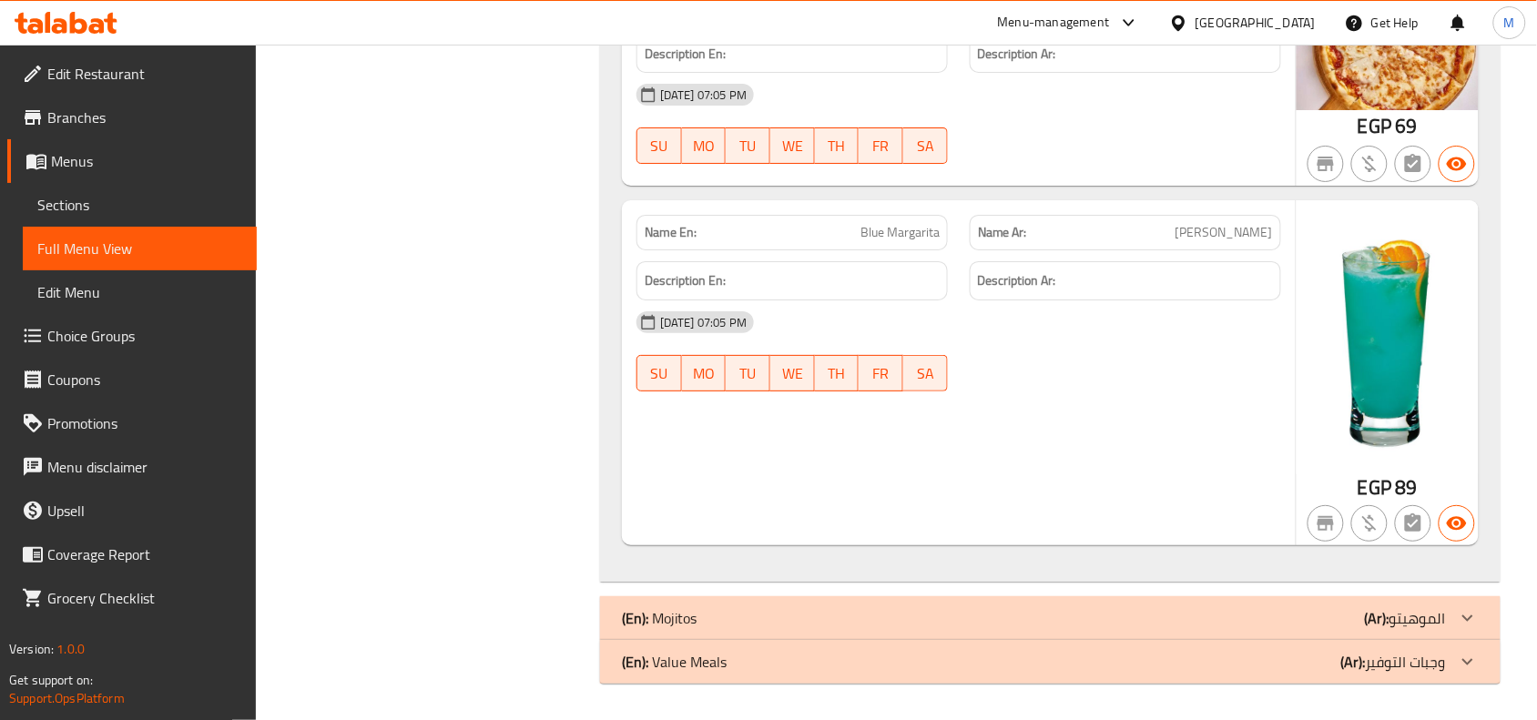
scroll to position [2009, 0]
click at [1457, 525] on icon "button" at bounding box center [1456, 523] width 20 height 14
click at [1131, 524] on div "Name En: Blue Margarita Name Ar: بلو مارجريتا Description En: Description Ar: 1…" at bounding box center [959, 372] width 674 height 344
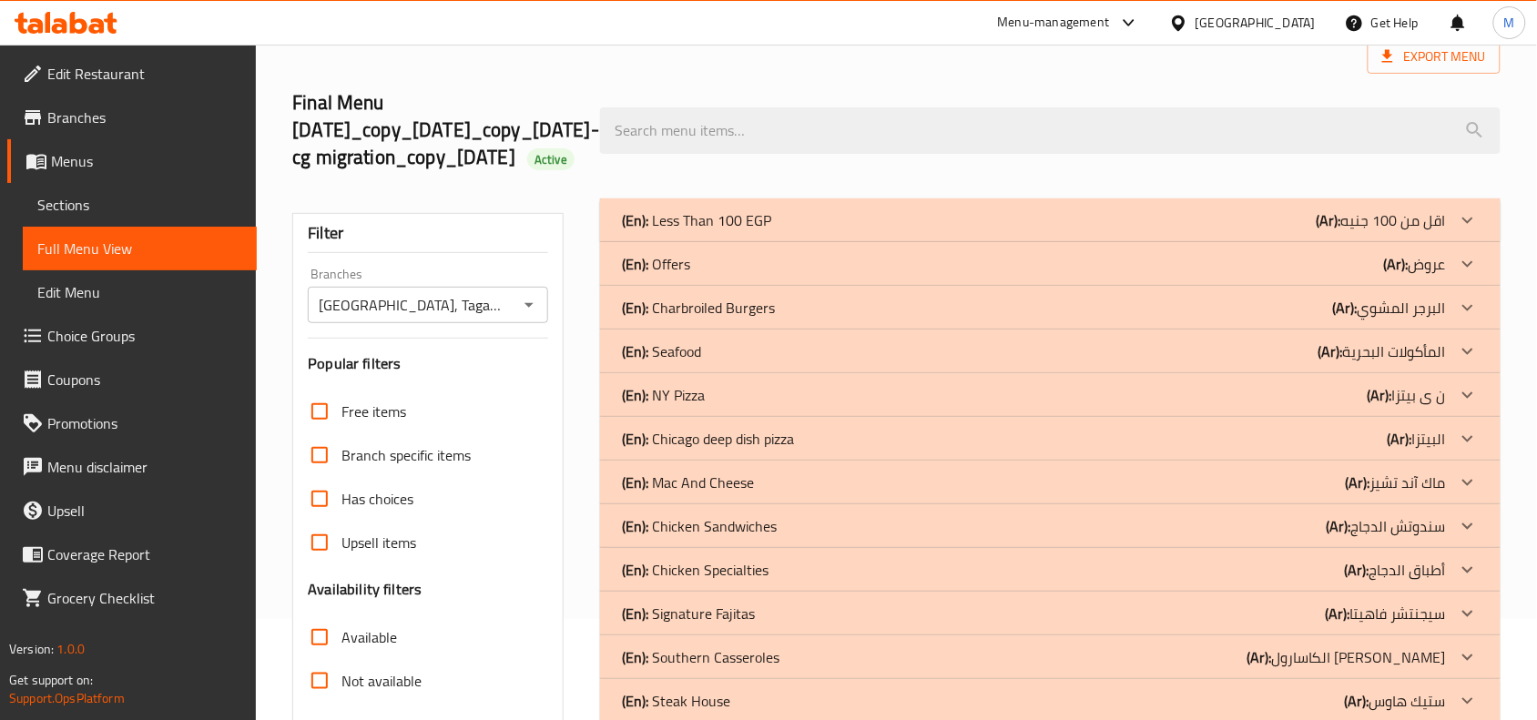
scroll to position [0, 0]
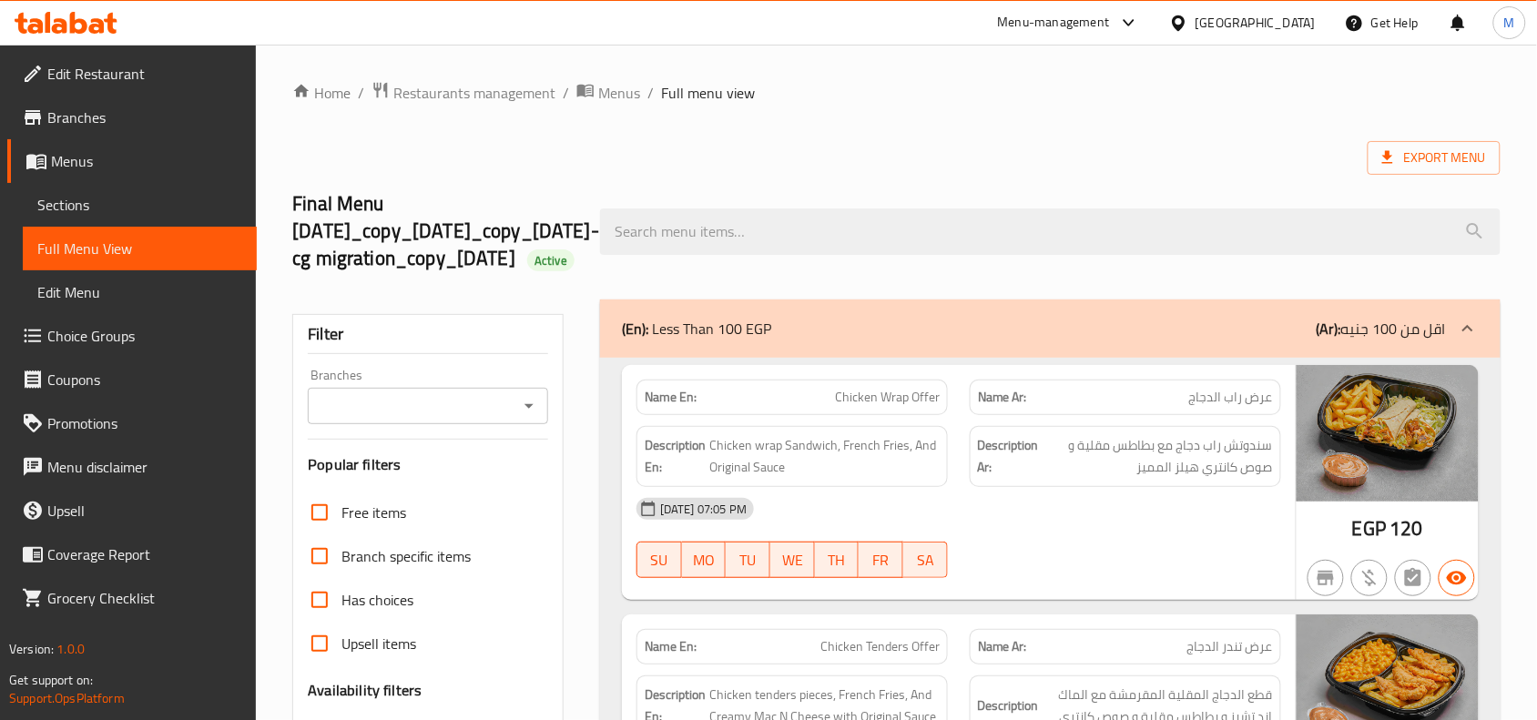
click at [473, 440] on hr at bounding box center [428, 439] width 240 height 1
click at [478, 419] on input "Branches" at bounding box center [412, 405] width 199 height 25
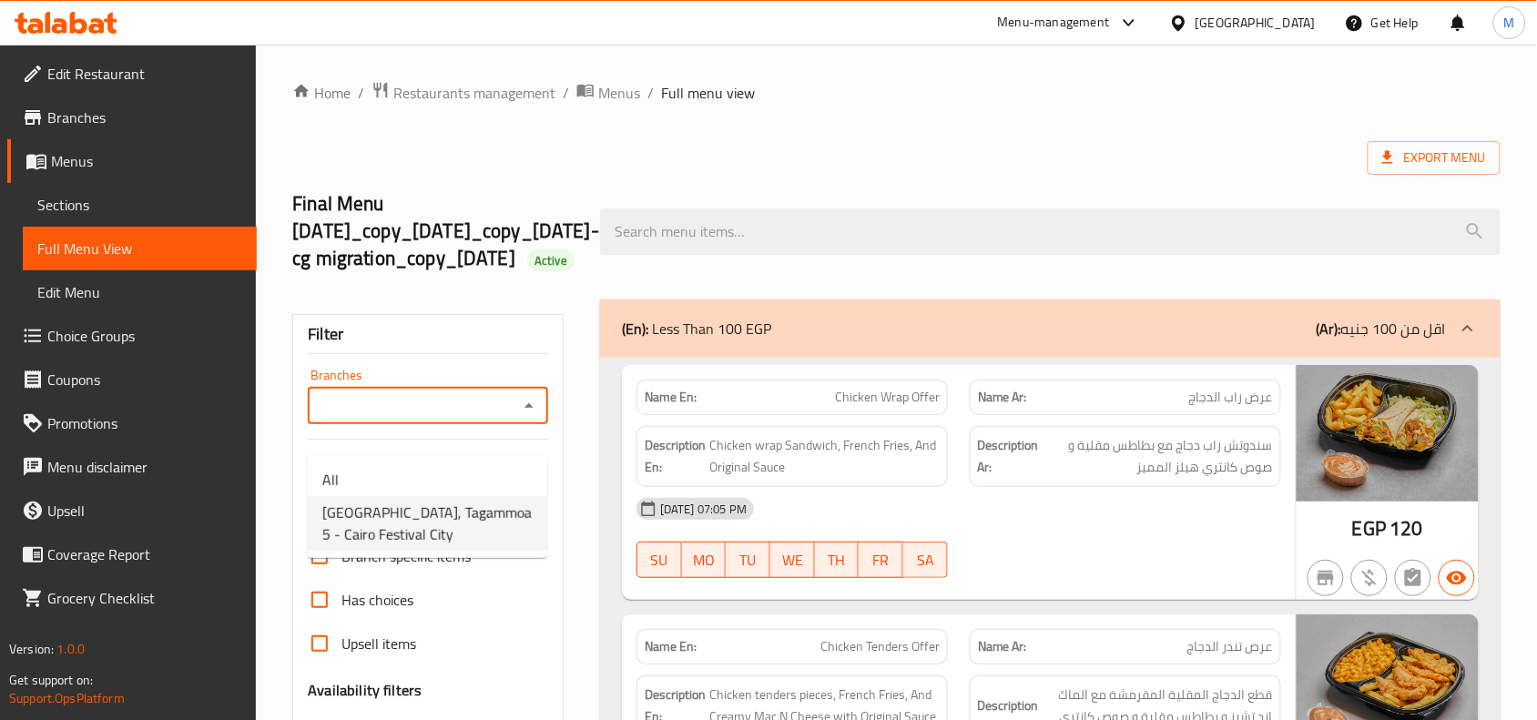
click at [442, 520] on span "Country Hills, Tagammoa 5 - Cairo Festival City" at bounding box center [427, 524] width 210 height 44
type input "Country Hills, Tagammoa 5 - Cairo Festival City"
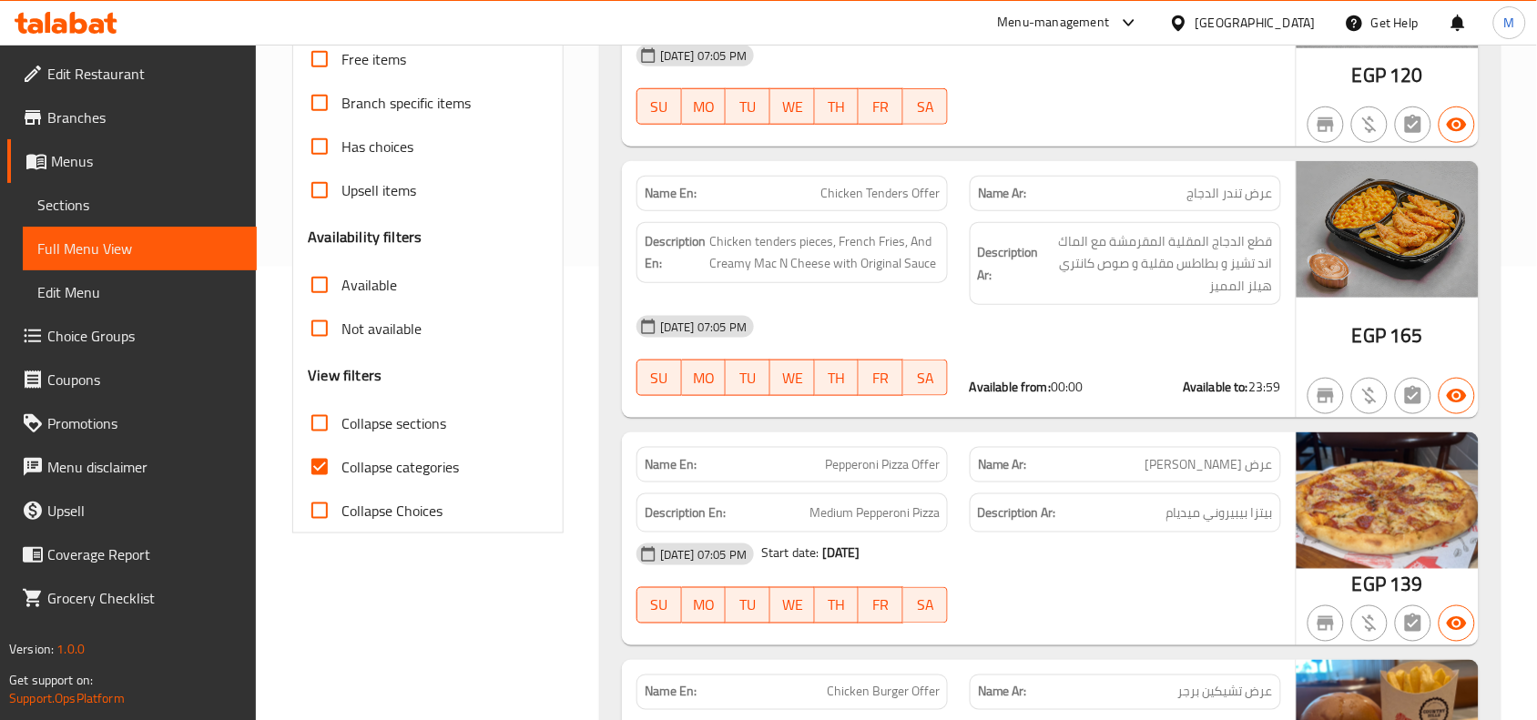
scroll to position [455, 0]
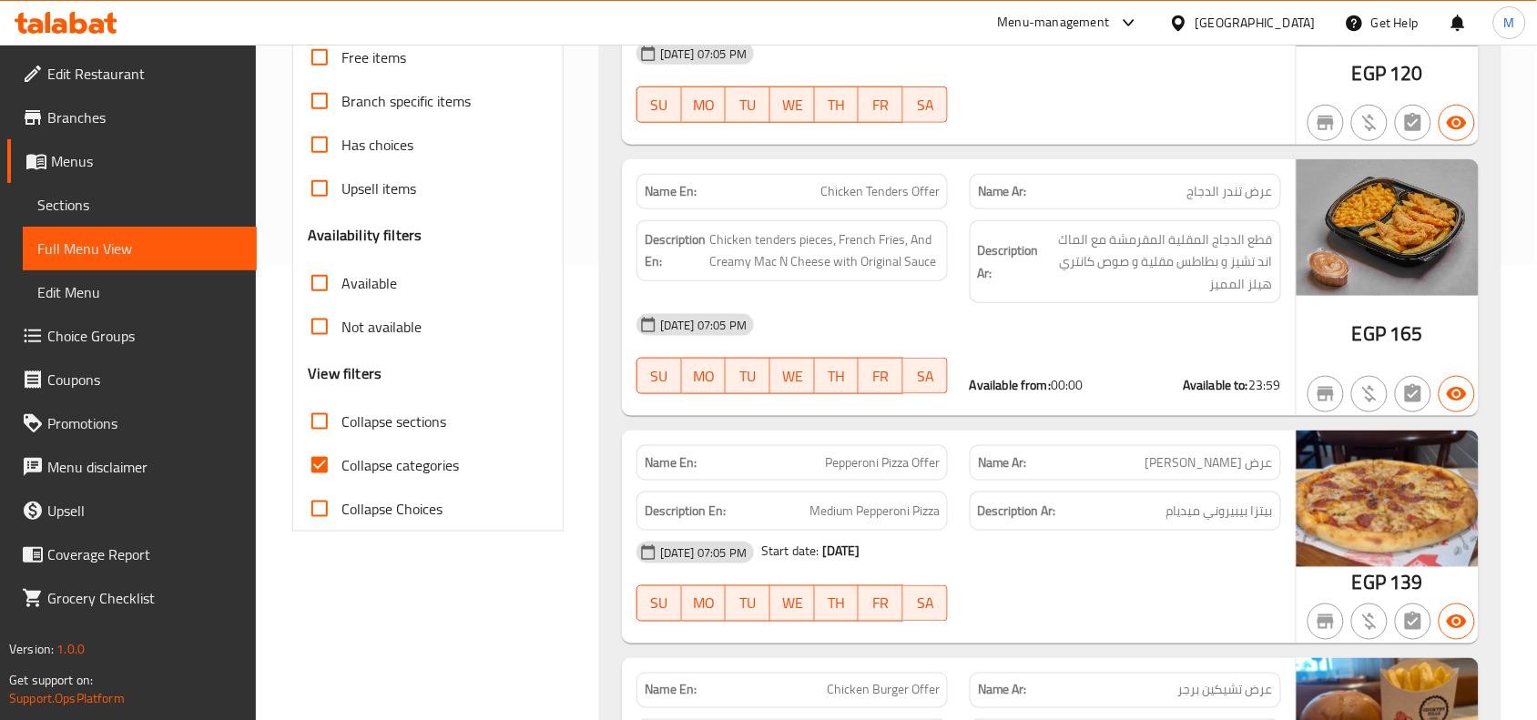
click at [394, 432] on span "Collapse sections" at bounding box center [393, 422] width 105 height 22
click at [341, 443] on input "Collapse sections" at bounding box center [320, 422] width 44 height 44
checkbox input "true"
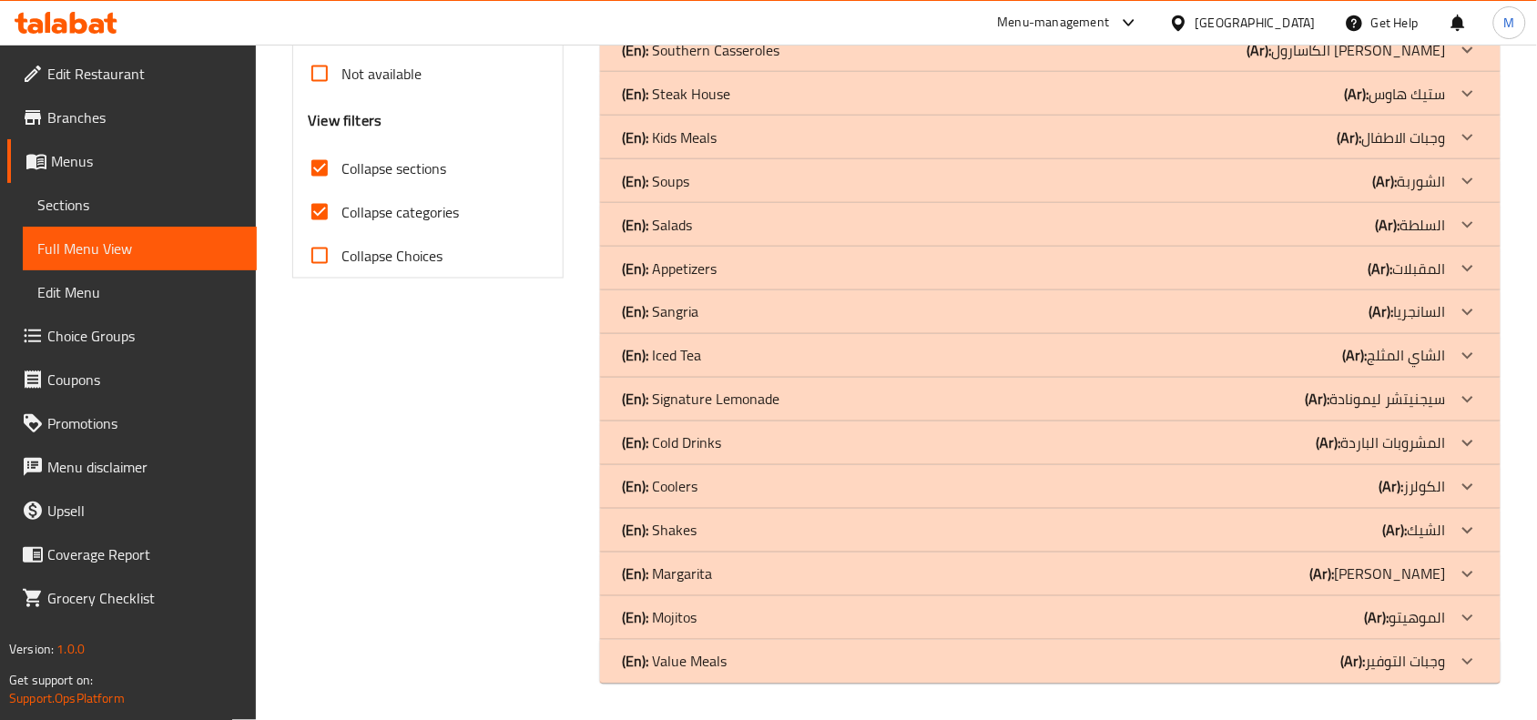
scroll to position [735, 0]
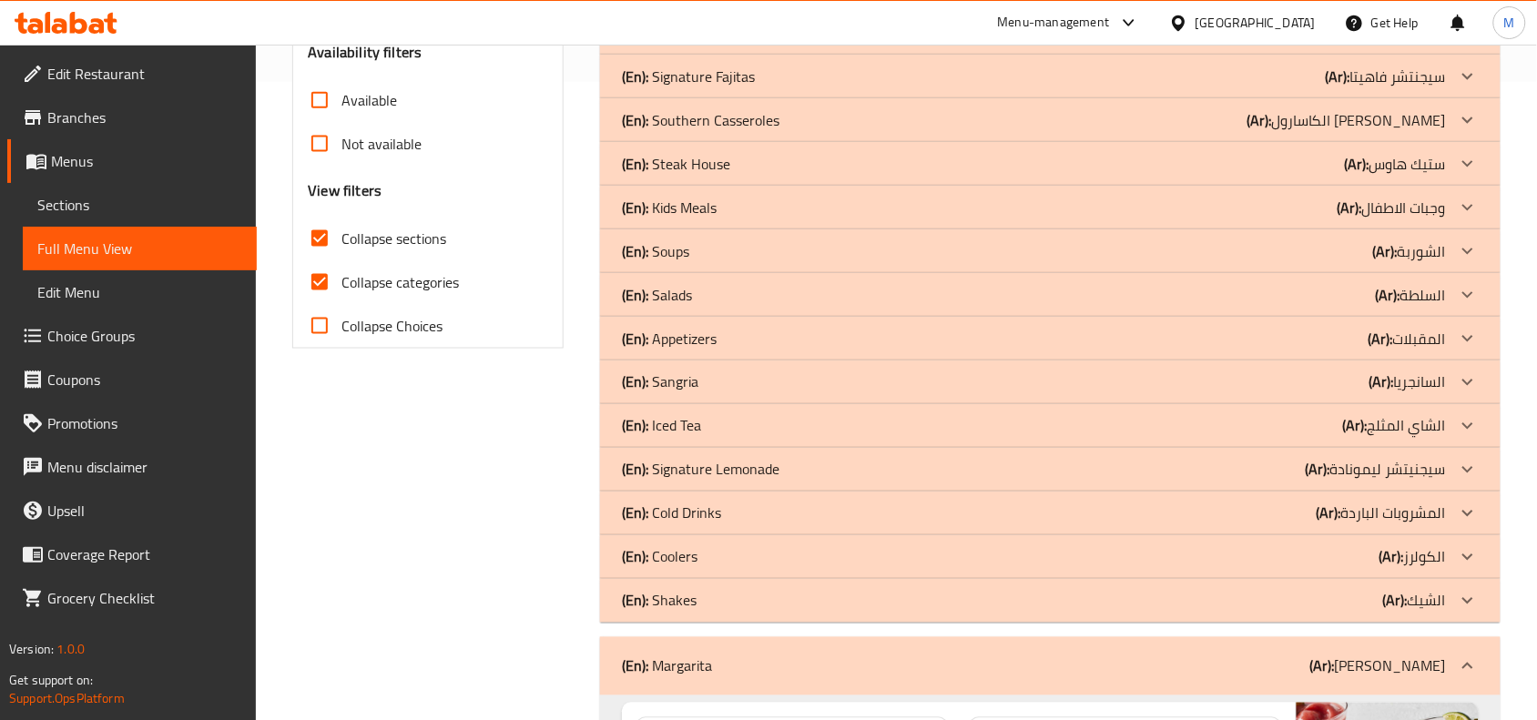
scroll to position [416, 0]
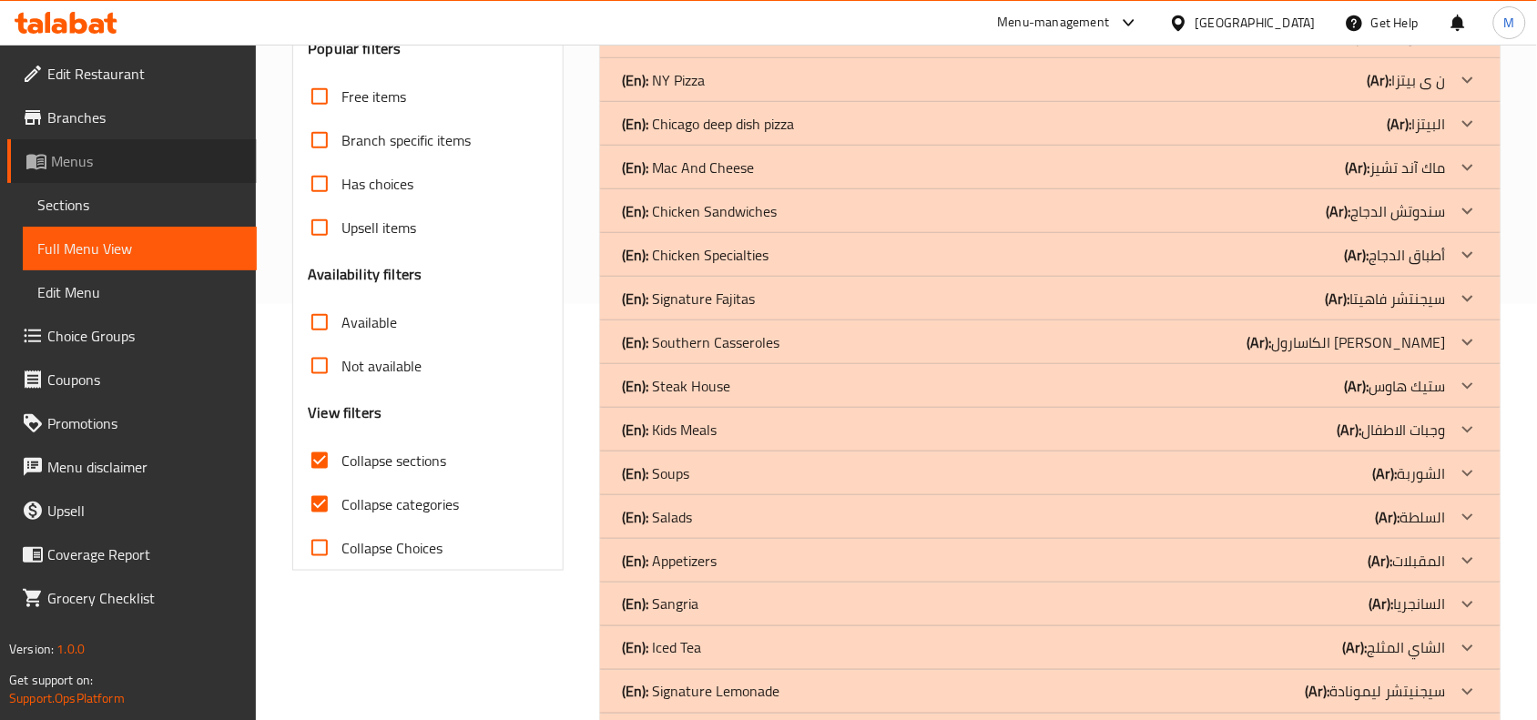
click at [88, 160] on span "Menus" at bounding box center [146, 161] width 191 height 22
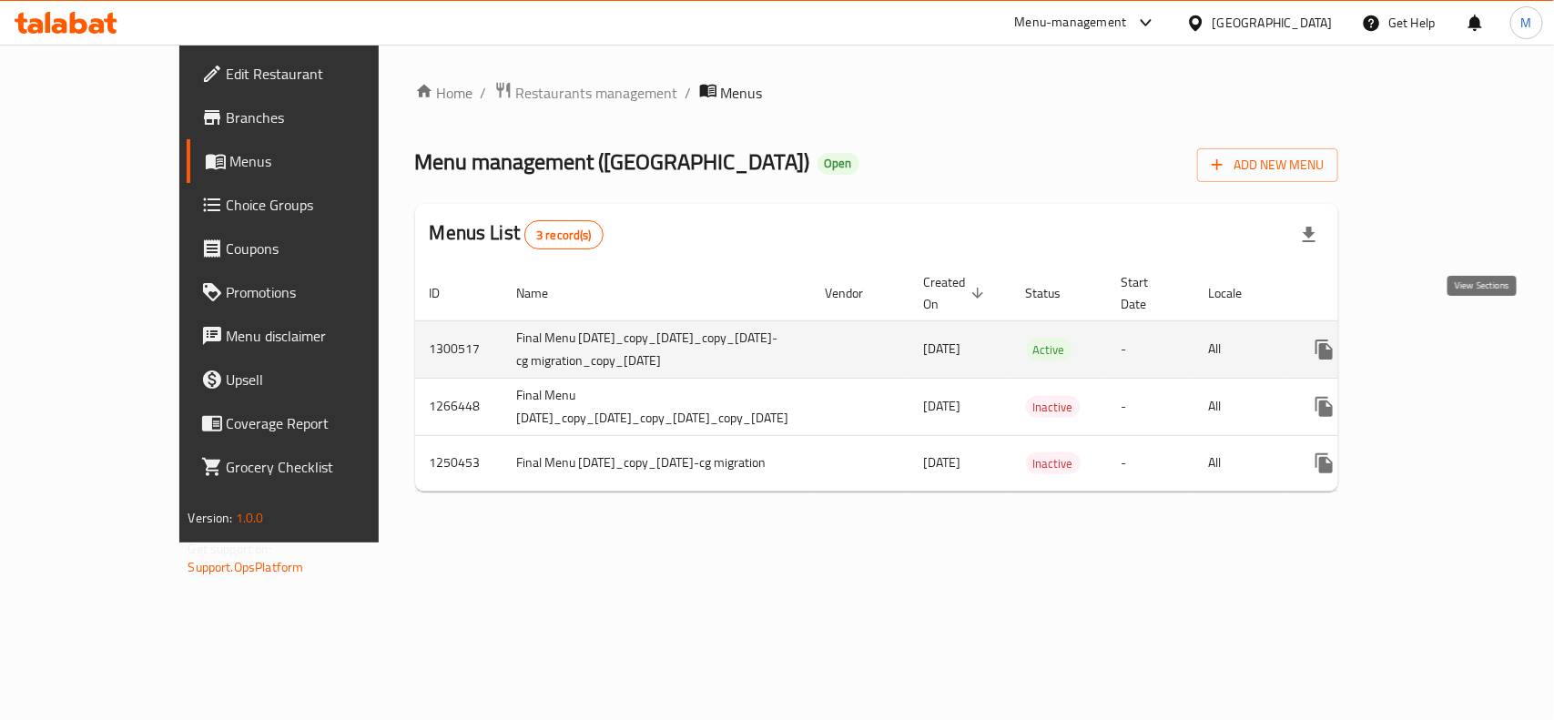
click at [1466, 339] on icon "enhanced table" at bounding box center [1456, 350] width 22 height 22
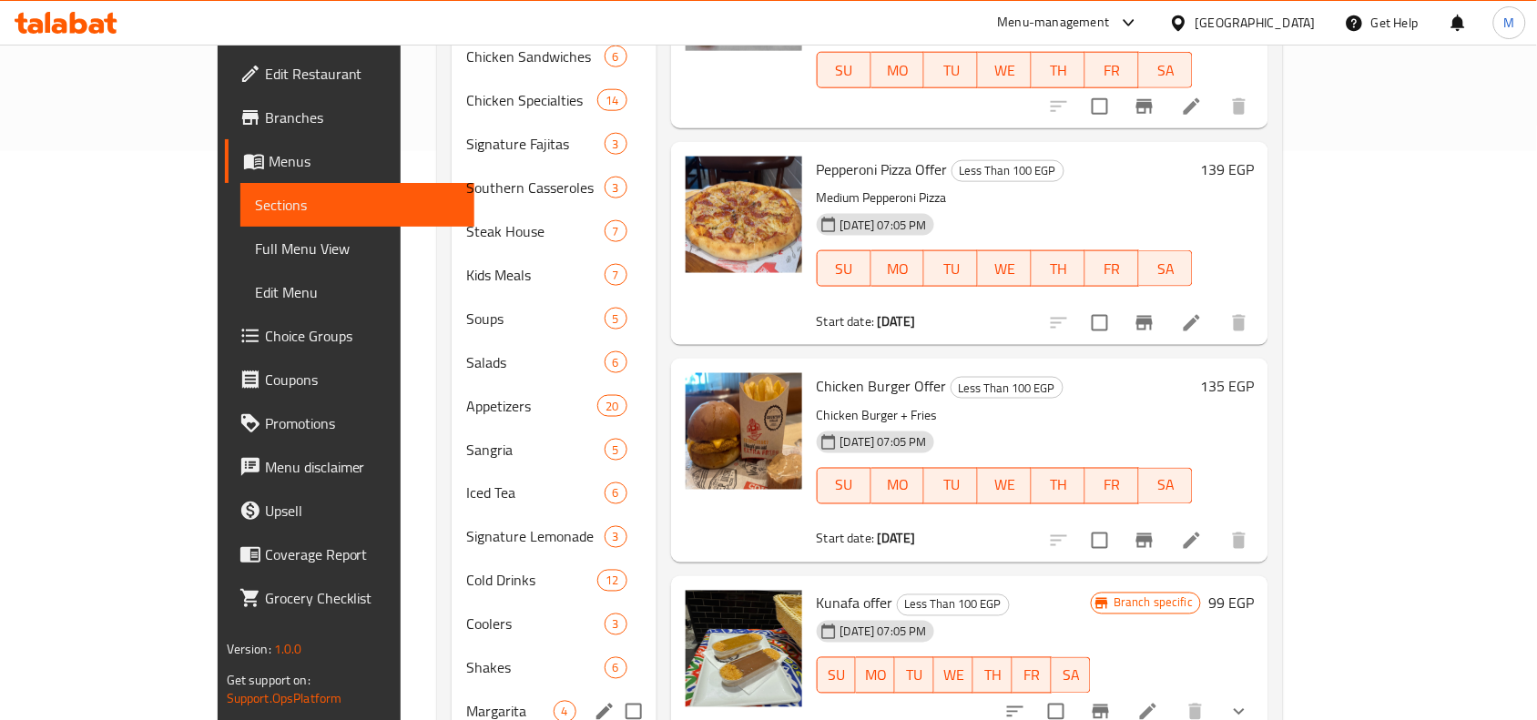
scroll to position [683, 0]
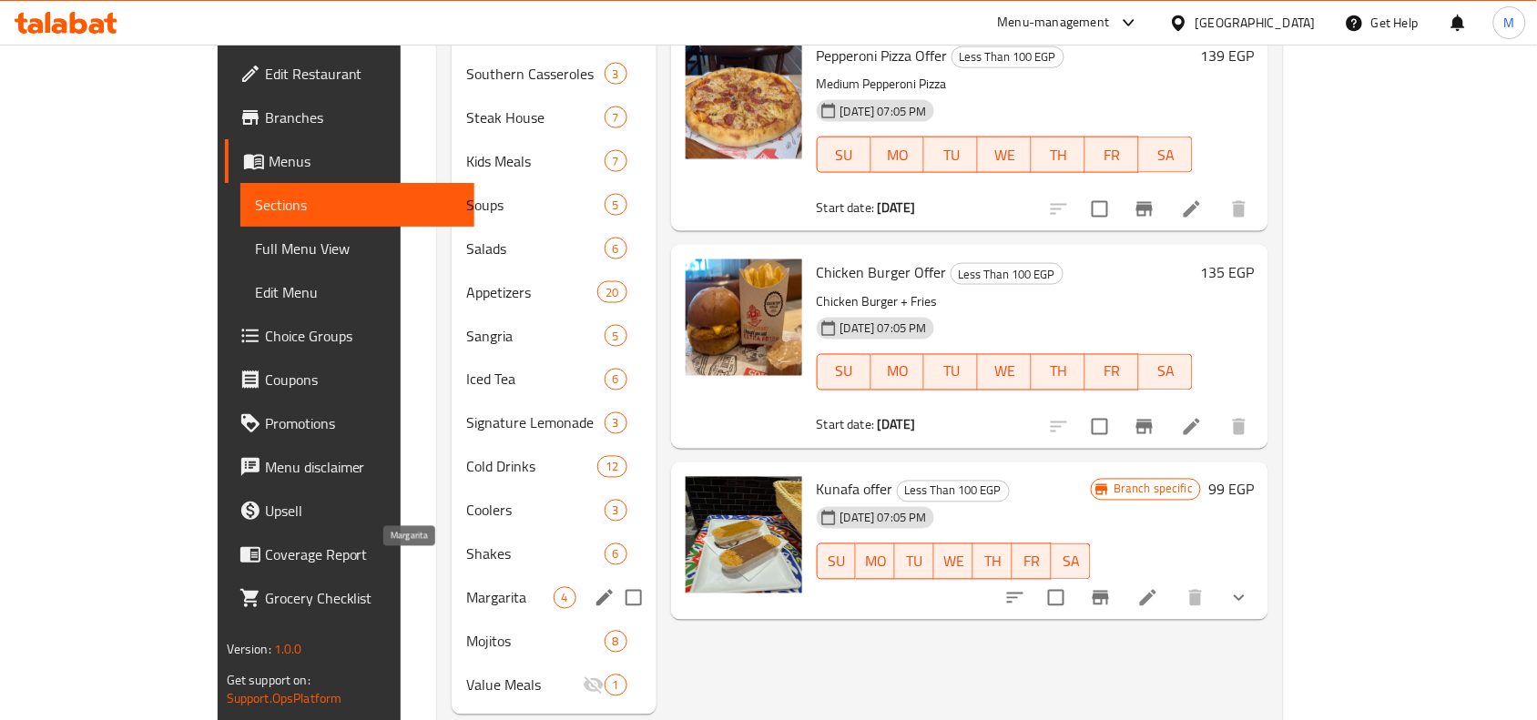
click at [466, 587] on span "Margarita" at bounding box center [509, 598] width 86 height 22
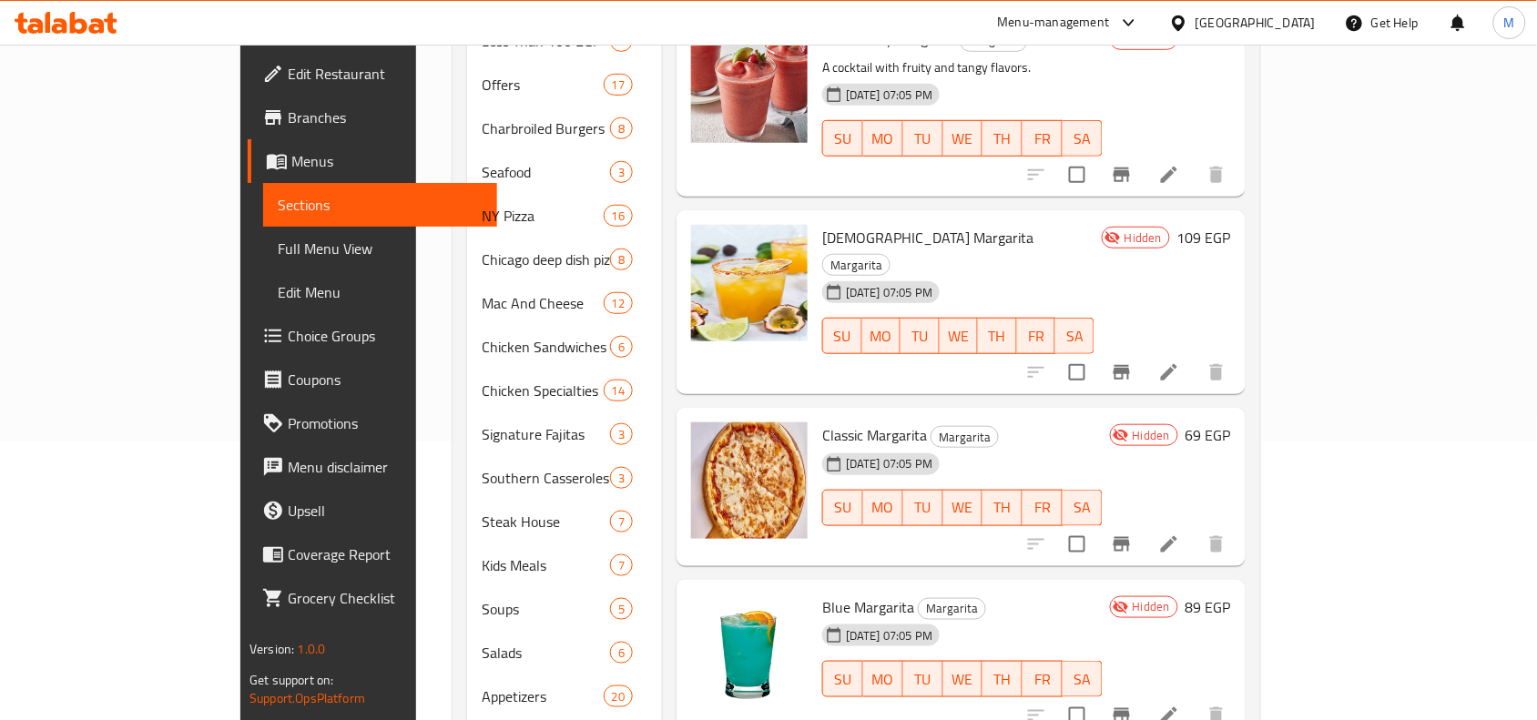
scroll to position [228, 0]
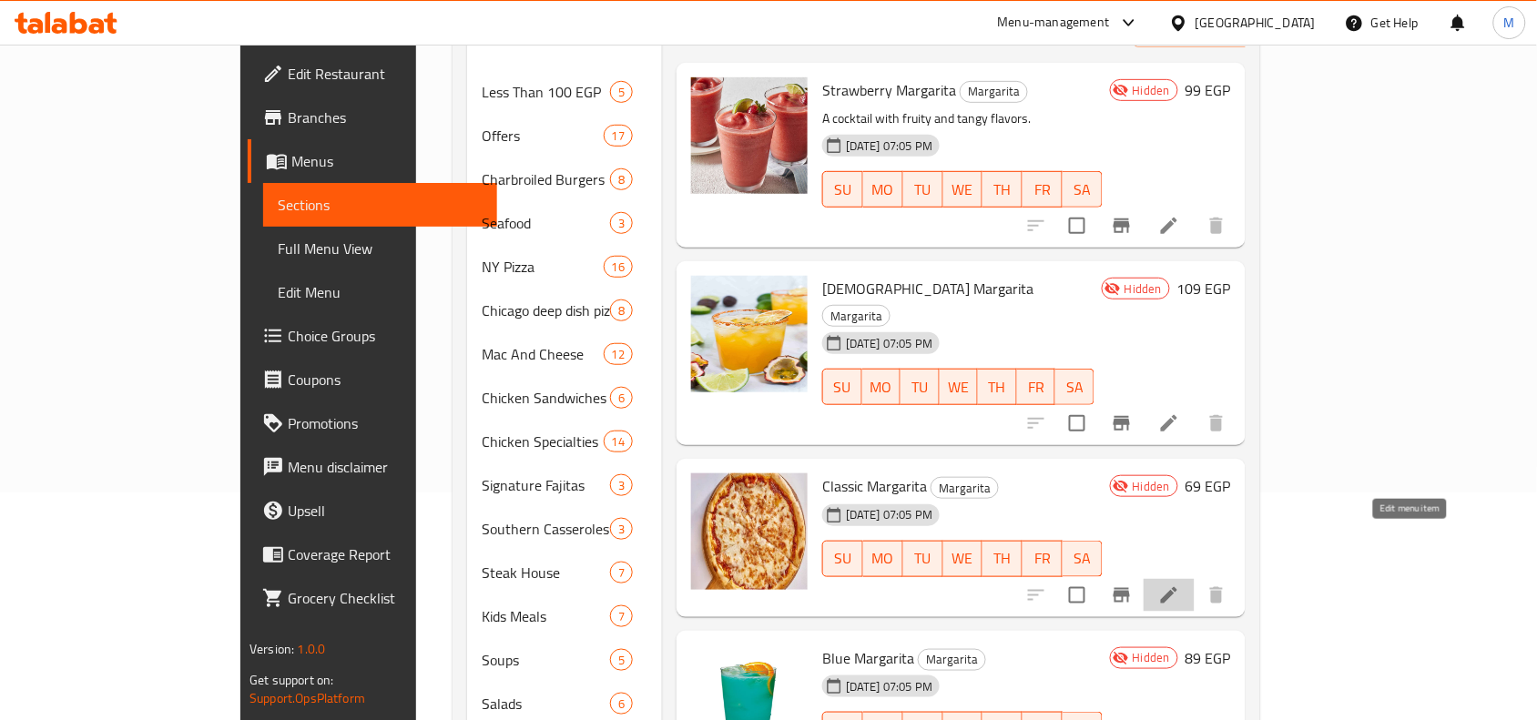
click at [1180, 584] on icon at bounding box center [1169, 595] width 22 height 22
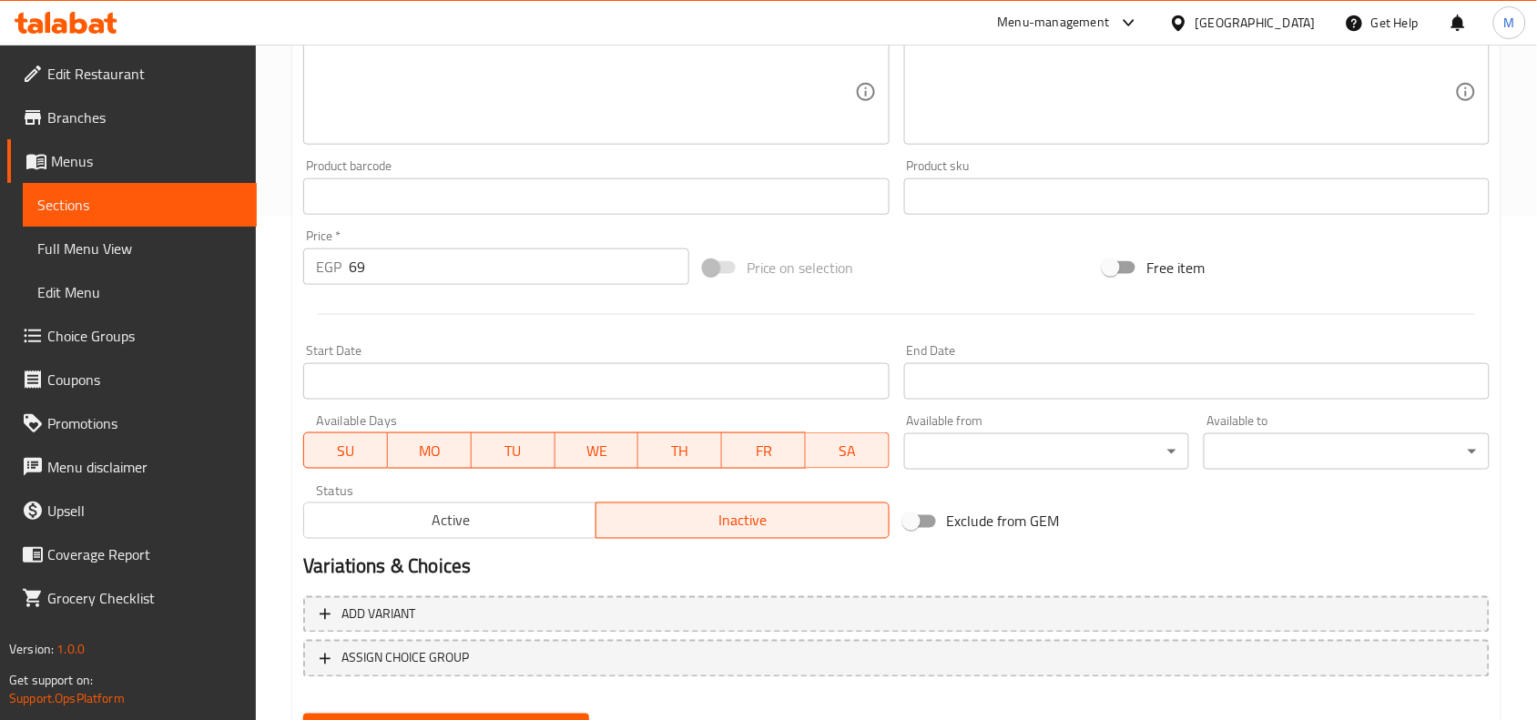
scroll to position [569, 0]
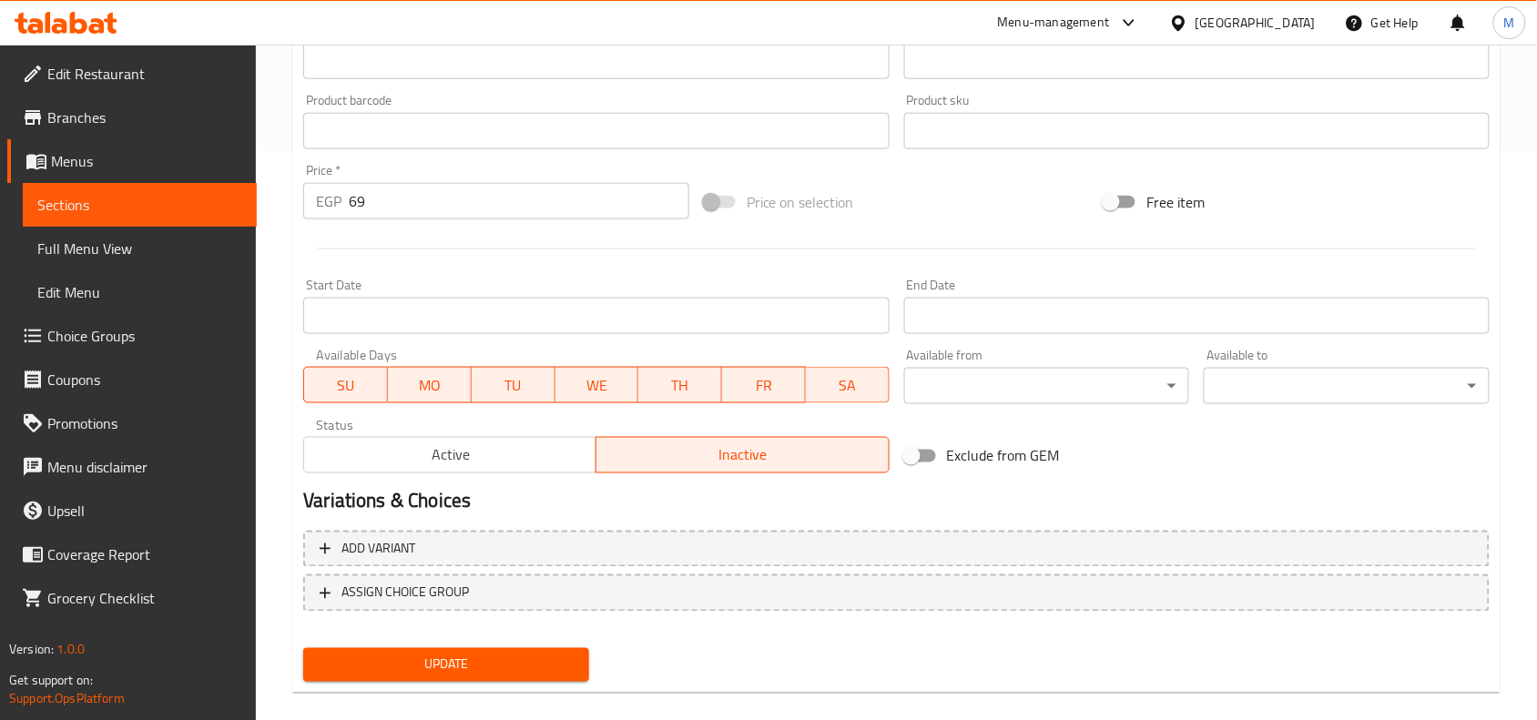
click at [443, 456] on span "Active" at bounding box center [450, 455] width 278 height 26
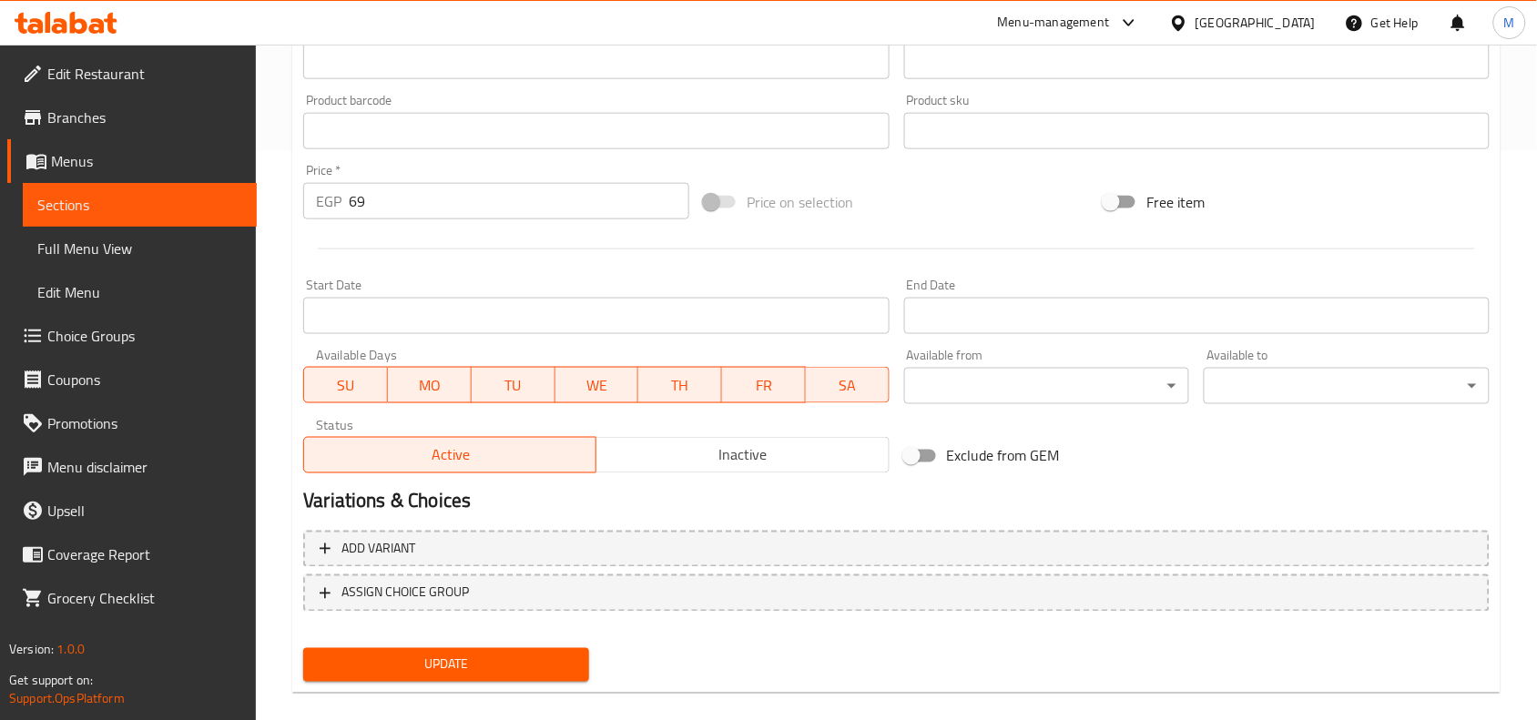
click at [397, 675] on button "Update" at bounding box center [446, 665] width 286 height 34
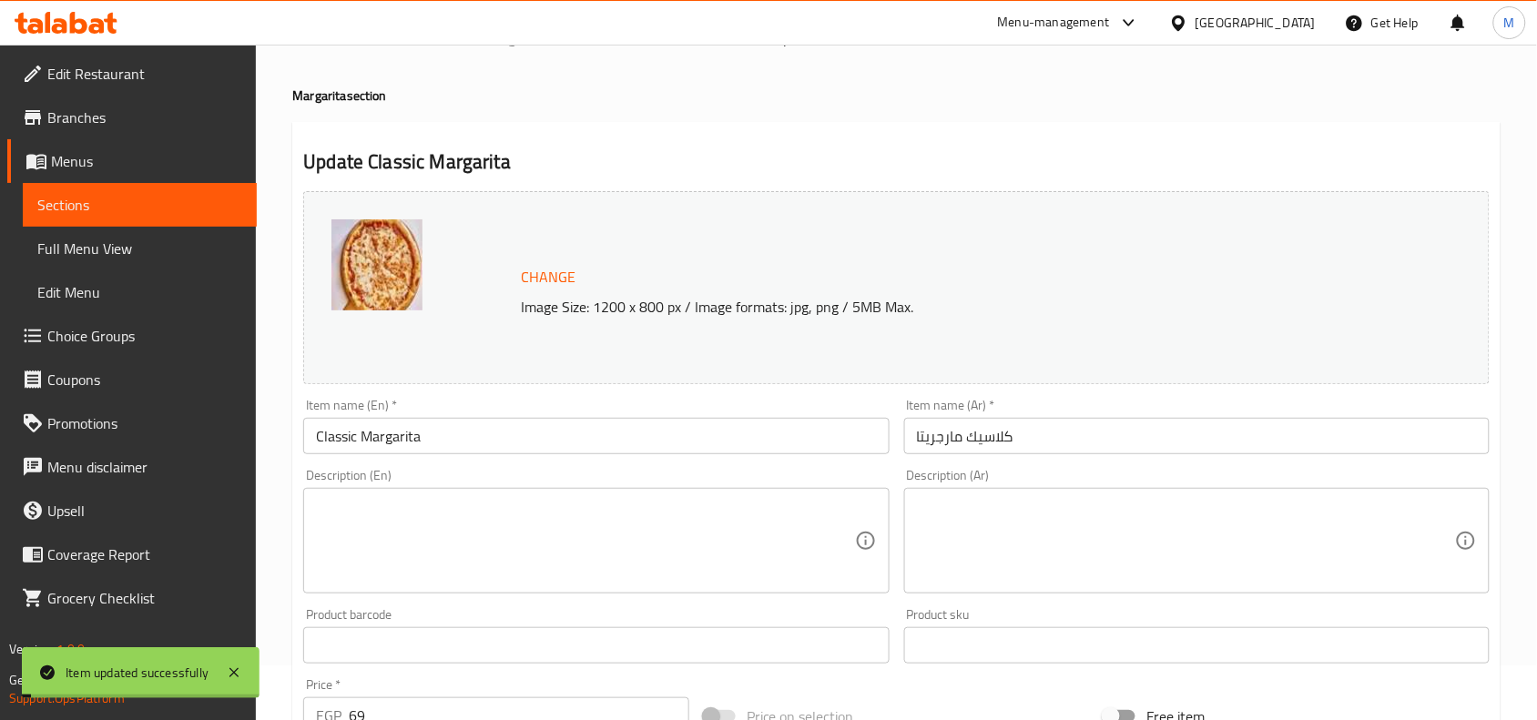
scroll to position [0, 0]
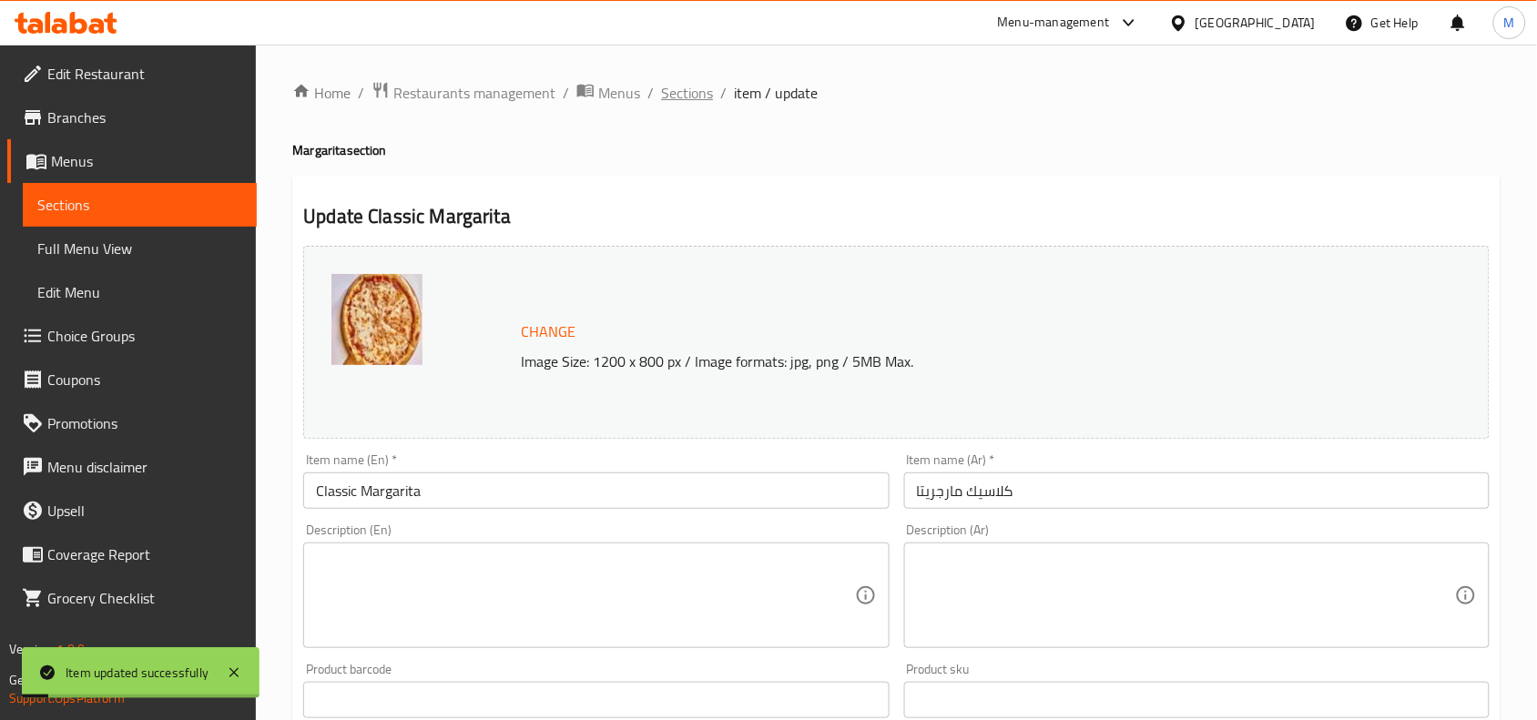
click at [674, 89] on span "Sections" at bounding box center [687, 93] width 52 height 22
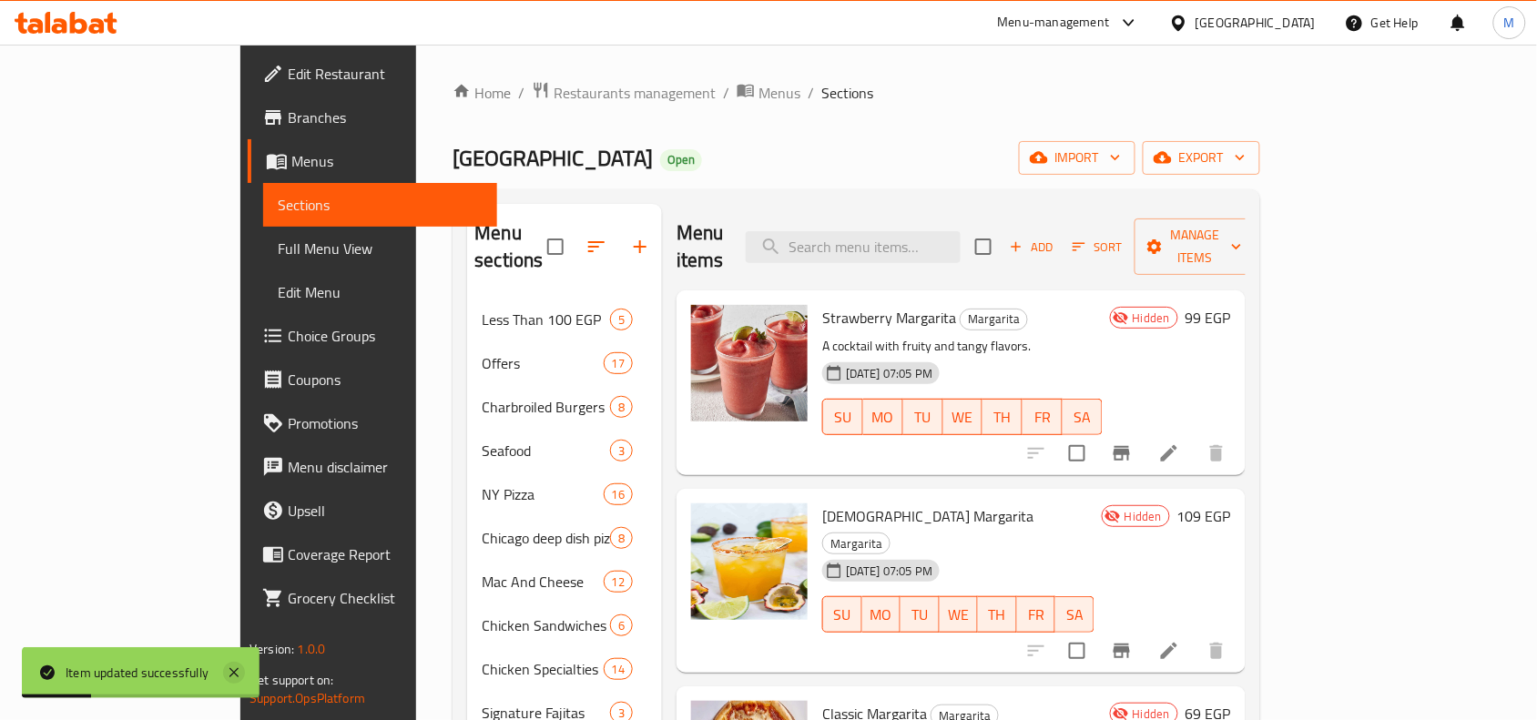
click at [234, 675] on icon at bounding box center [234, 673] width 22 height 22
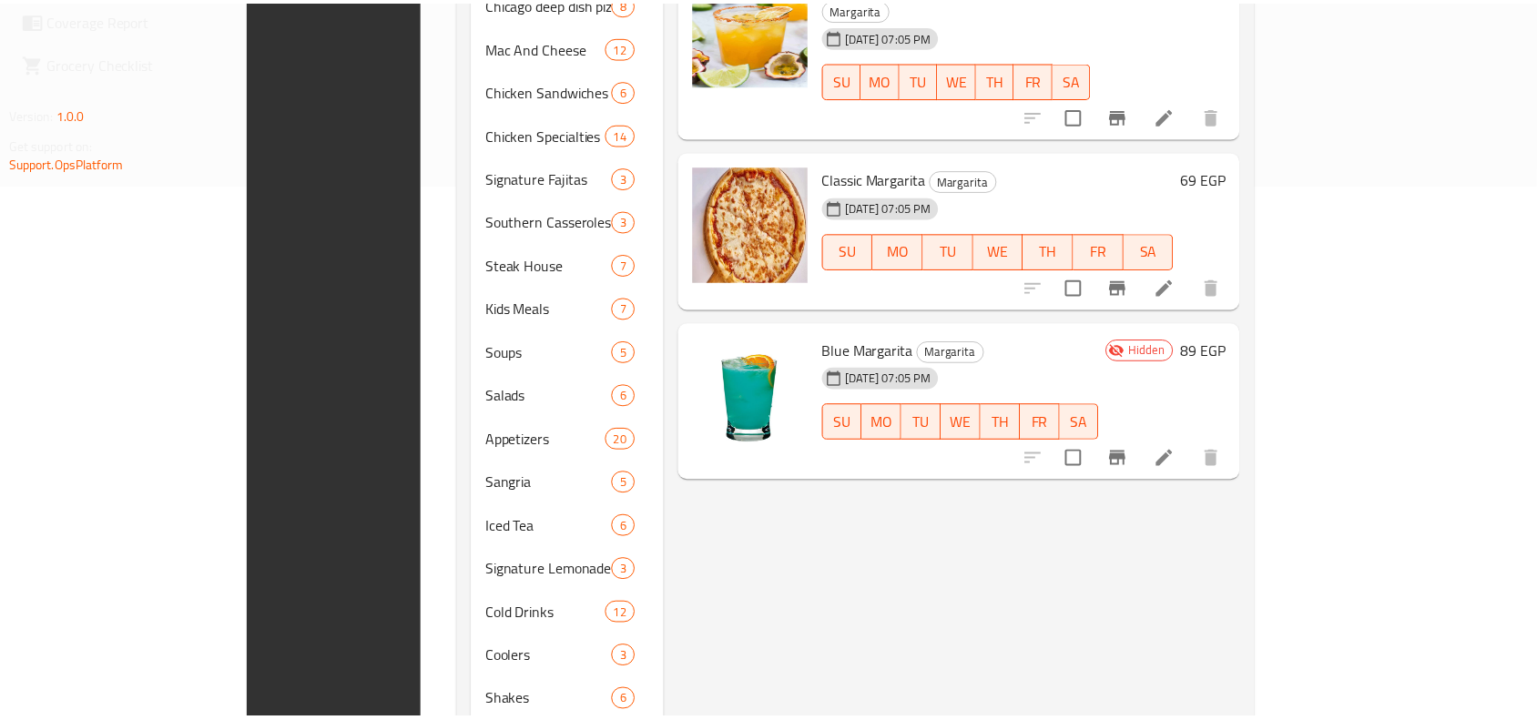
scroll to position [699, 0]
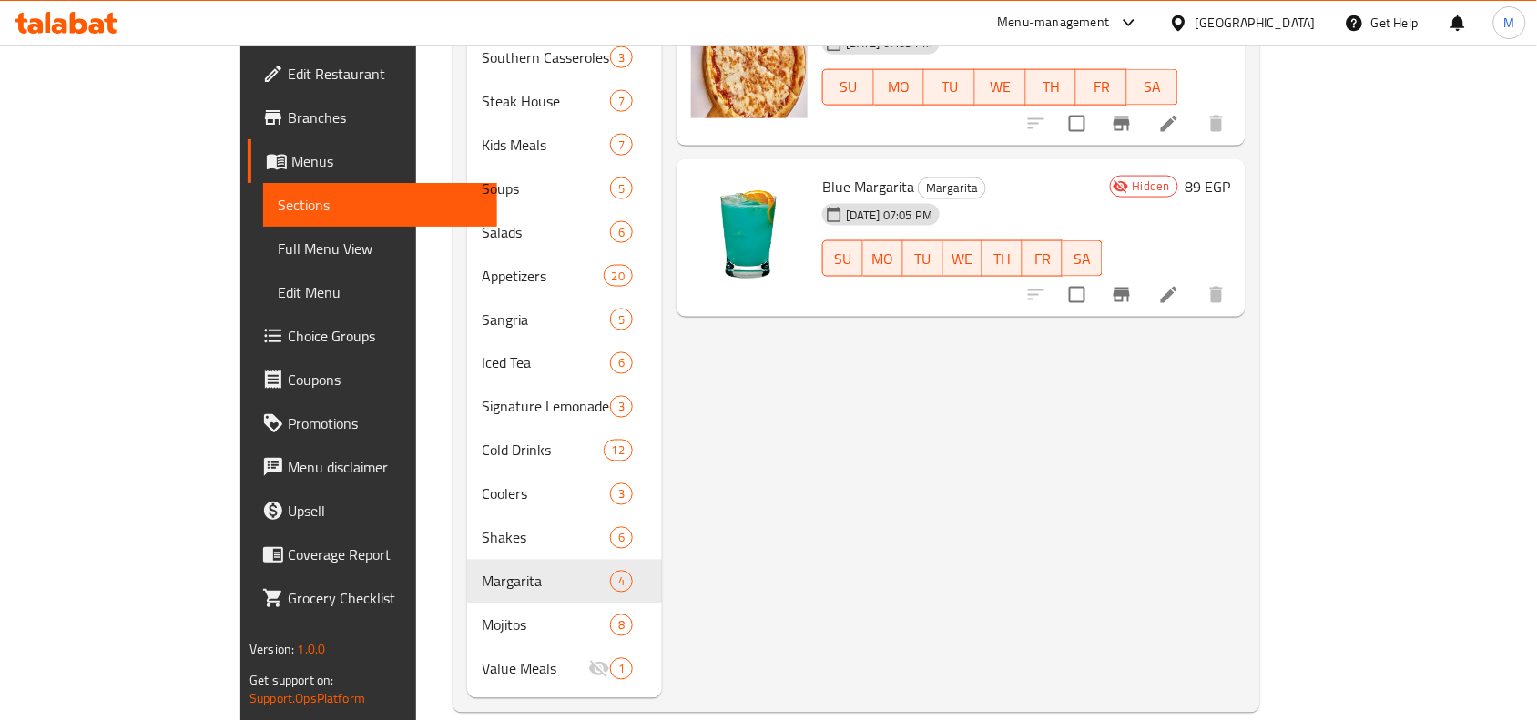
click at [1007, 369] on div "Menu items Add Sort Manage items Strawberry Margarita Margarita A cocktail with…" at bounding box center [953, 101] width 583 height 1193
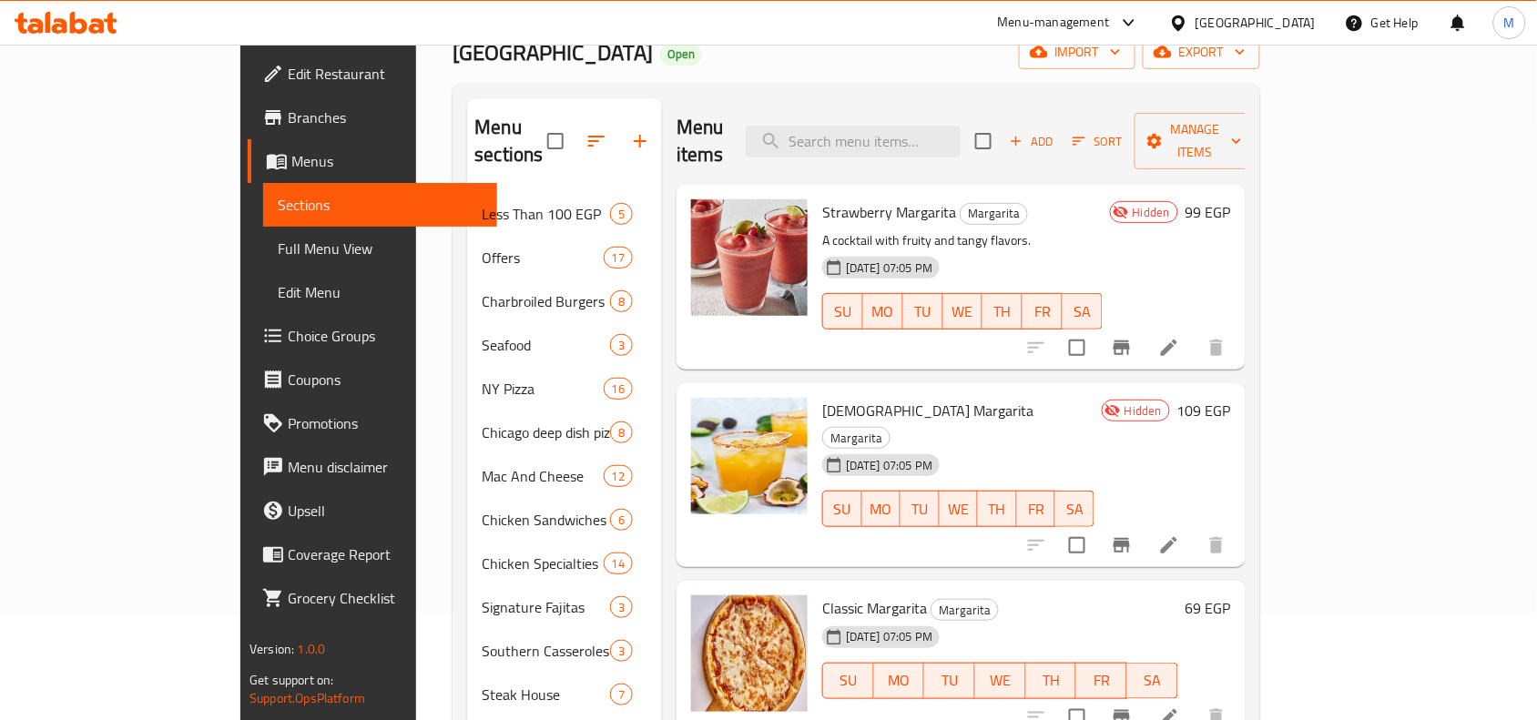
scroll to position [0, 0]
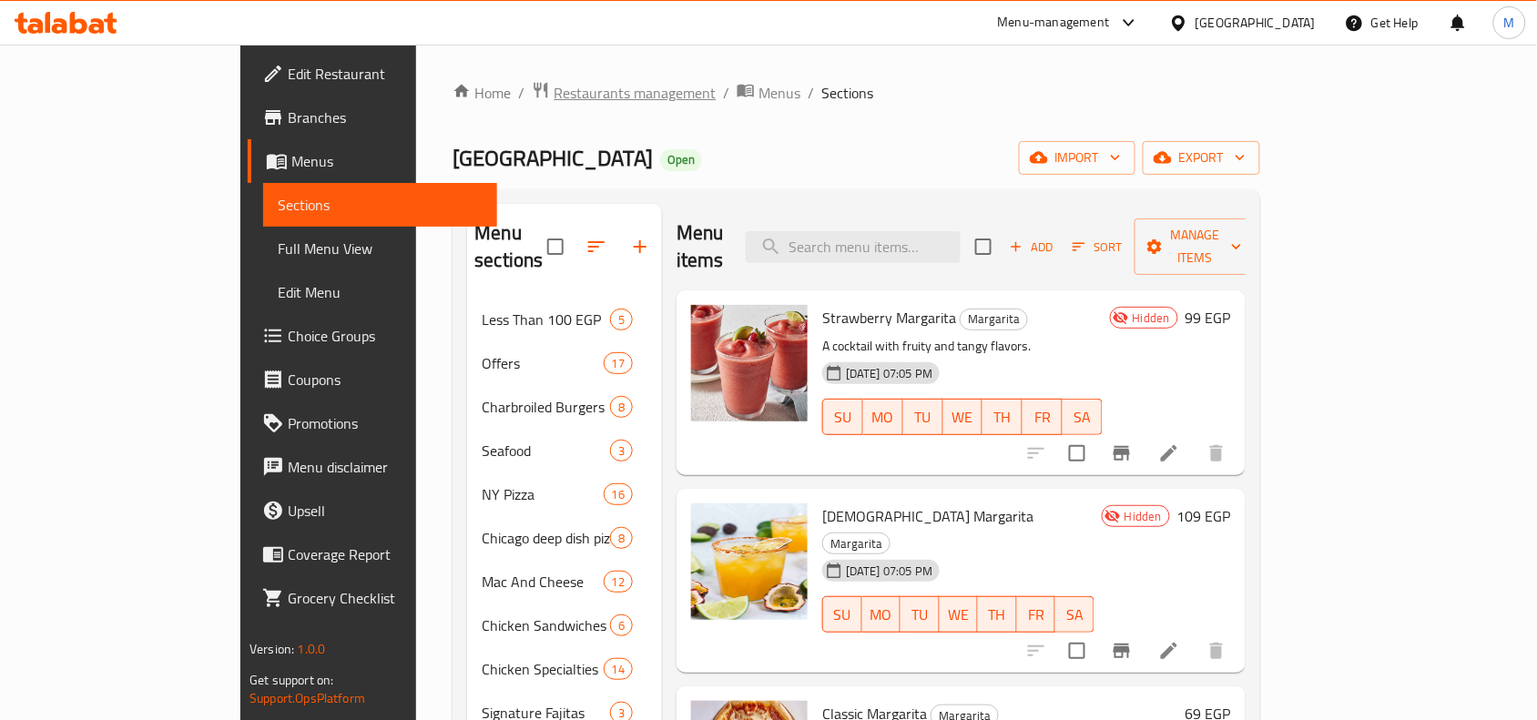
click at [553, 91] on span "Restaurants management" at bounding box center [634, 93] width 162 height 22
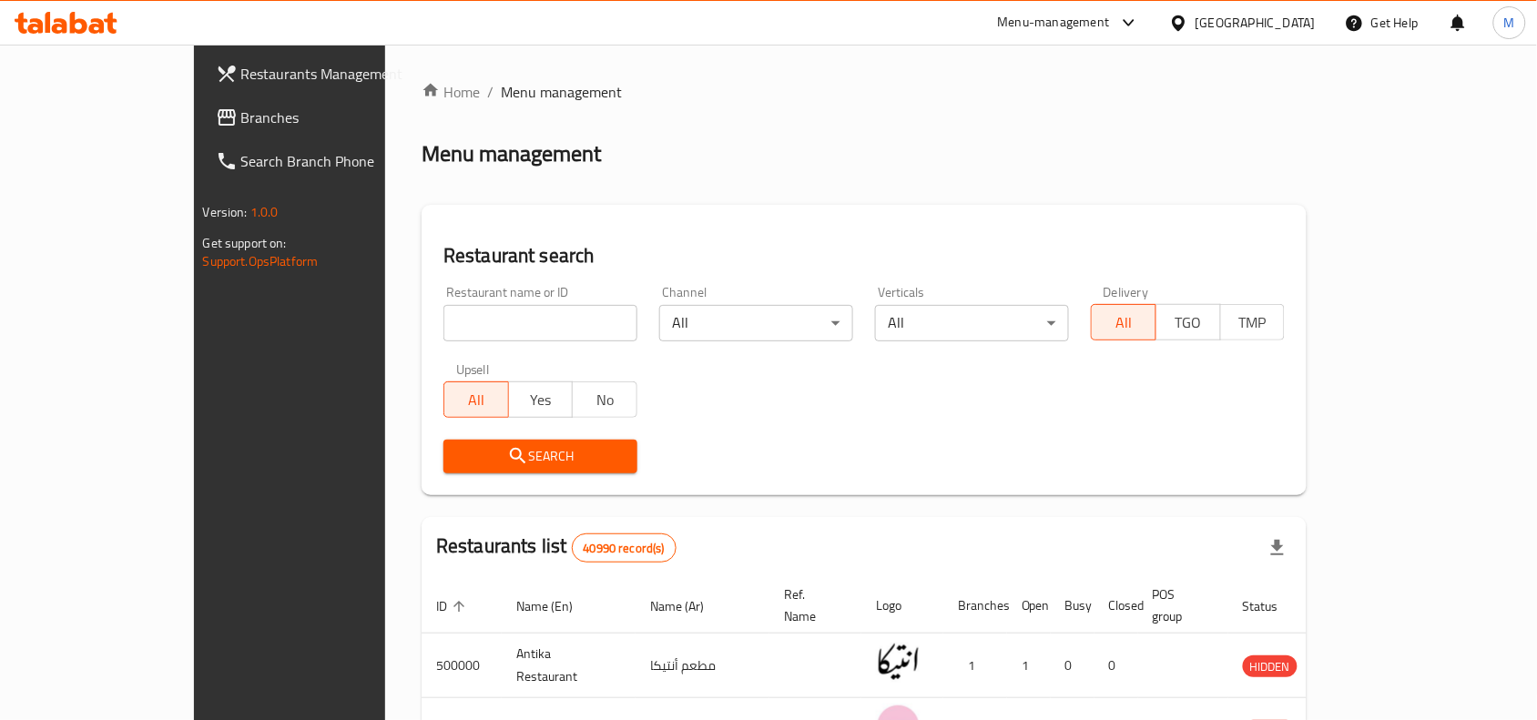
click at [241, 110] on span "Branches" at bounding box center [338, 117] width 195 height 22
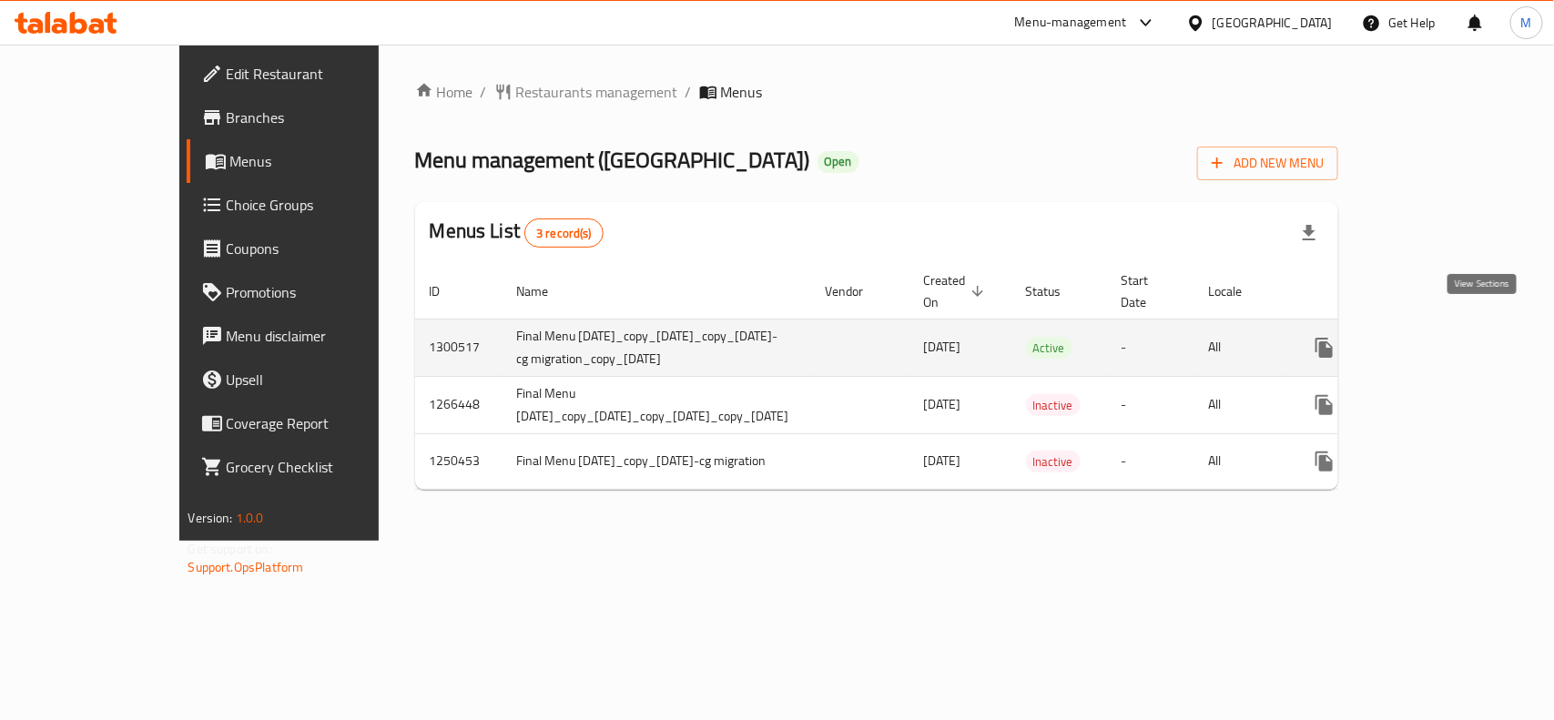
click at [1466, 337] on icon "enhanced table" at bounding box center [1456, 348] width 22 height 22
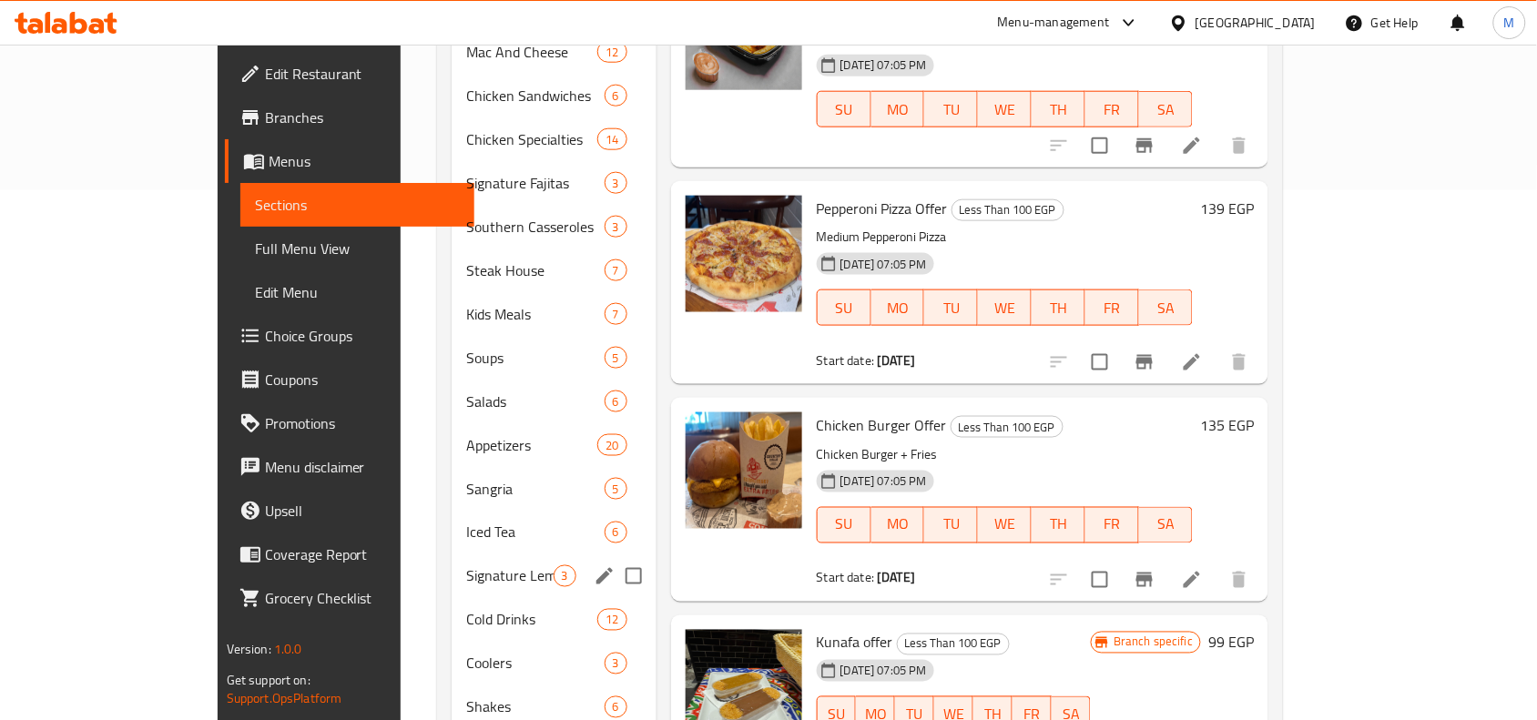
scroll to position [683, 0]
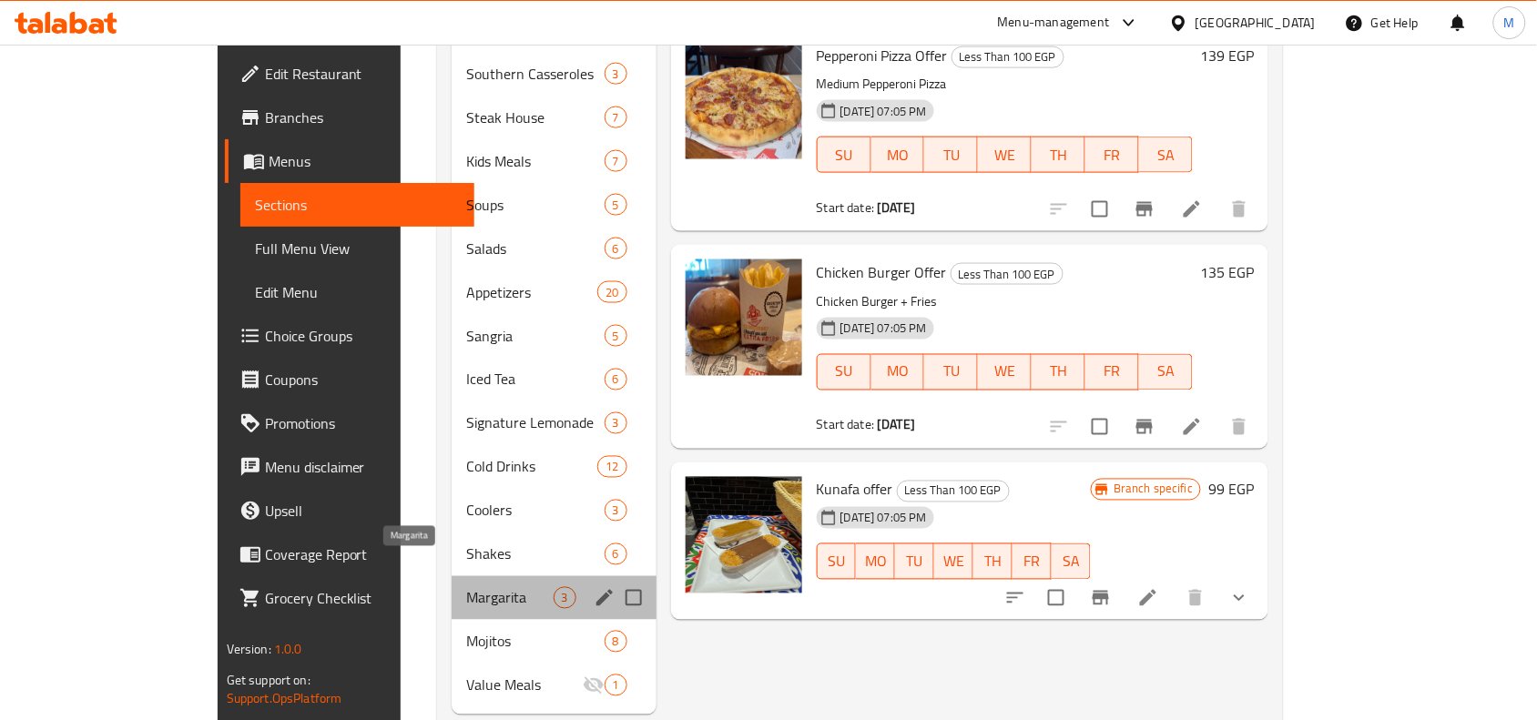
click at [466, 587] on span "Margarita" at bounding box center [509, 598] width 86 height 22
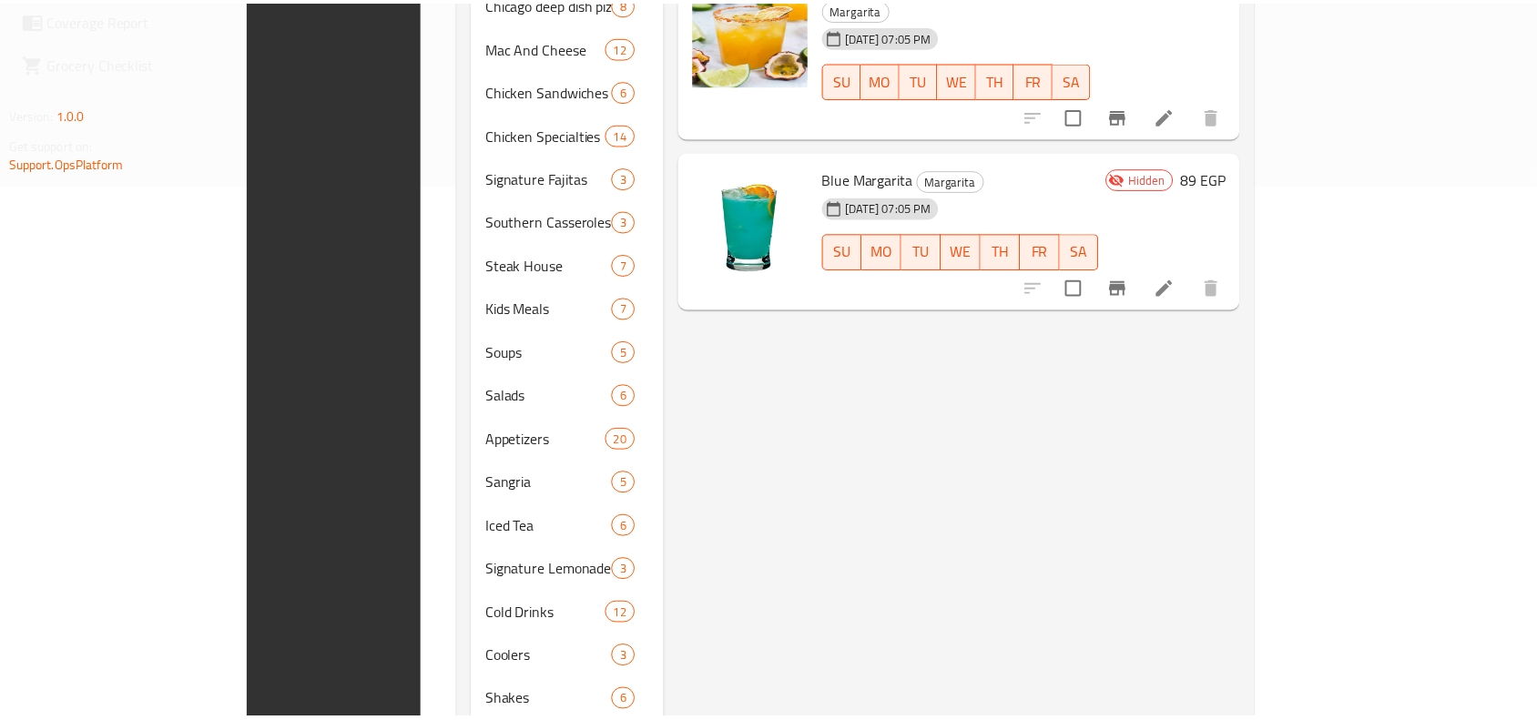
scroll to position [699, 0]
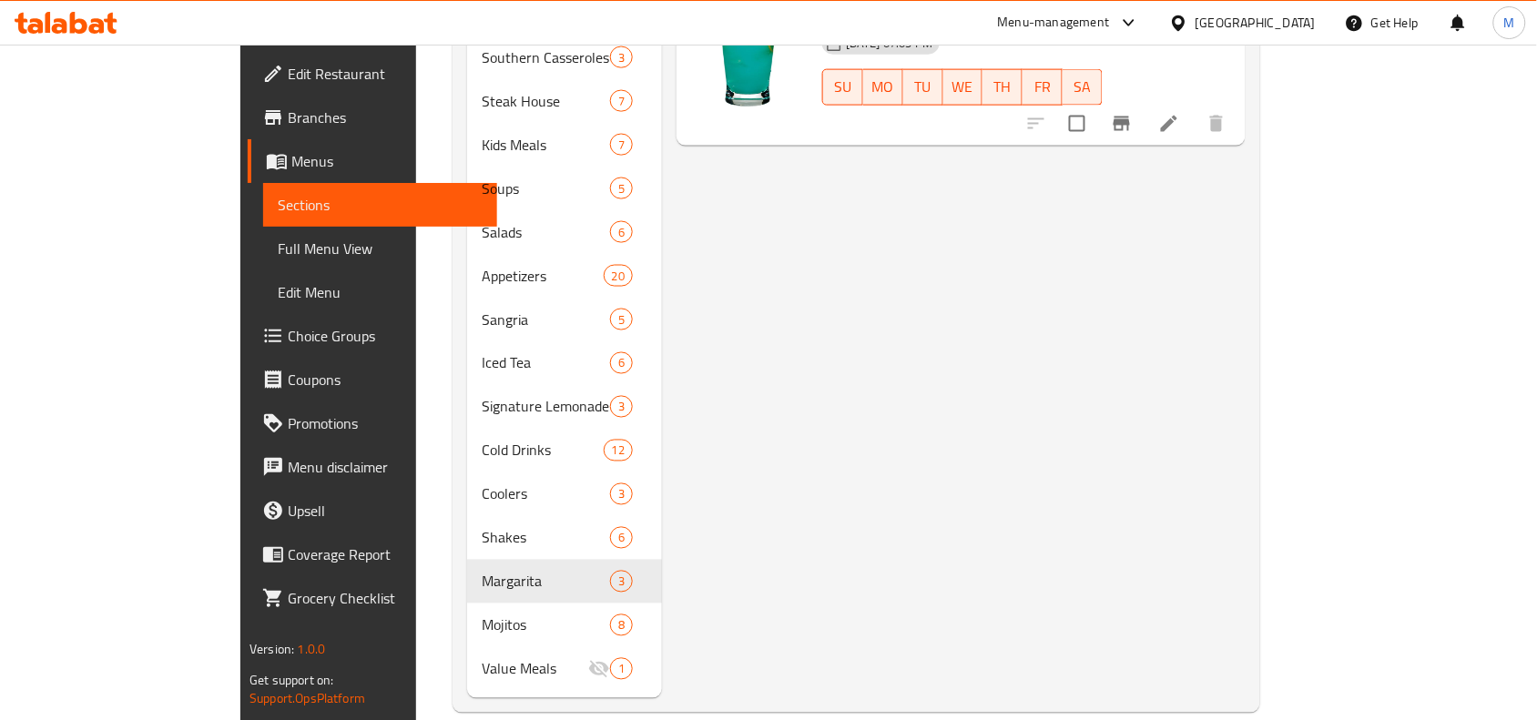
click at [957, 342] on div "Menu items Add Sort Manage items Strawberry [PERSON_NAME] [PERSON_NAME] A cockt…" at bounding box center [953, 101] width 583 height 1193
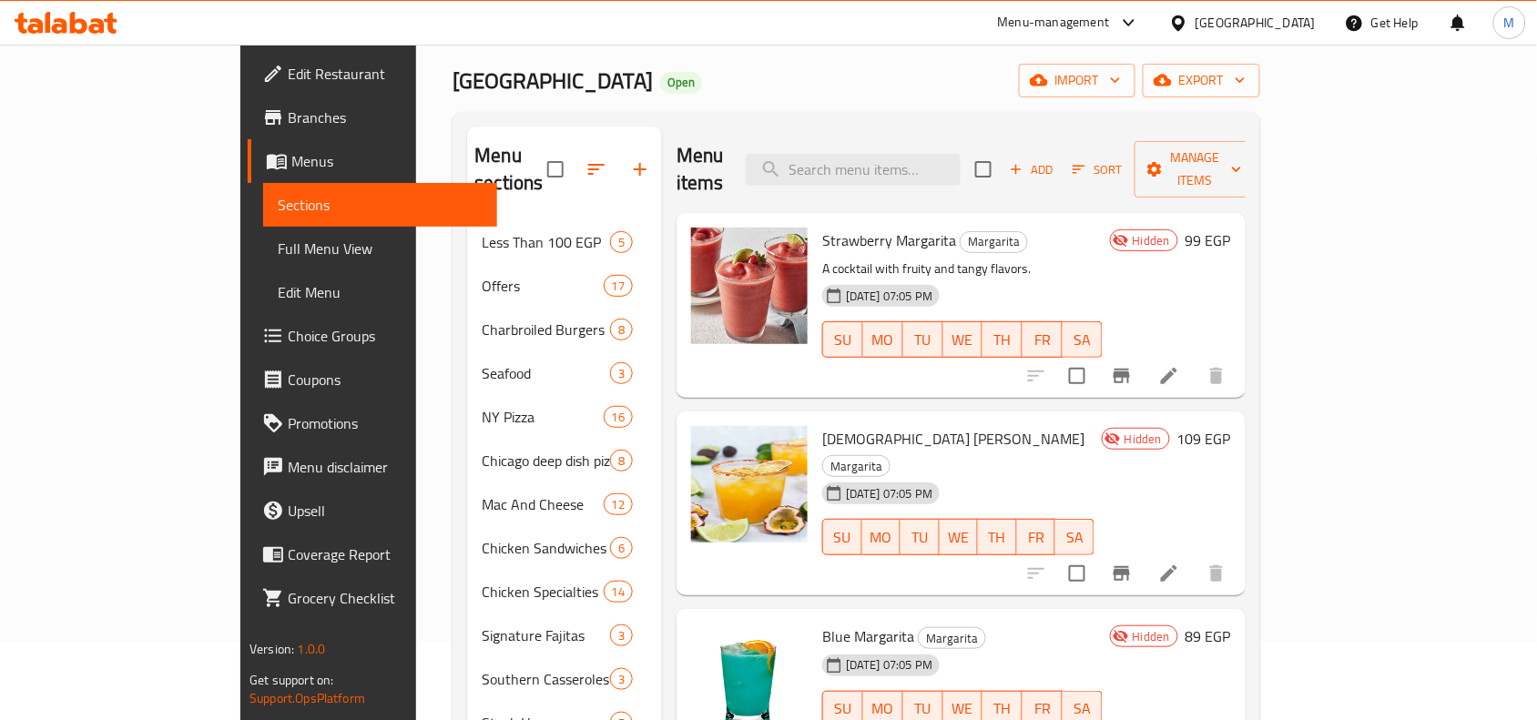
scroll to position [114, 0]
